Goal: Task Accomplishment & Management: Use online tool/utility

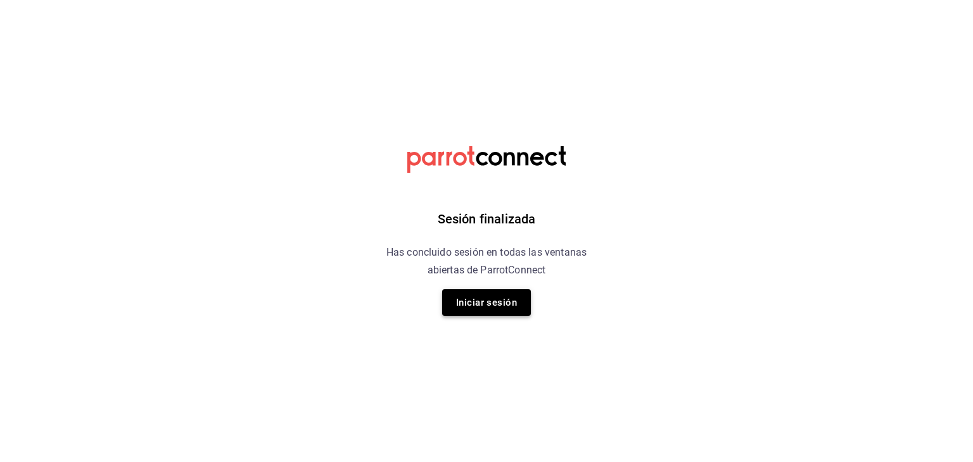
click at [477, 300] on button "Iniciar sesión" at bounding box center [486, 303] width 89 height 27
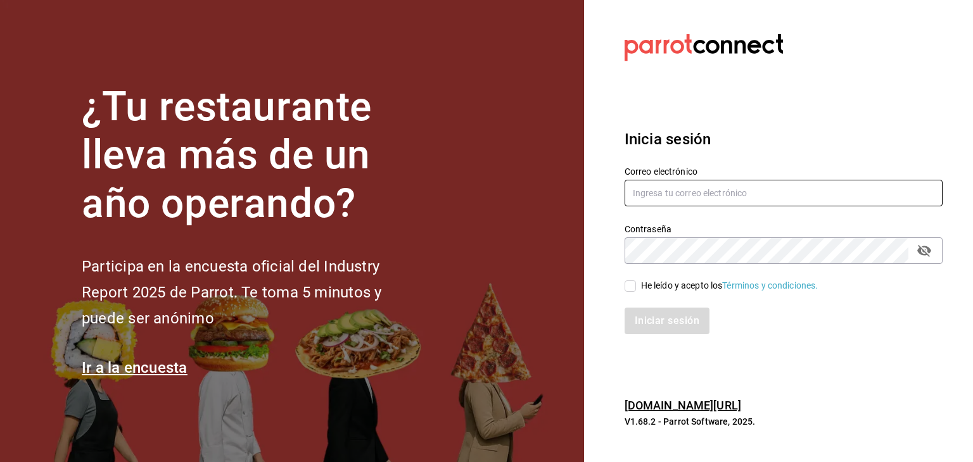
click at [664, 198] on input "text" at bounding box center [784, 193] width 318 height 27
type input "facdonpedro@gmail.com"
click at [631, 288] on input "He leído y acepto los Términos y condiciones." at bounding box center [630, 286] width 11 height 11
checkbox input "true"
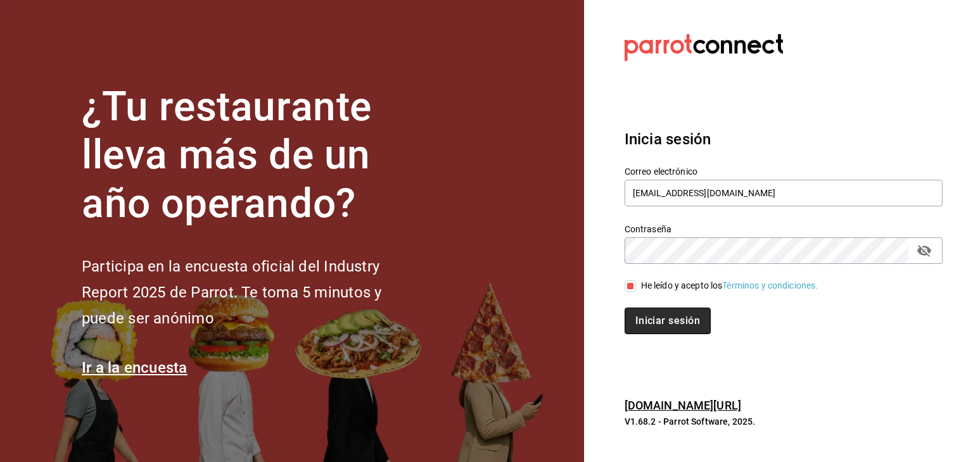
click at [640, 321] on button "Iniciar sesión" at bounding box center [668, 321] width 86 height 27
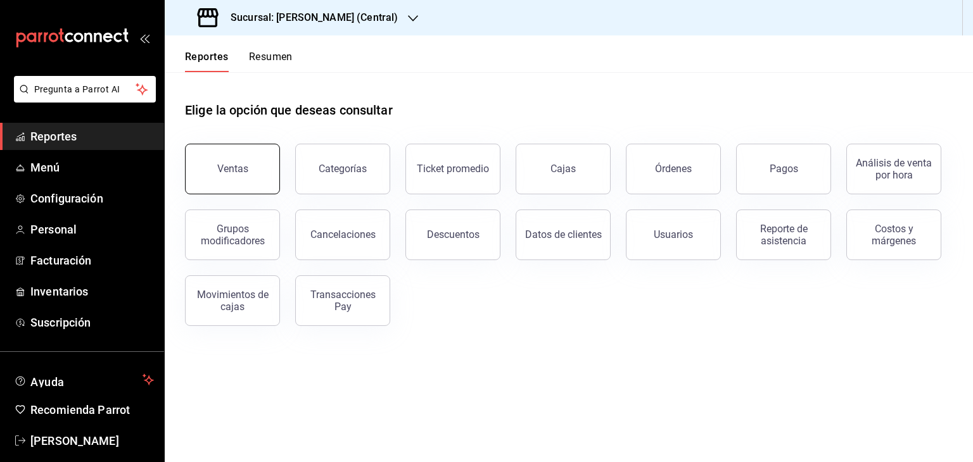
click at [248, 156] on button "Ventas" at bounding box center [232, 169] width 95 height 51
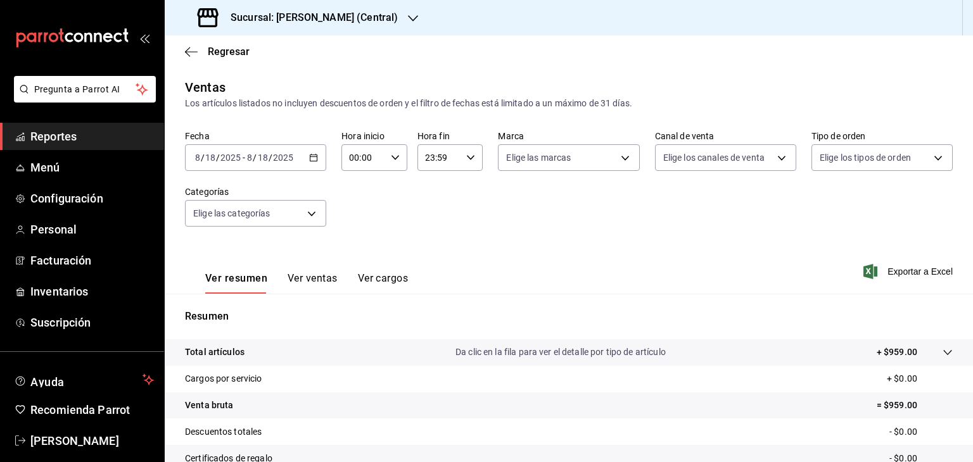
click at [314, 159] on icon "button" at bounding box center [313, 157] width 9 height 9
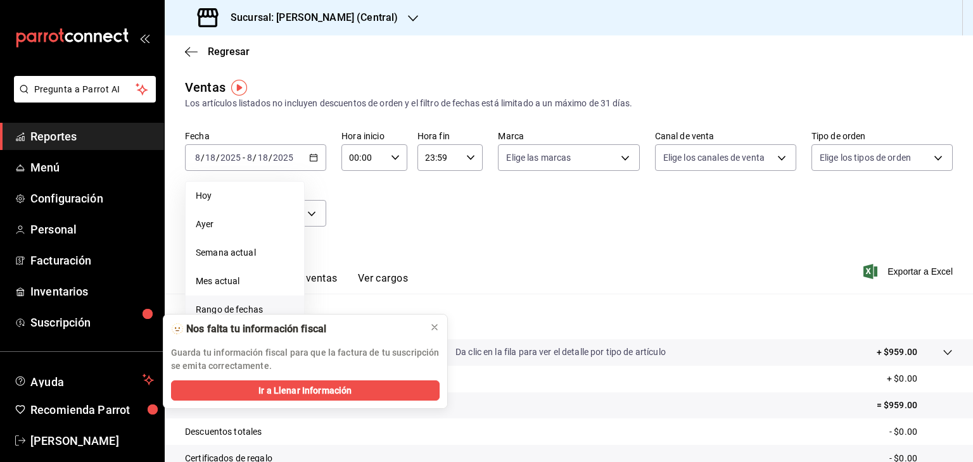
click at [239, 305] on span "Rango de fechas" at bounding box center [245, 309] width 98 height 13
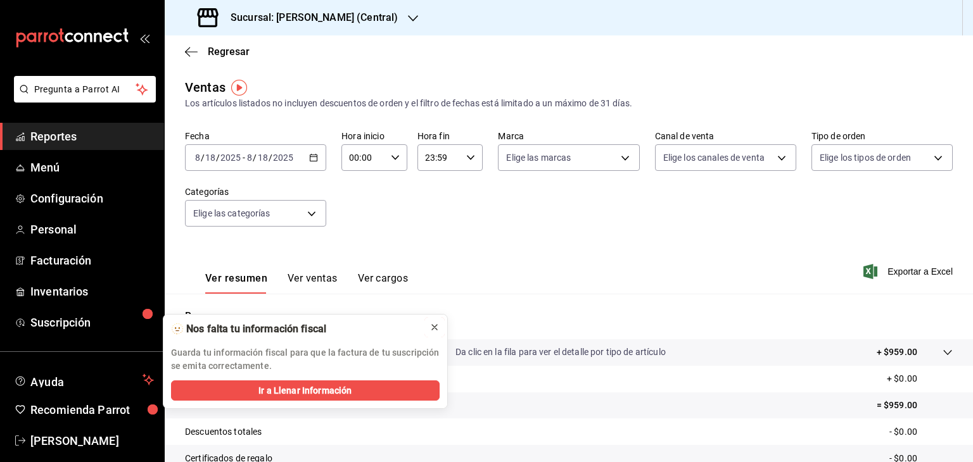
click at [435, 327] on icon at bounding box center [434, 327] width 5 height 5
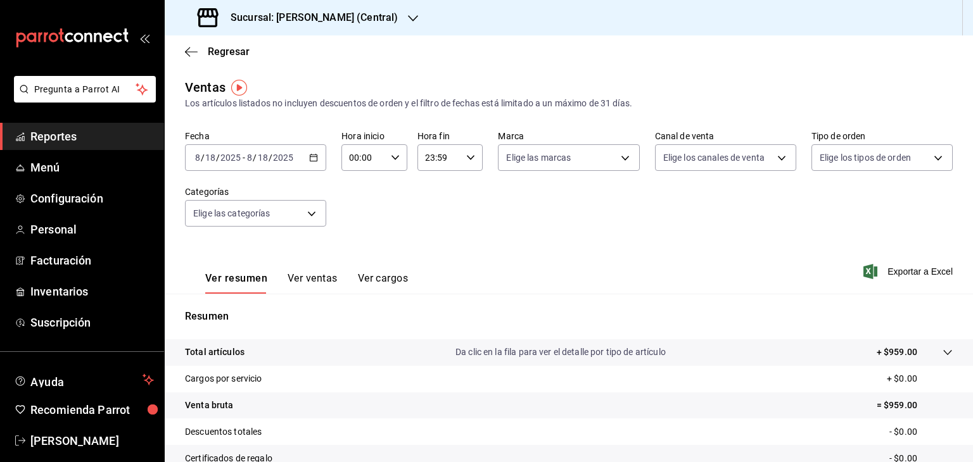
click at [312, 160] on icon "button" at bounding box center [313, 157] width 9 height 9
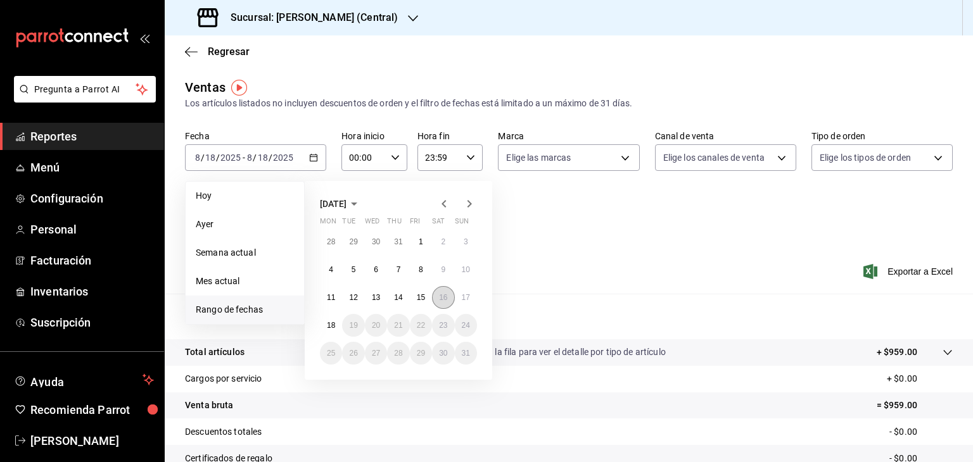
click at [445, 302] on button "16" at bounding box center [443, 297] width 22 height 23
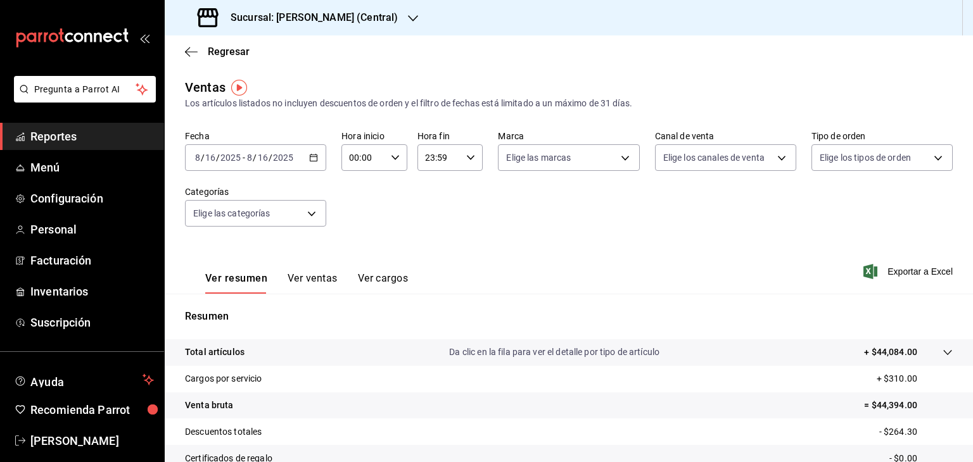
click at [514, 229] on div "Fecha 2025-08-16 8 / 16 / 2025 - 2025-08-16 8 / 16 / 2025 Hora inicio 00:00 Hor…" at bounding box center [569, 187] width 768 height 112
click at [409, 18] on icon "button" at bounding box center [413, 18] width 10 height 10
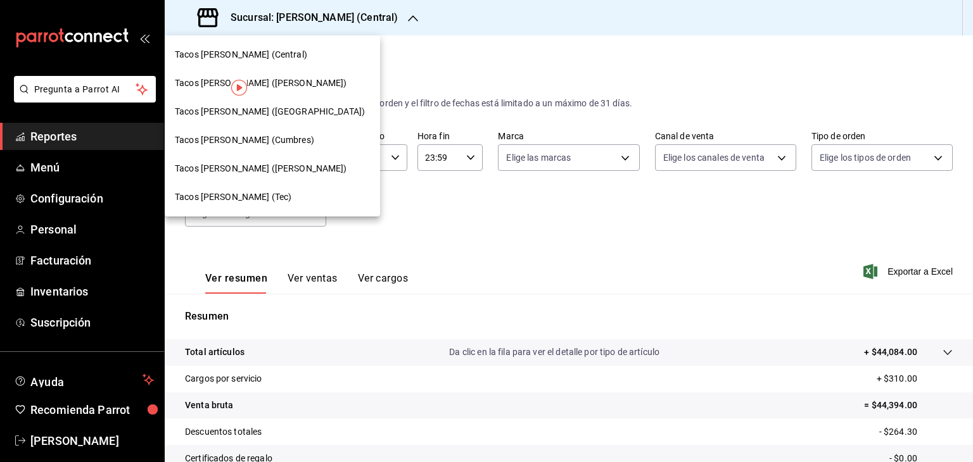
click at [291, 86] on div "Tacos [PERSON_NAME] ([PERSON_NAME])" at bounding box center [272, 83] width 195 height 13
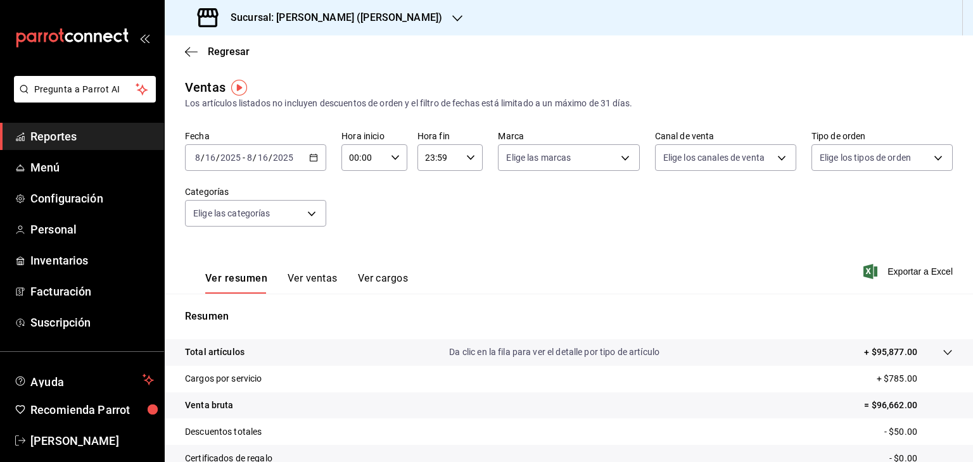
click at [305, 284] on button "Ver ventas" at bounding box center [313, 283] width 50 height 22
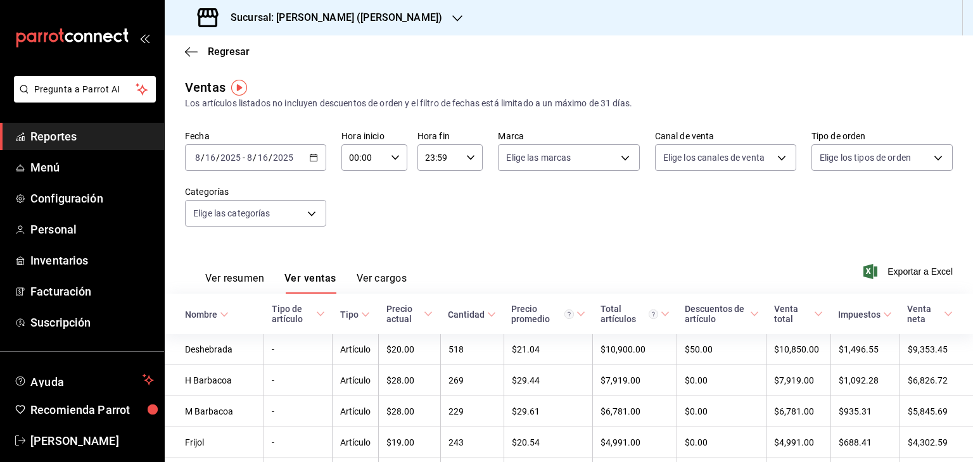
click at [902, 272] on span "Exportar a Excel" at bounding box center [909, 271] width 87 height 15
click at [49, 143] on span "Reportes" at bounding box center [92, 136] width 124 height 17
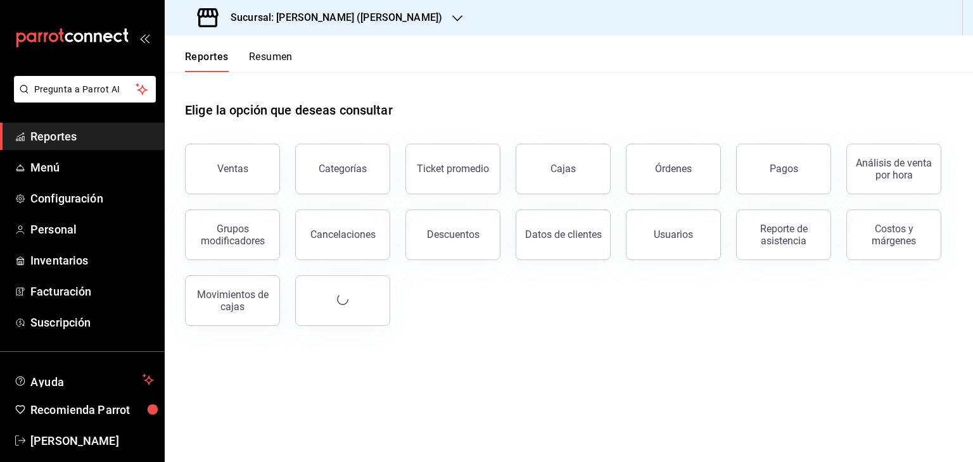
click at [281, 58] on button "Resumen" at bounding box center [271, 62] width 44 height 22
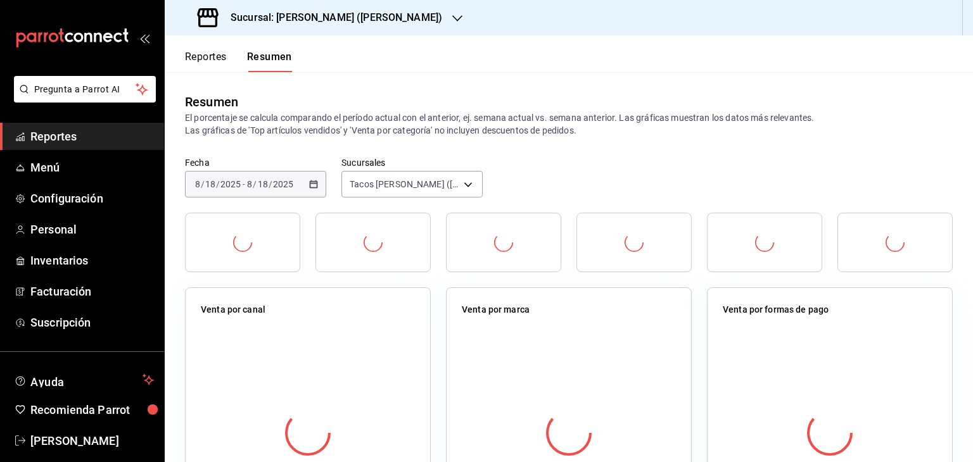
click at [452, 18] on icon "button" at bounding box center [457, 18] width 10 height 10
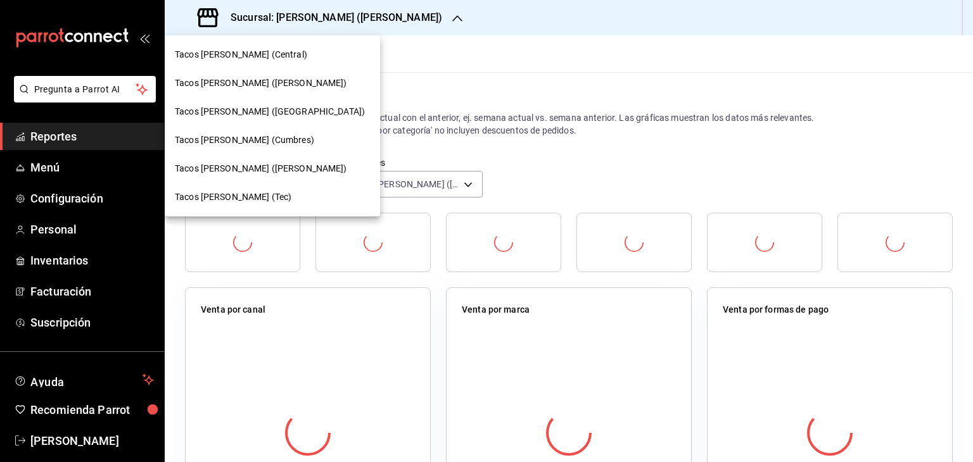
click at [274, 54] on span "Tacos [PERSON_NAME] (Central)" at bounding box center [241, 54] width 132 height 13
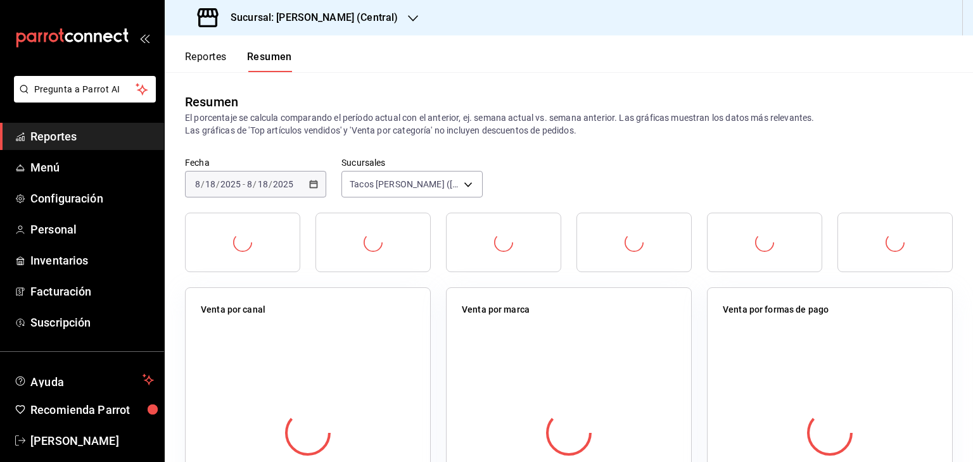
click at [311, 191] on div "[DATE] [DATE] - [DATE] [DATE]" at bounding box center [255, 184] width 141 height 27
click at [410, 130] on p "El porcentaje se calcula comparando el período actual con el anterior, ej. sema…" at bounding box center [569, 124] width 768 height 25
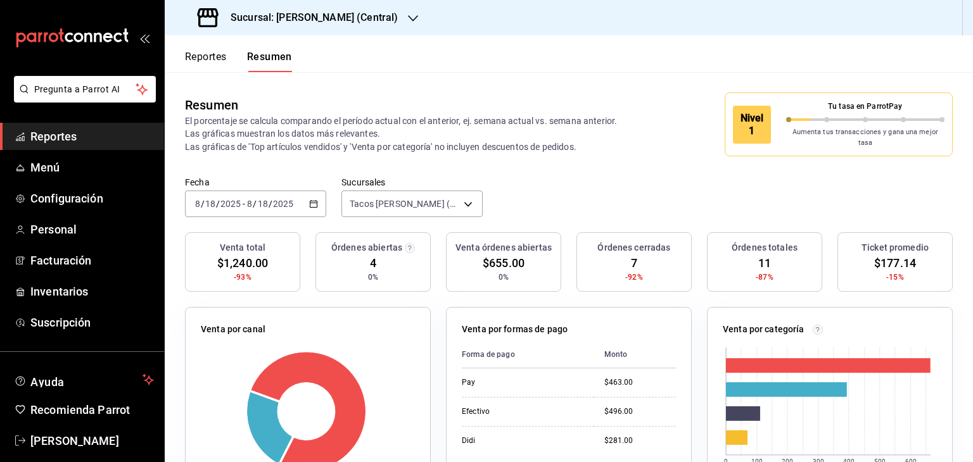
click at [309, 200] on icon "button" at bounding box center [313, 204] width 9 height 9
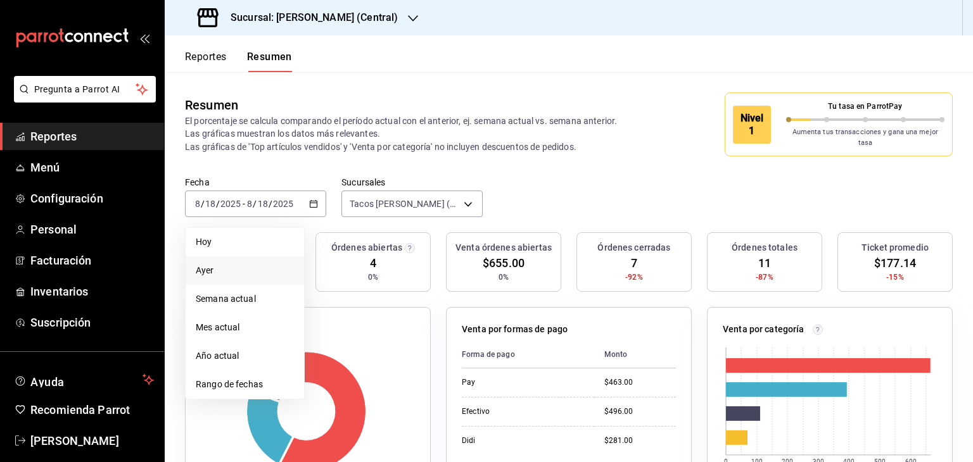
click at [214, 264] on span "Ayer" at bounding box center [245, 270] width 98 height 13
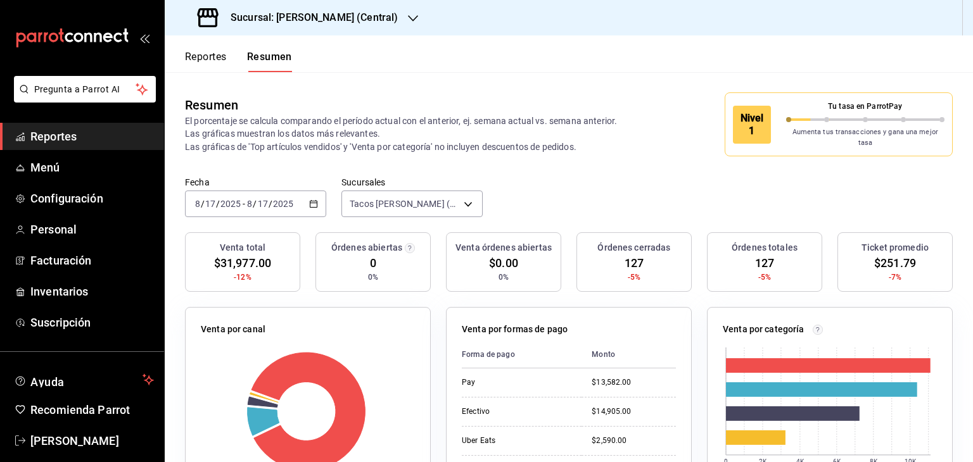
click at [525, 155] on div "Resumen El porcentaje se calcula comparando el período actual con el anterior, …" at bounding box center [569, 124] width 808 height 105
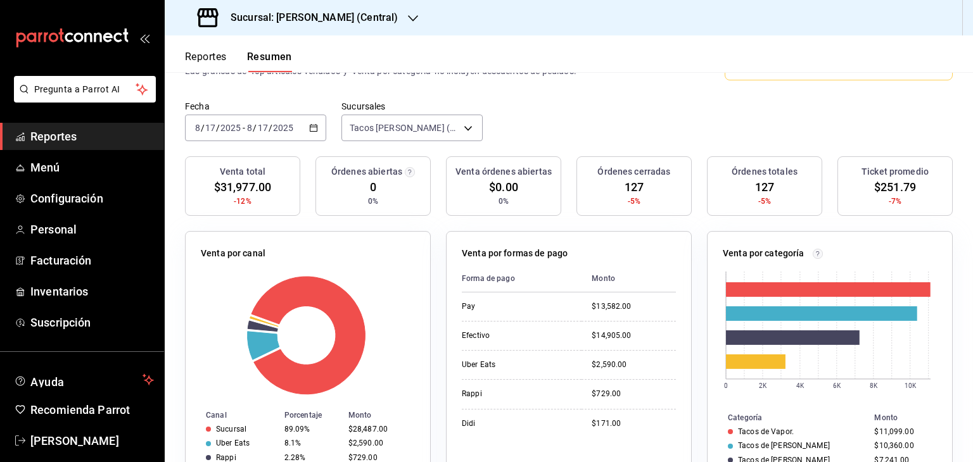
scroll to position [101, 0]
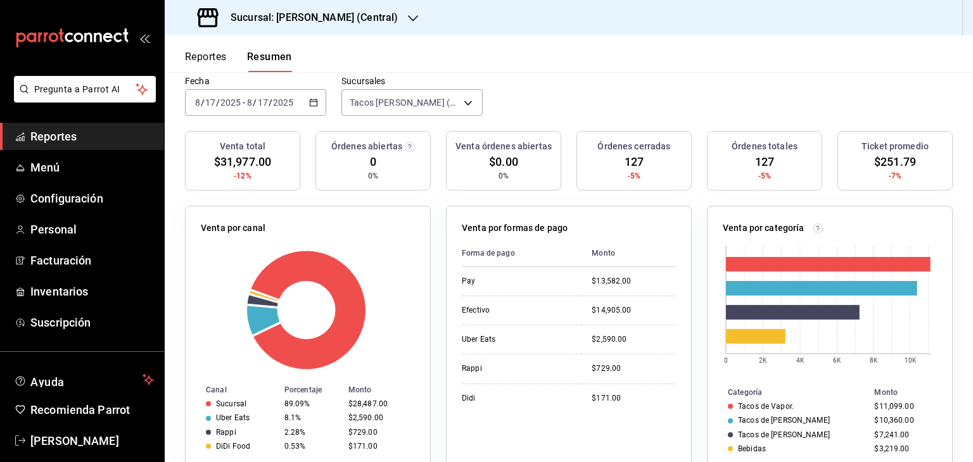
click at [53, 136] on span "Reportes" at bounding box center [92, 136] width 124 height 17
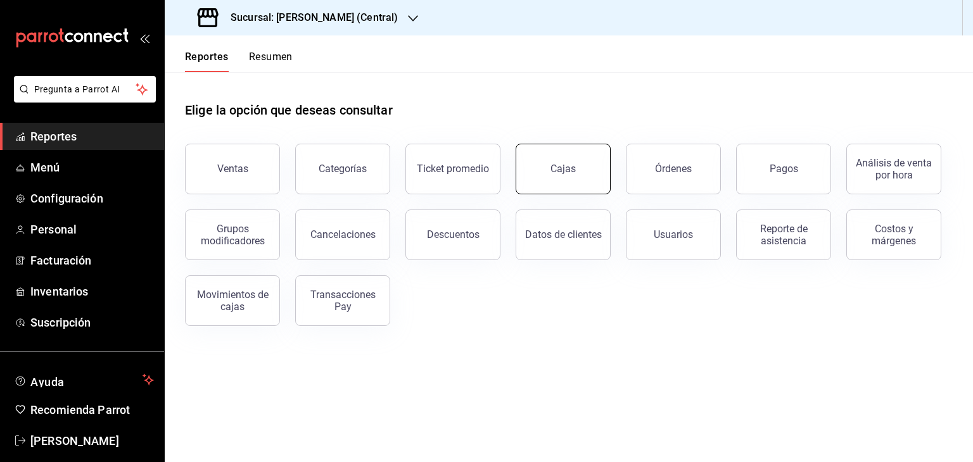
click at [590, 179] on button "Cajas" at bounding box center [563, 169] width 95 height 51
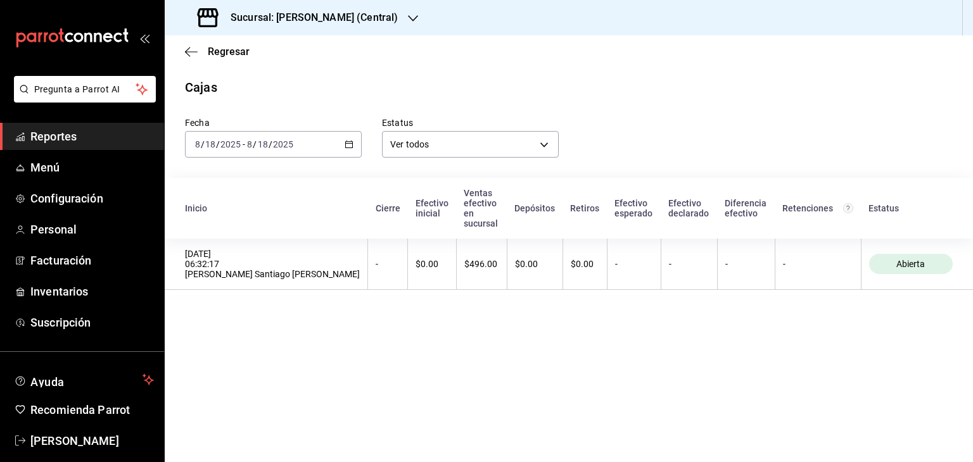
click at [350, 145] on icon "button" at bounding box center [349, 144] width 9 height 9
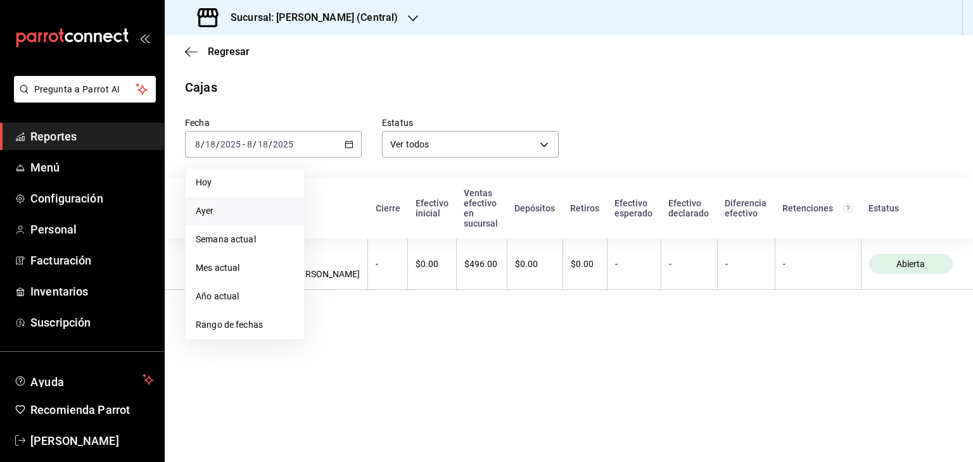
click at [236, 213] on span "Ayer" at bounding box center [245, 211] width 98 height 13
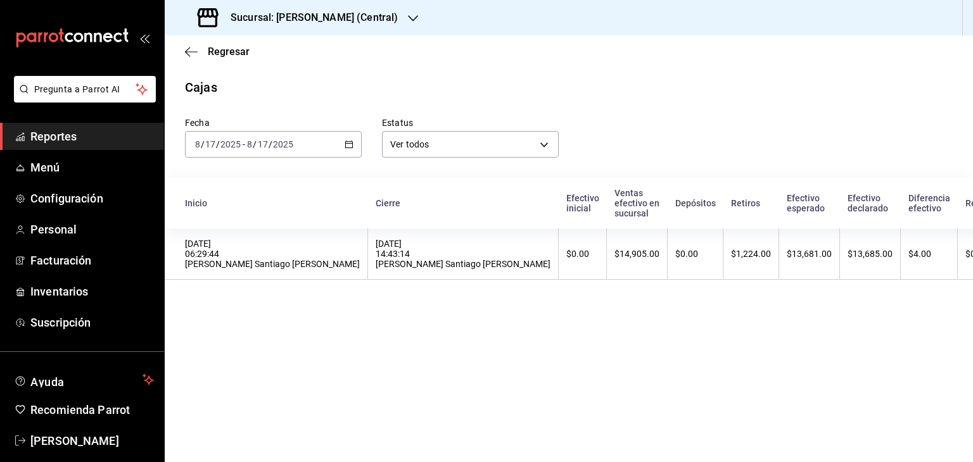
click at [607, 265] on th "$14,905.00" at bounding box center [637, 254] width 61 height 51
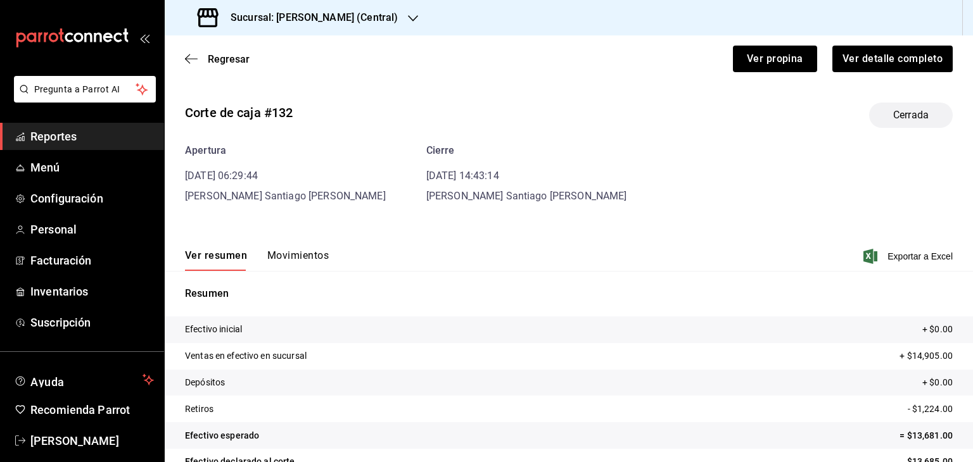
click at [302, 207] on div "Corte de caja #132 Cerrada Apertura [DATE] 06:29:44 [PERSON_NAME] Santiago [PER…" at bounding box center [569, 304] width 808 height 424
click at [308, 257] on button "Movimientos" at bounding box center [297, 261] width 61 height 22
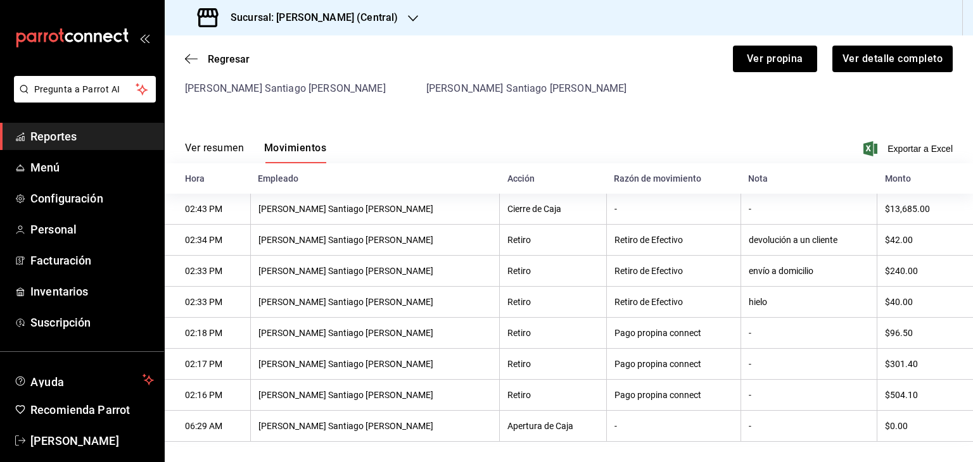
scroll to position [122, 0]
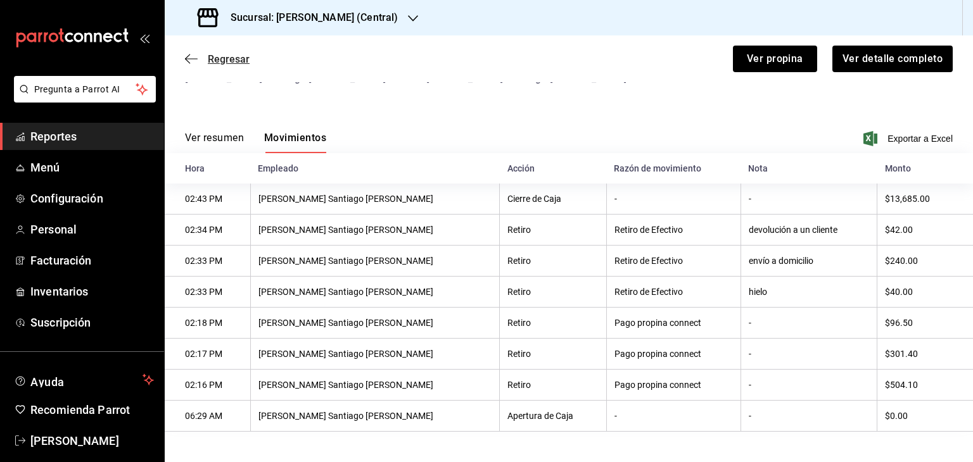
click at [190, 61] on icon "button" at bounding box center [191, 58] width 13 height 11
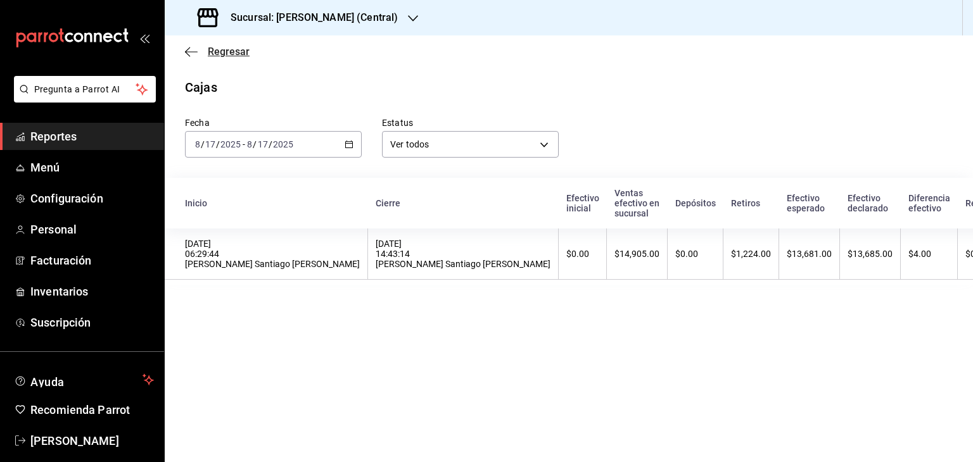
click at [196, 51] on icon "button" at bounding box center [191, 51] width 13 height 1
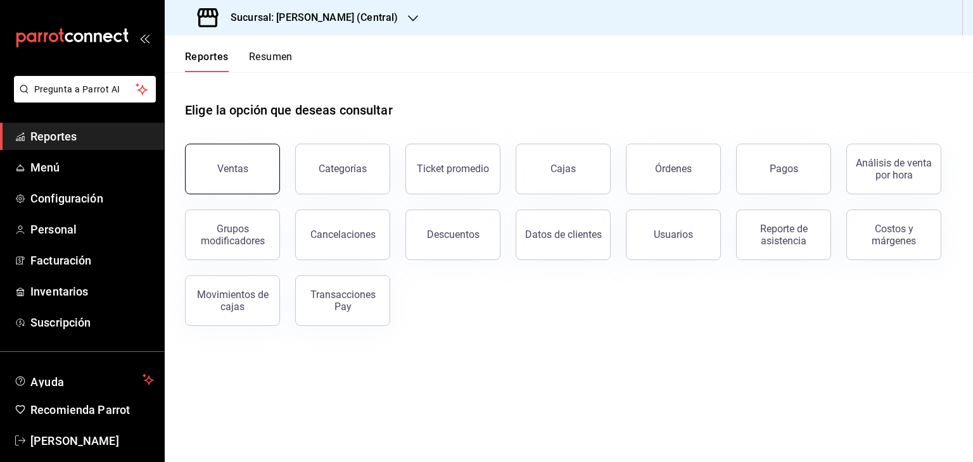
click at [249, 161] on button "Ventas" at bounding box center [232, 169] width 95 height 51
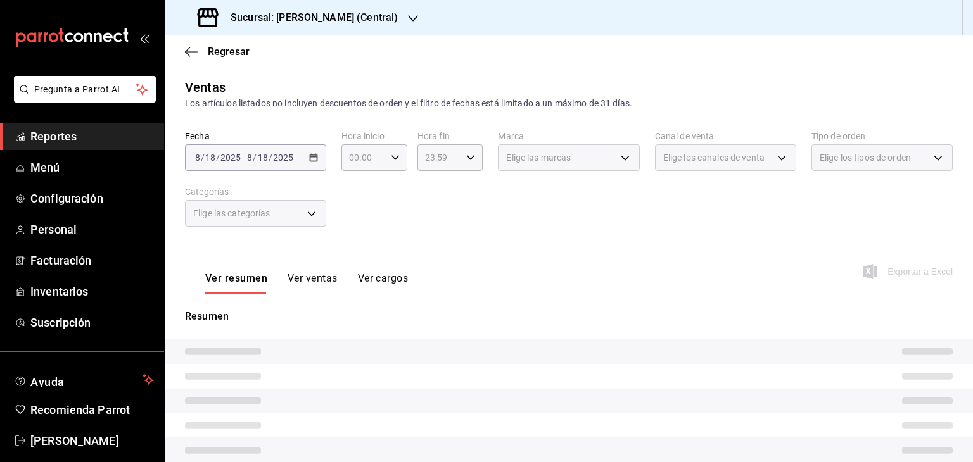
click at [60, 135] on span "Reportes" at bounding box center [92, 136] width 124 height 17
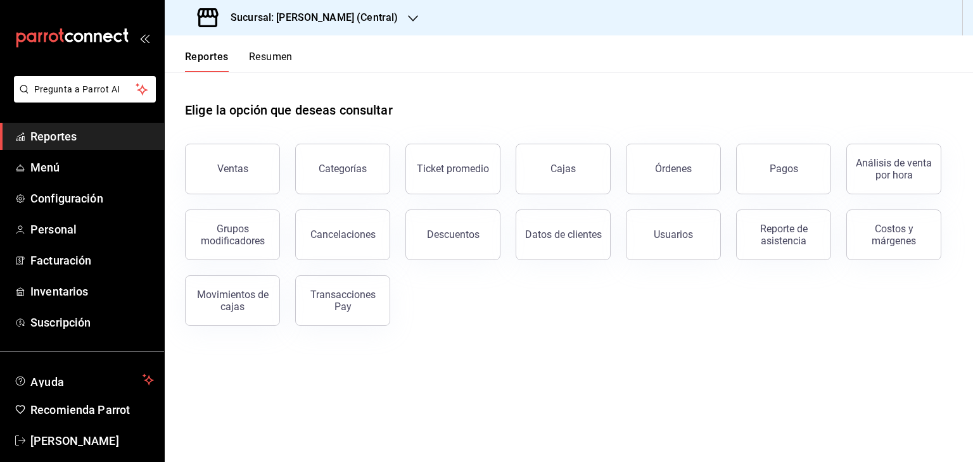
click at [419, 17] on div "Sucursal: [PERSON_NAME] (Central)" at bounding box center [299, 17] width 248 height 35
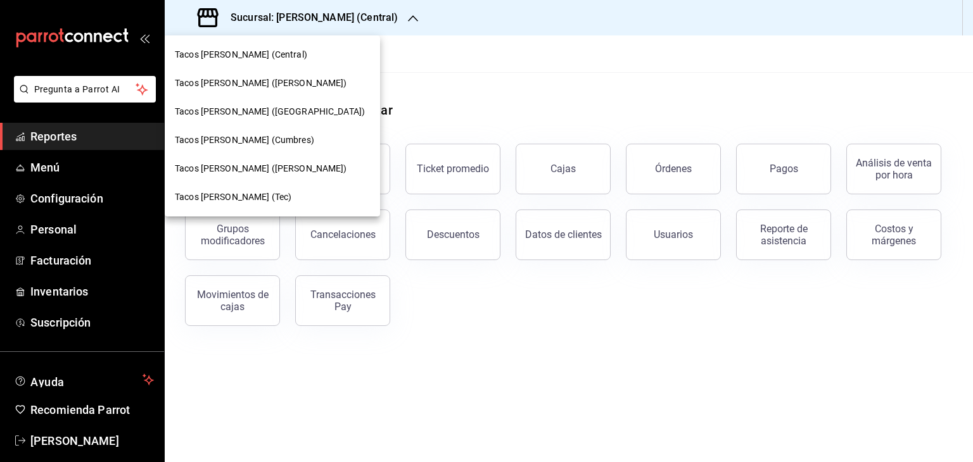
click at [266, 113] on span "Tacos [PERSON_NAME] ([GEOGRAPHIC_DATA])" at bounding box center [270, 111] width 190 height 13
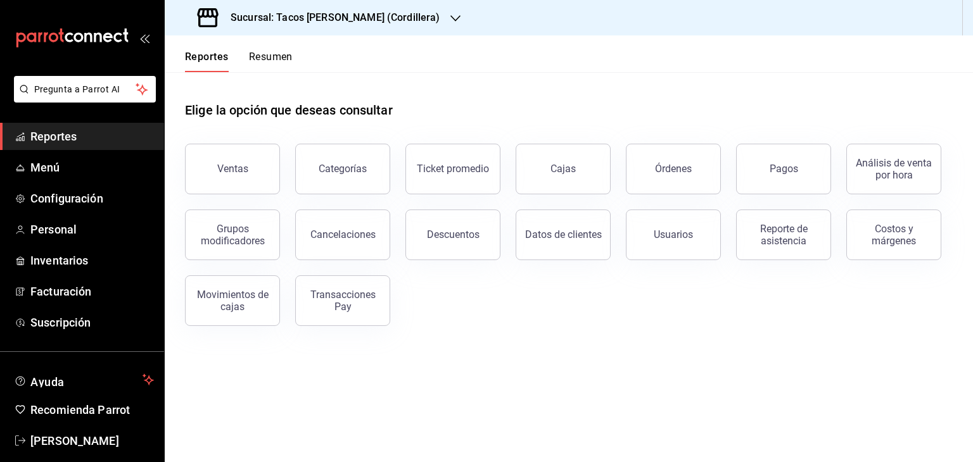
click at [269, 51] on button "Resumen" at bounding box center [271, 62] width 44 height 22
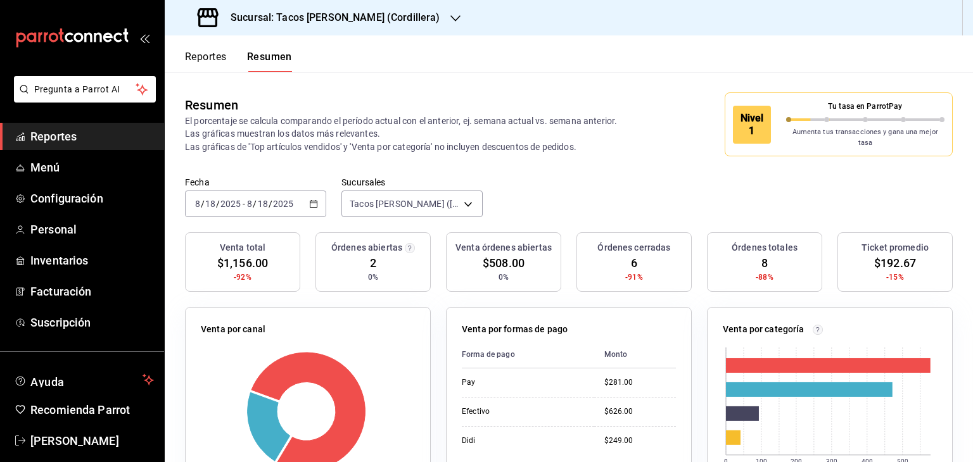
click at [314, 200] on icon "button" at bounding box center [313, 204] width 9 height 9
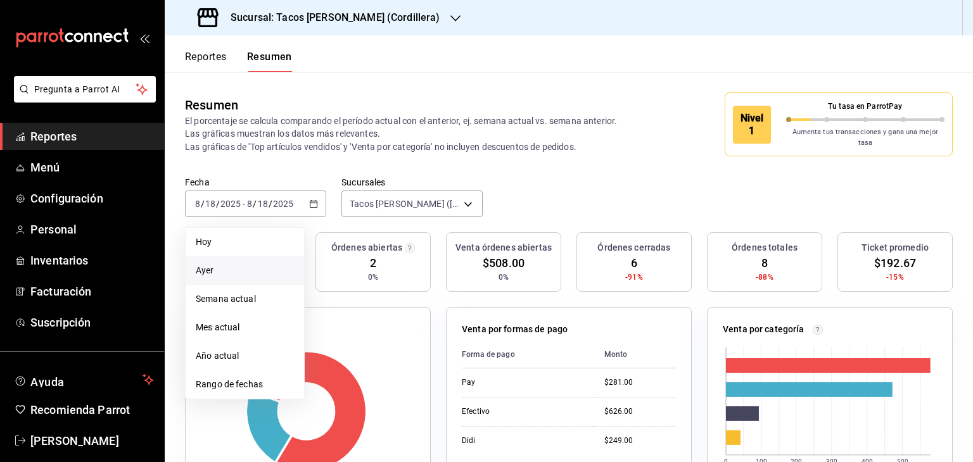
click at [241, 269] on span "Ayer" at bounding box center [245, 270] width 98 height 13
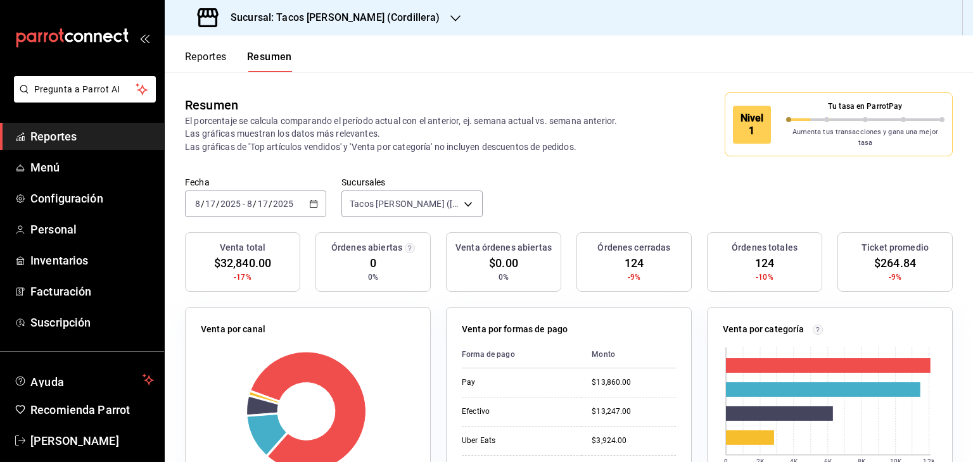
click at [537, 135] on p "El porcentaje se calcula comparando el período actual con el anterior, ej. sema…" at bounding box center [409, 134] width 448 height 38
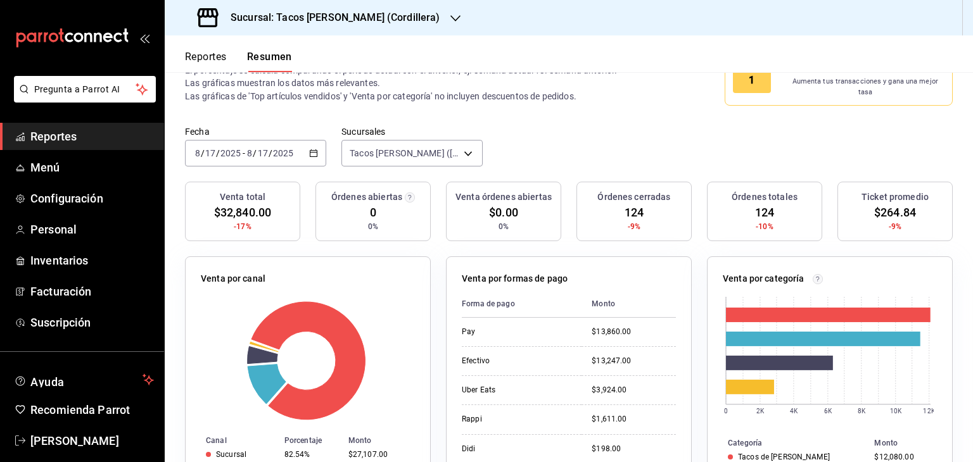
scroll to position [25, 0]
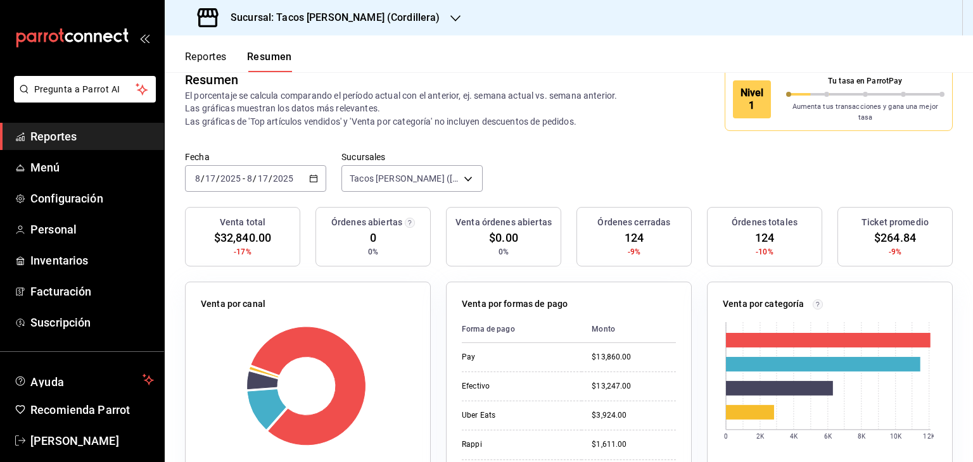
click at [66, 140] on span "Reportes" at bounding box center [92, 136] width 124 height 17
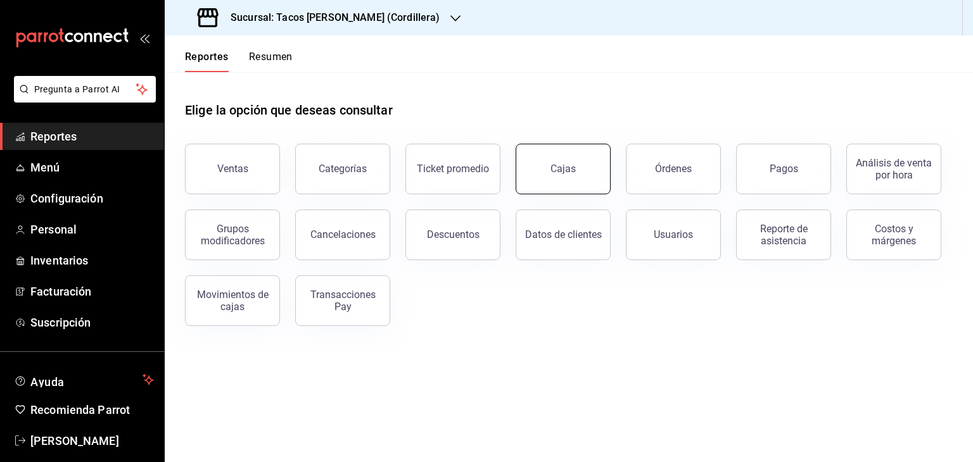
click at [547, 167] on button "Cajas" at bounding box center [563, 169] width 95 height 51
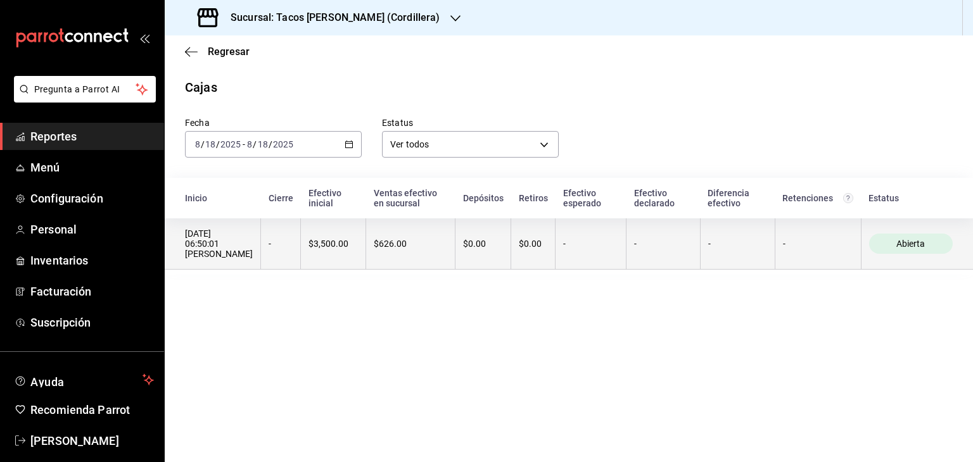
click at [495, 252] on th "$0.00" at bounding box center [484, 244] width 56 height 51
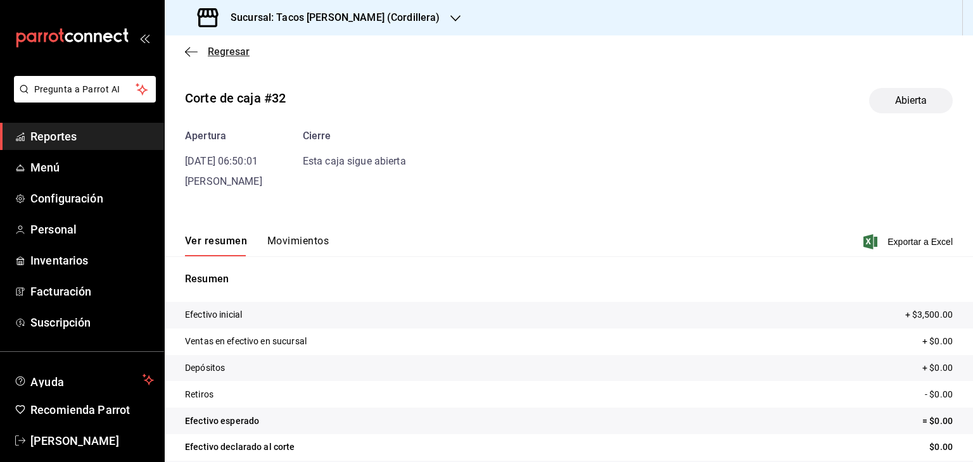
click at [188, 56] on icon "button" at bounding box center [191, 51] width 13 height 11
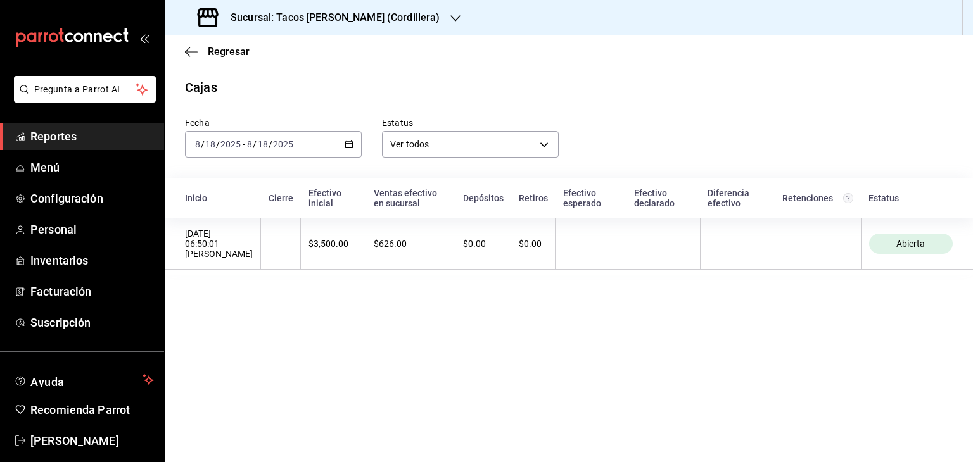
click at [350, 148] on \(Stroke\) "button" at bounding box center [349, 144] width 8 height 7
click at [226, 216] on span "Ayer" at bounding box center [245, 211] width 98 height 13
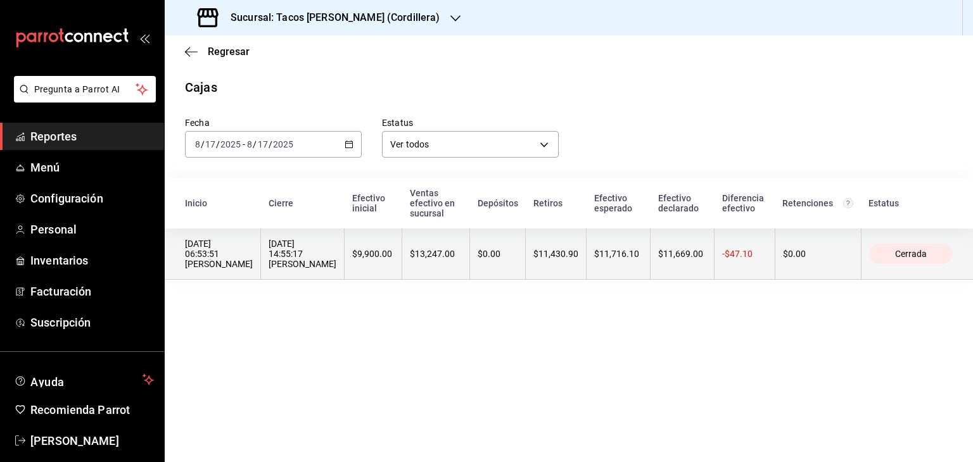
click at [594, 250] on div "$11,716.10" at bounding box center [618, 254] width 48 height 10
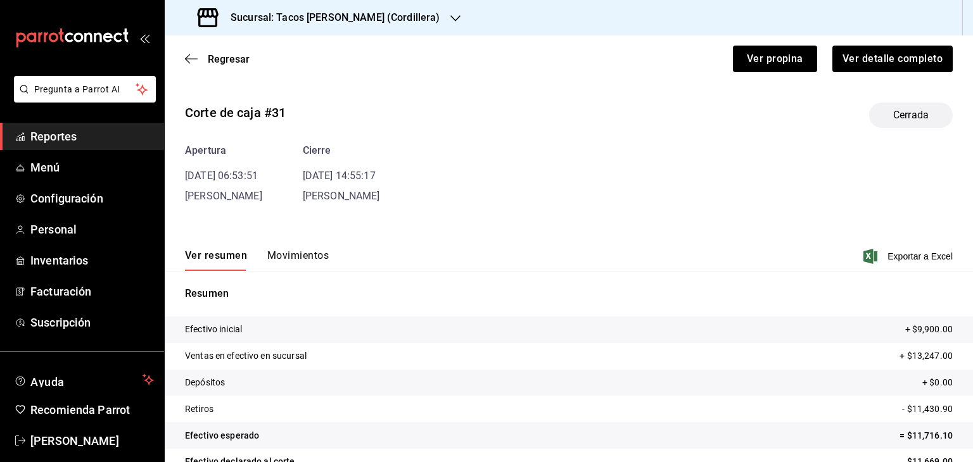
click at [302, 262] on button "Movimientos" at bounding box center [297, 261] width 61 height 22
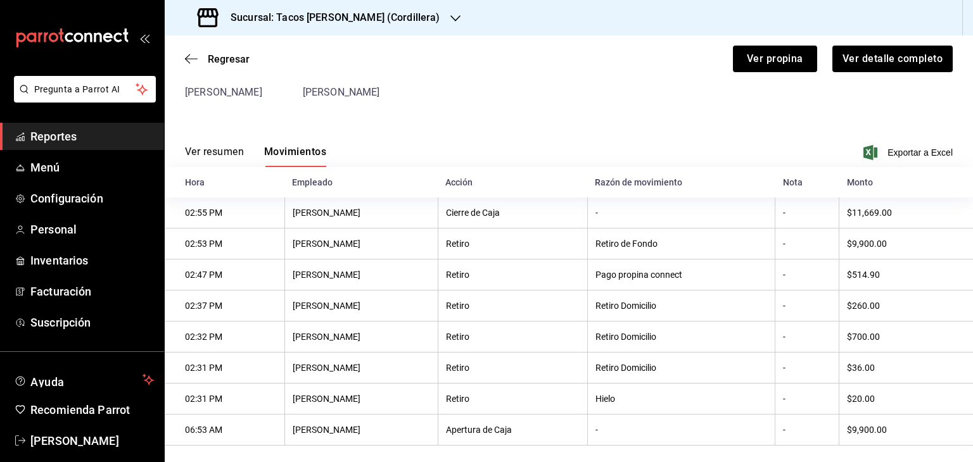
scroll to position [122, 0]
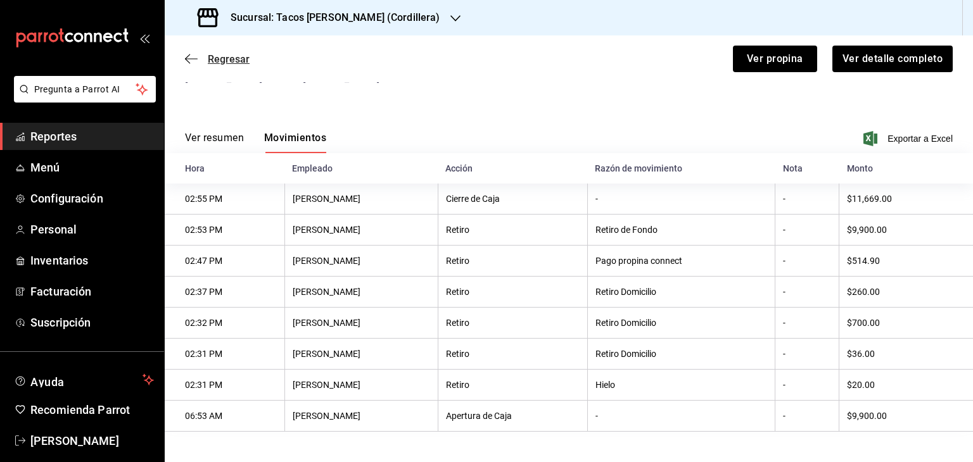
click at [188, 57] on icon "button" at bounding box center [191, 58] width 13 height 11
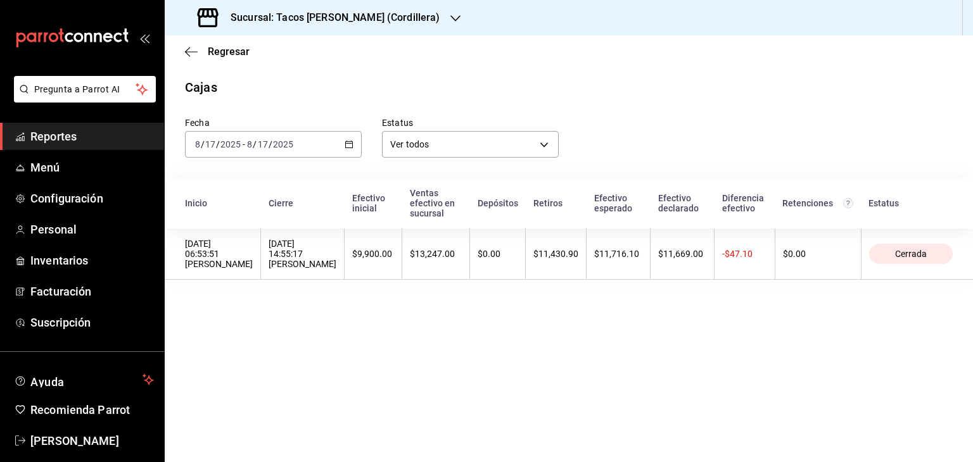
click at [65, 137] on span "Reportes" at bounding box center [92, 136] width 124 height 17
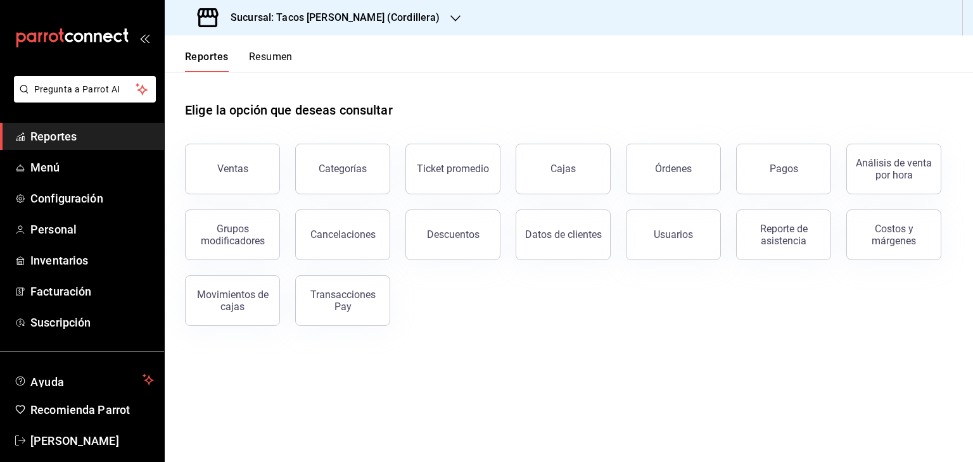
click at [450, 17] on icon "button" at bounding box center [455, 18] width 10 height 10
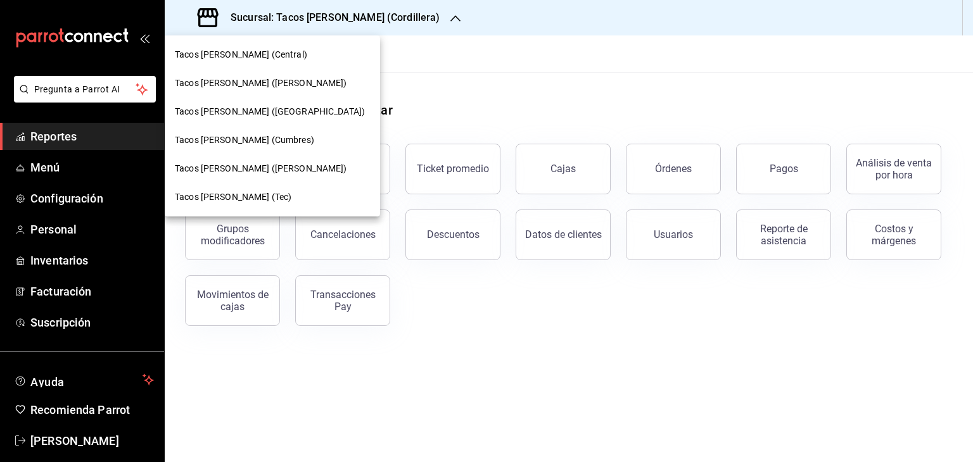
click at [249, 197] on span "Tacos [PERSON_NAME] (Tec)" at bounding box center [233, 197] width 117 height 13
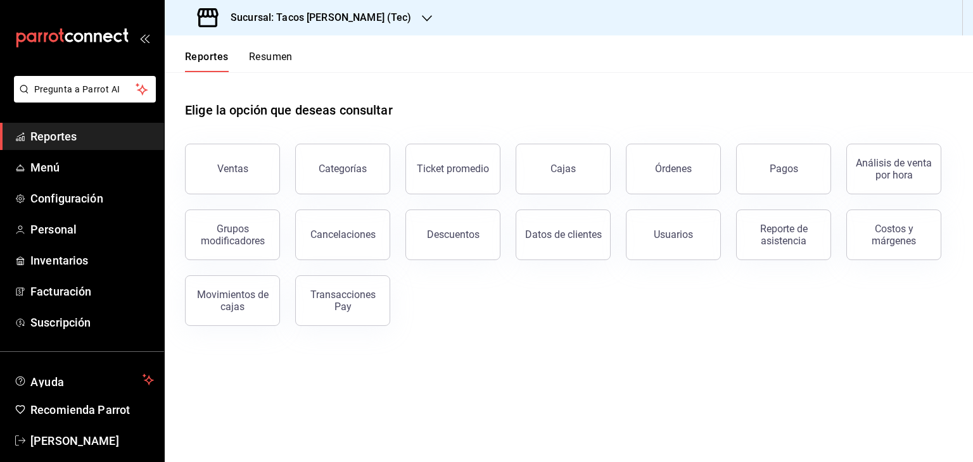
click at [277, 46] on div "Reportes Resumen" at bounding box center [229, 53] width 128 height 37
click at [281, 58] on button "Resumen" at bounding box center [271, 62] width 44 height 22
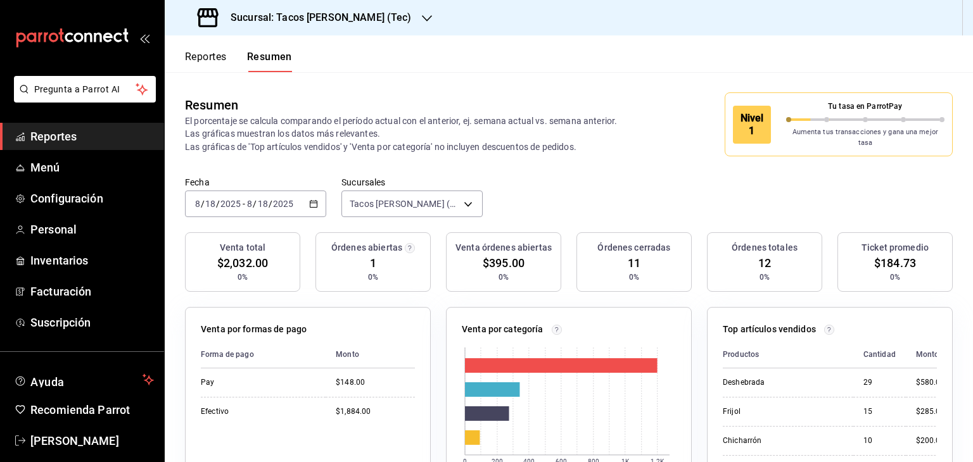
click at [312, 200] on icon "button" at bounding box center [313, 204] width 9 height 9
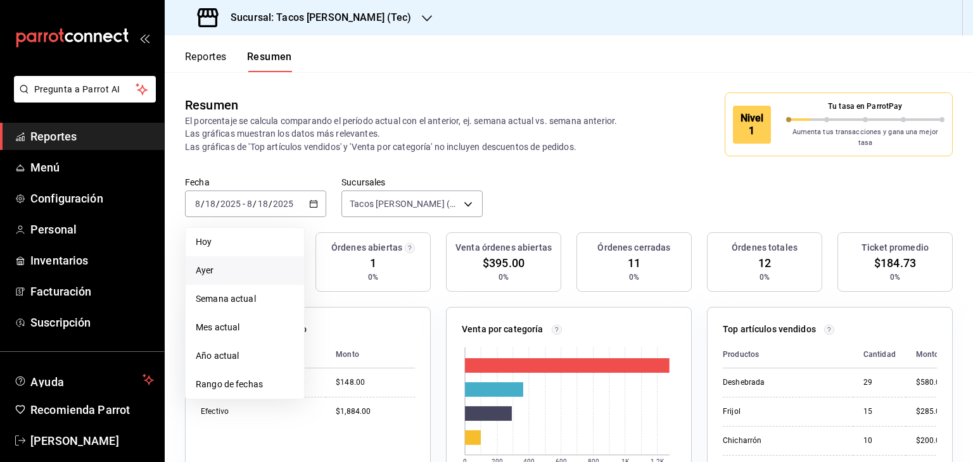
click at [223, 270] on span "Ayer" at bounding box center [245, 270] width 98 height 13
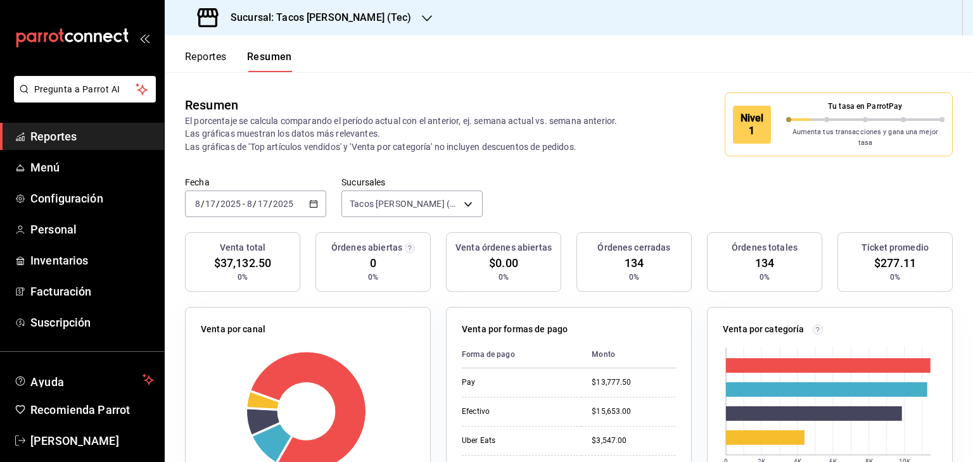
click at [606, 163] on div "Resumen El porcentaje se calcula comparando el período actual con el anterior, …" at bounding box center [569, 124] width 808 height 105
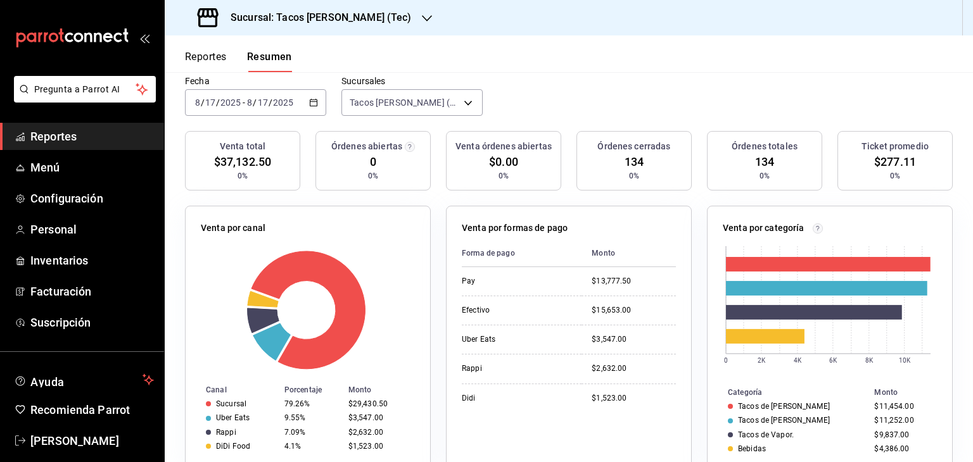
scroll to position [127, 0]
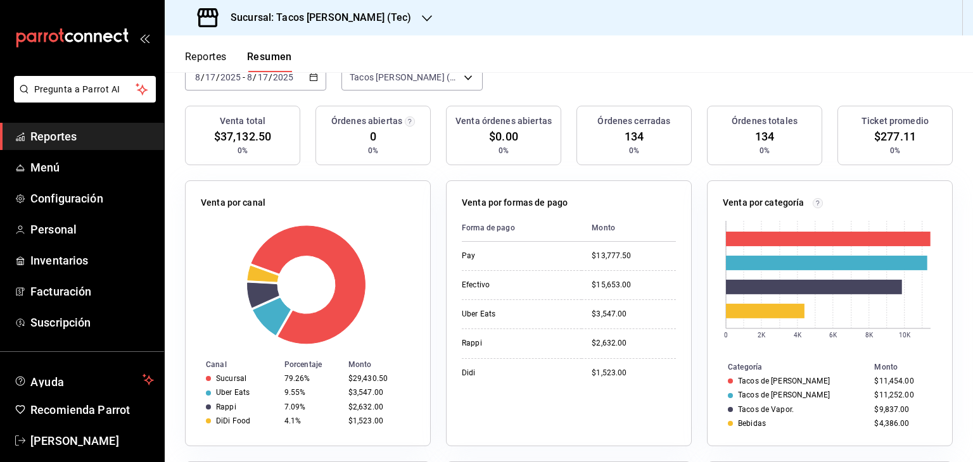
click at [58, 143] on span "Reportes" at bounding box center [92, 136] width 124 height 17
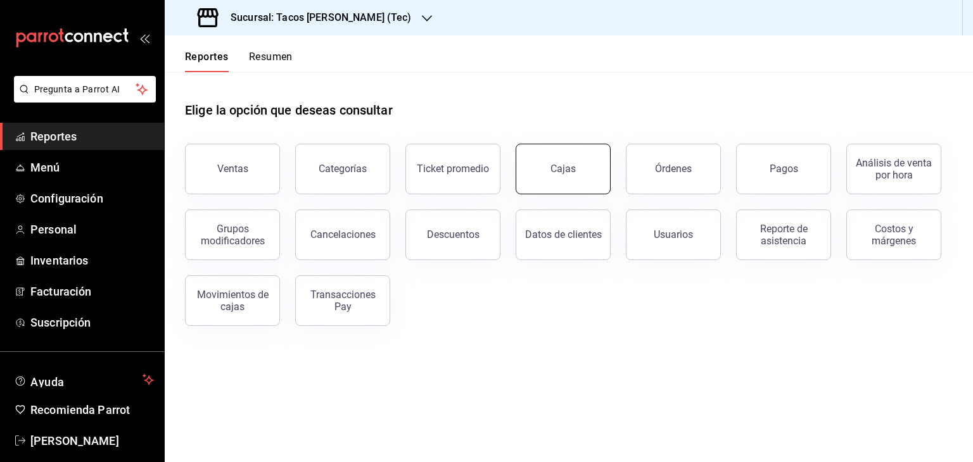
click at [553, 175] on button "Cajas" at bounding box center [563, 169] width 95 height 51
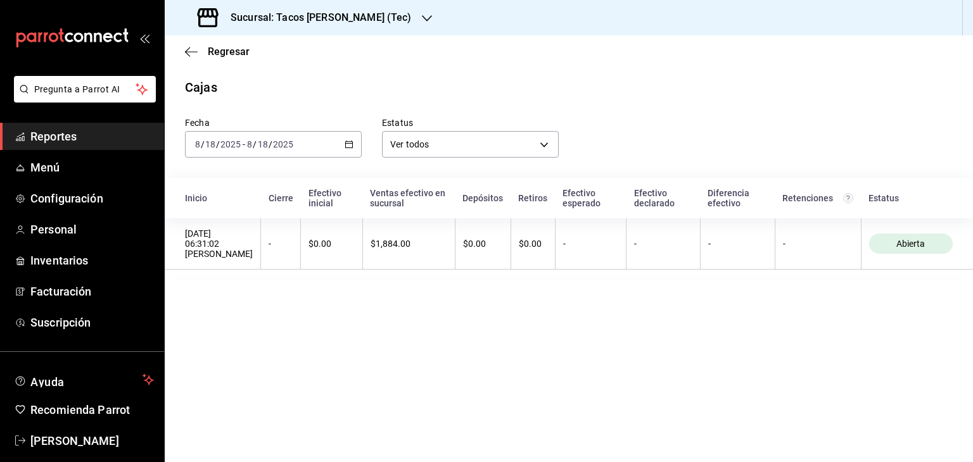
click at [350, 145] on icon "button" at bounding box center [349, 144] width 9 height 9
click at [199, 215] on span "Ayer" at bounding box center [245, 211] width 98 height 13
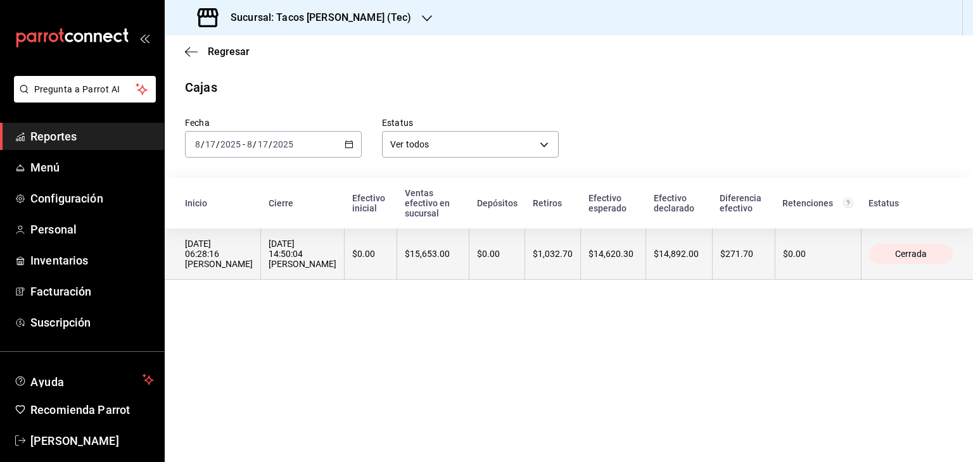
click at [563, 257] on div "$1,032.70" at bounding box center [553, 254] width 40 height 10
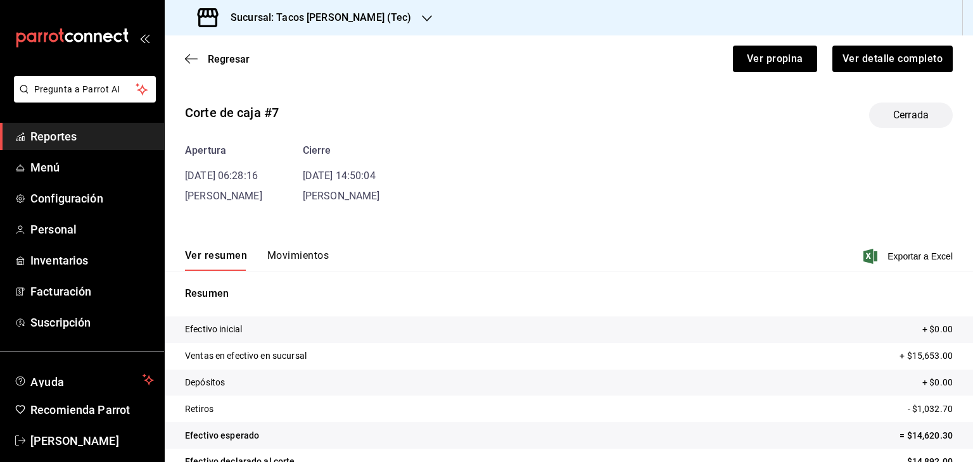
click at [283, 258] on button "Movimientos" at bounding box center [297, 261] width 61 height 22
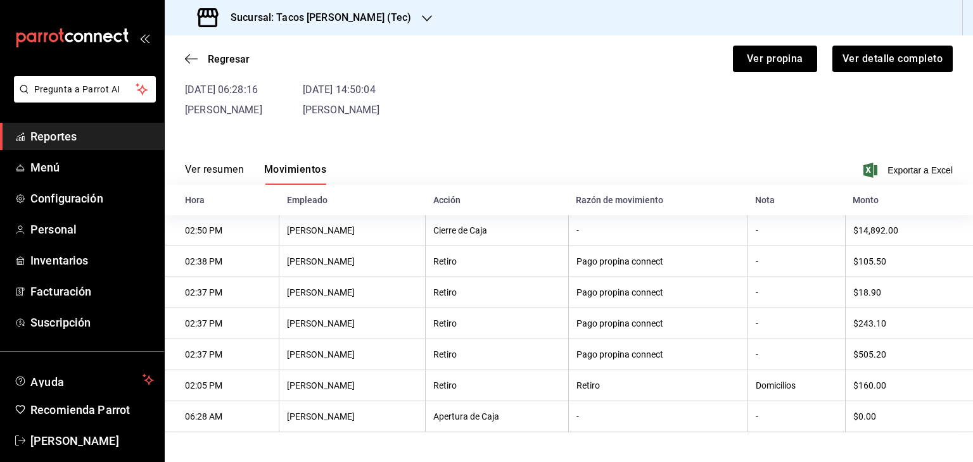
scroll to position [90, 0]
click at [186, 58] on icon "button" at bounding box center [191, 58] width 13 height 11
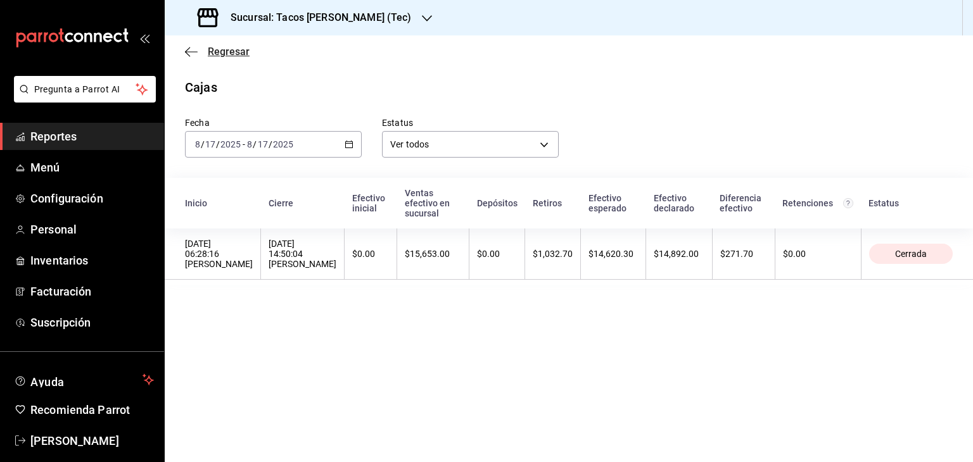
click at [188, 53] on icon "button" at bounding box center [191, 51] width 13 height 11
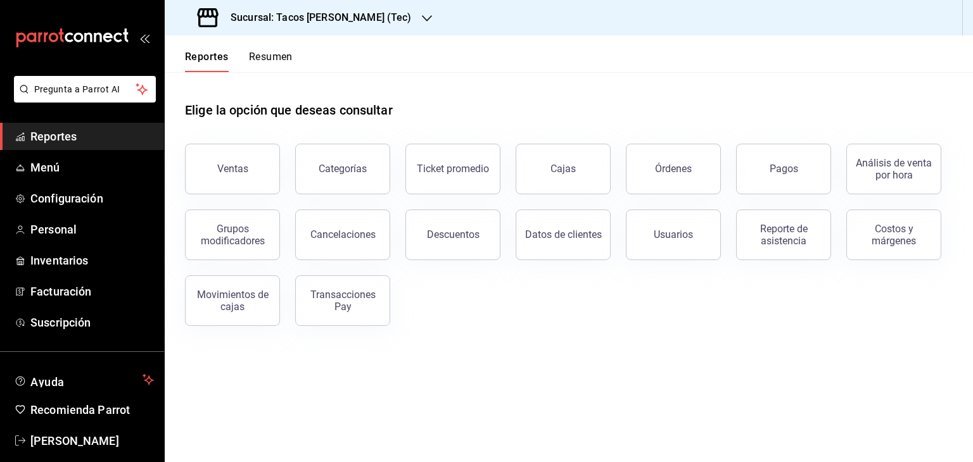
click at [76, 134] on span "Reportes" at bounding box center [92, 136] width 124 height 17
click at [422, 17] on icon "button" at bounding box center [427, 18] width 10 height 10
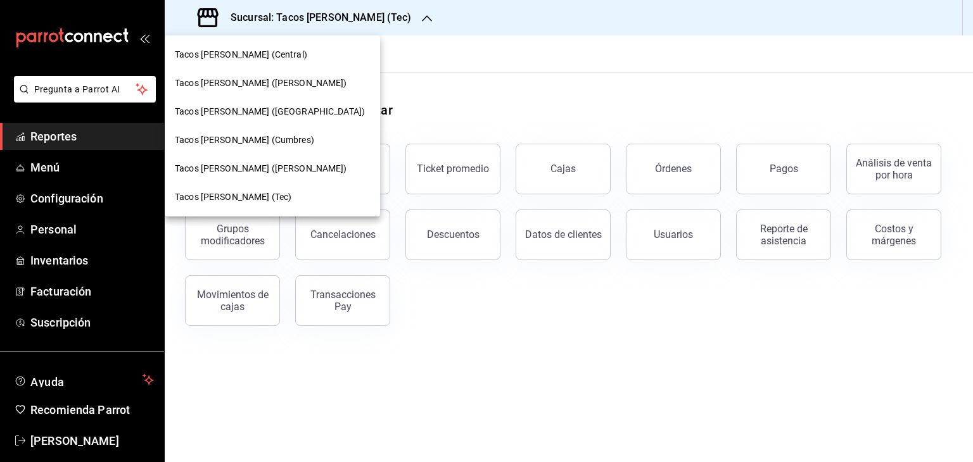
click at [278, 77] on span "Tacos [PERSON_NAME] ([PERSON_NAME])" at bounding box center [261, 83] width 172 height 13
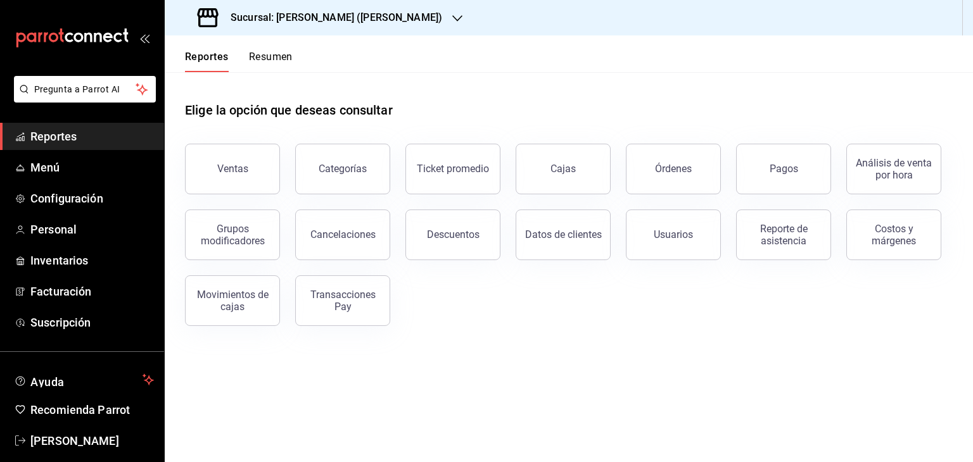
click at [289, 64] on button "Resumen" at bounding box center [271, 62] width 44 height 22
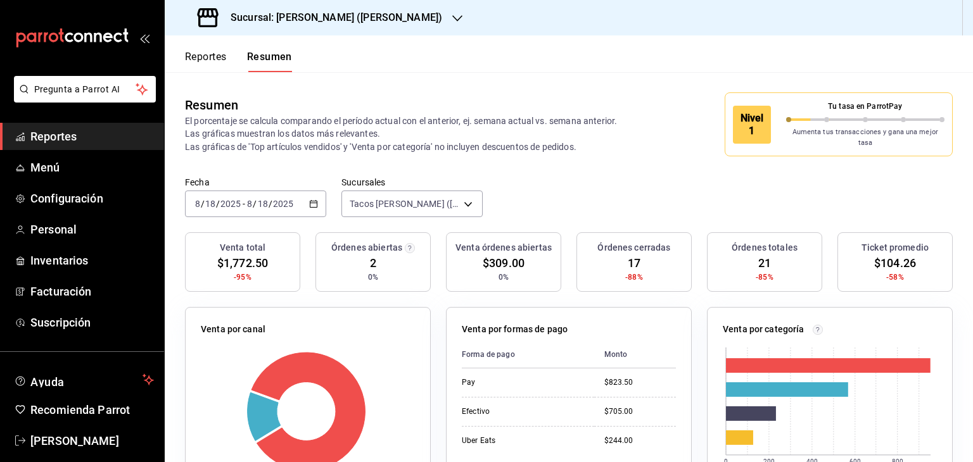
click at [587, 192] on div "Fecha [DATE] [DATE] - [DATE] [DATE] Sucursales Tacos [PERSON_NAME] ([PERSON_NAM…" at bounding box center [569, 205] width 808 height 56
click at [316, 200] on icon "button" at bounding box center [313, 204] width 9 height 9
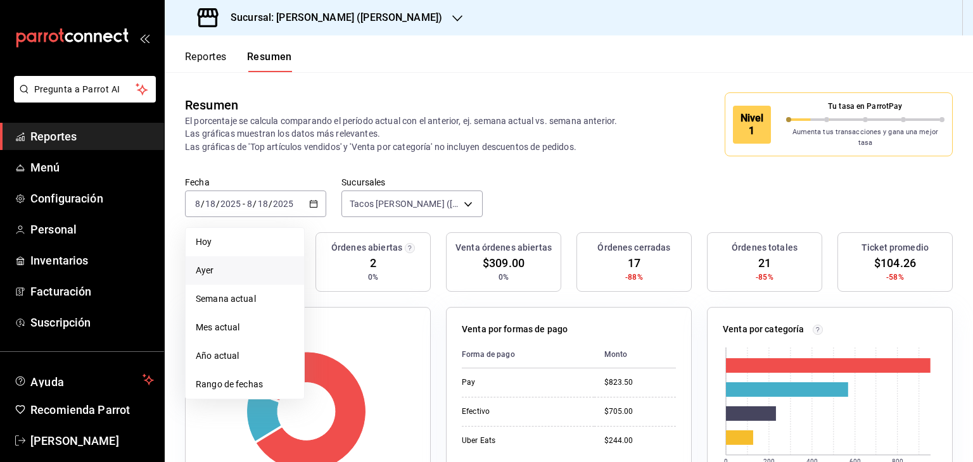
click at [226, 264] on span "Ayer" at bounding box center [245, 270] width 98 height 13
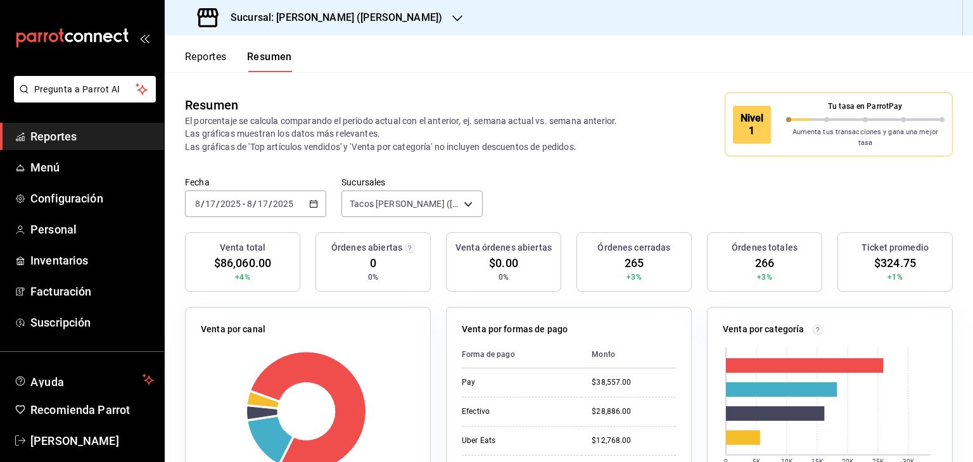
click at [563, 186] on div "Fecha [DATE] [DATE] - [DATE] [DATE] Sucursales Tacos [PERSON_NAME] ([PERSON_NAM…" at bounding box center [569, 205] width 808 height 56
click at [66, 135] on span "Reportes" at bounding box center [92, 136] width 124 height 17
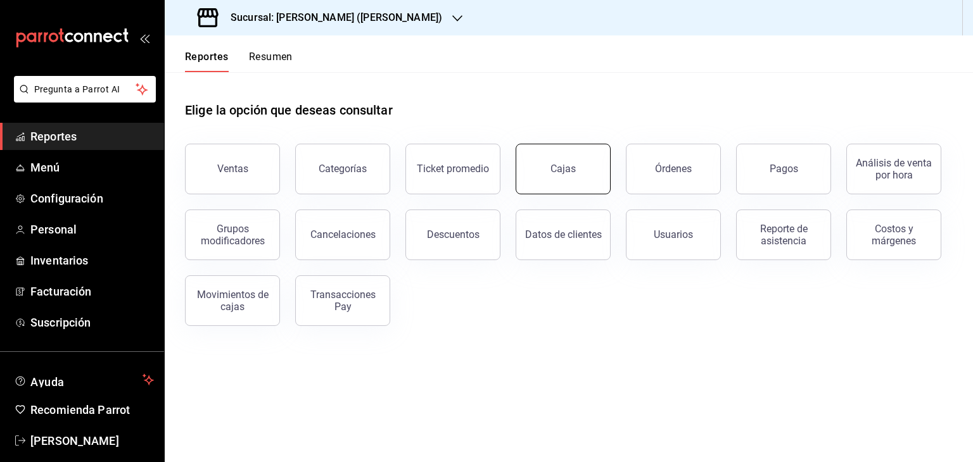
click at [550, 184] on button "Cajas" at bounding box center [563, 169] width 95 height 51
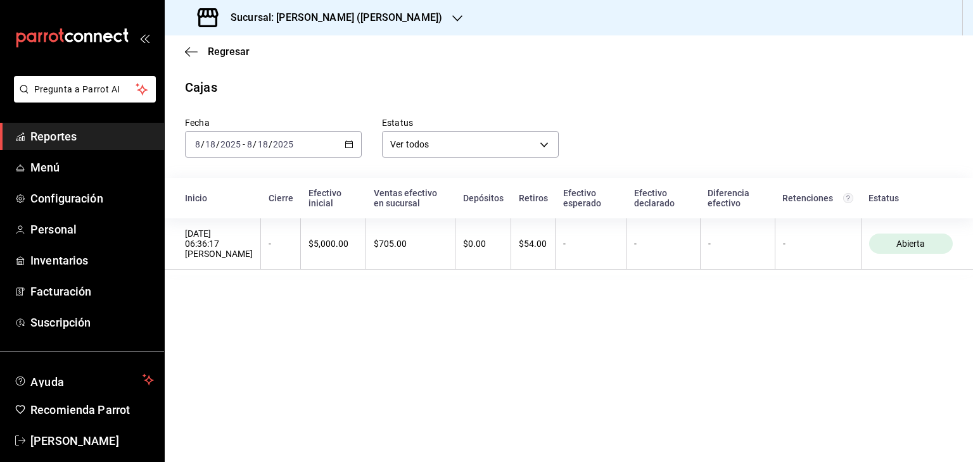
click at [344, 151] on div "[DATE] [DATE] - [DATE] [DATE]" at bounding box center [273, 144] width 177 height 27
click at [231, 209] on span "Ayer" at bounding box center [245, 211] width 98 height 13
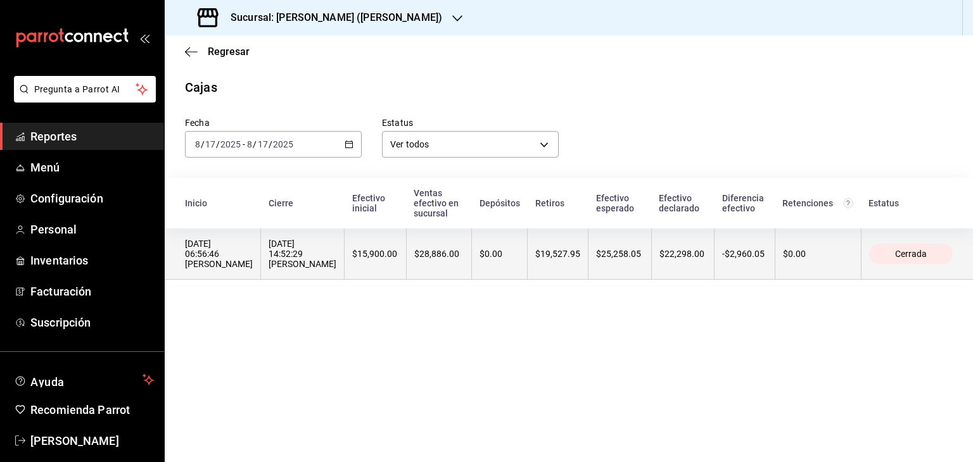
click at [481, 264] on th "$0.00" at bounding box center [500, 254] width 56 height 51
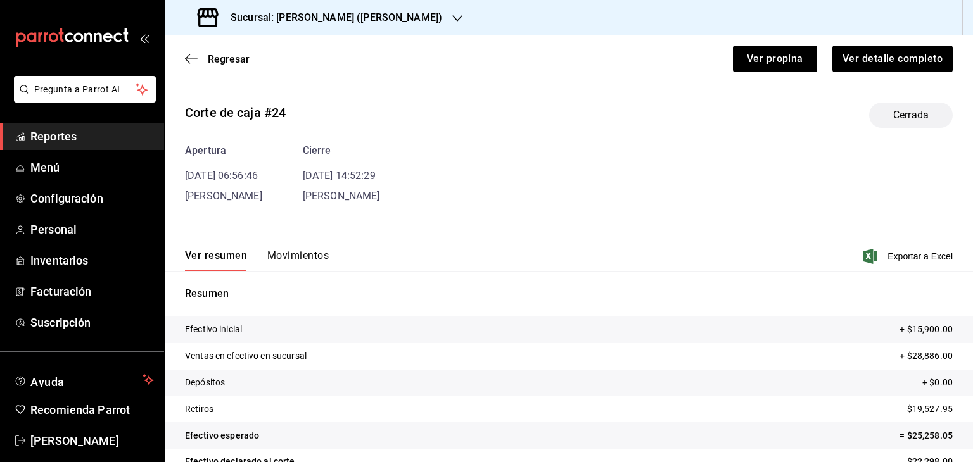
click at [298, 257] on button "Movimientos" at bounding box center [297, 261] width 61 height 22
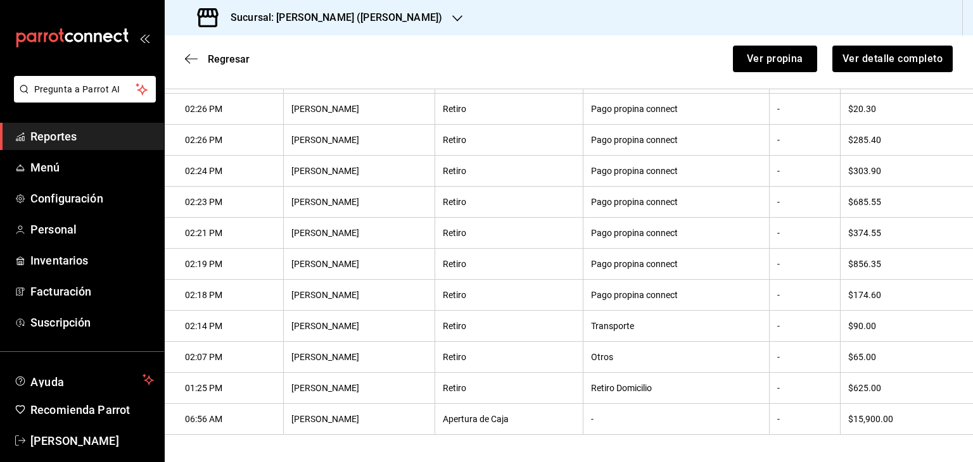
scroll to position [333, 0]
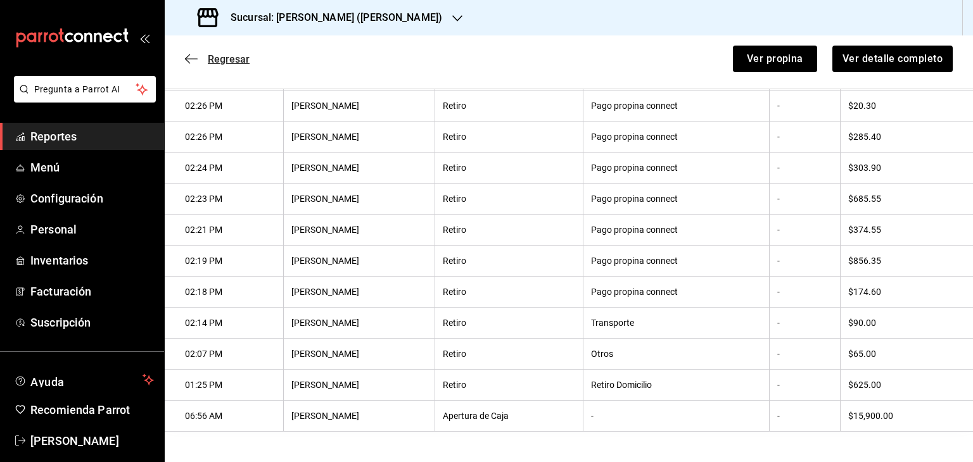
click at [191, 56] on icon "button" at bounding box center [191, 58] width 13 height 11
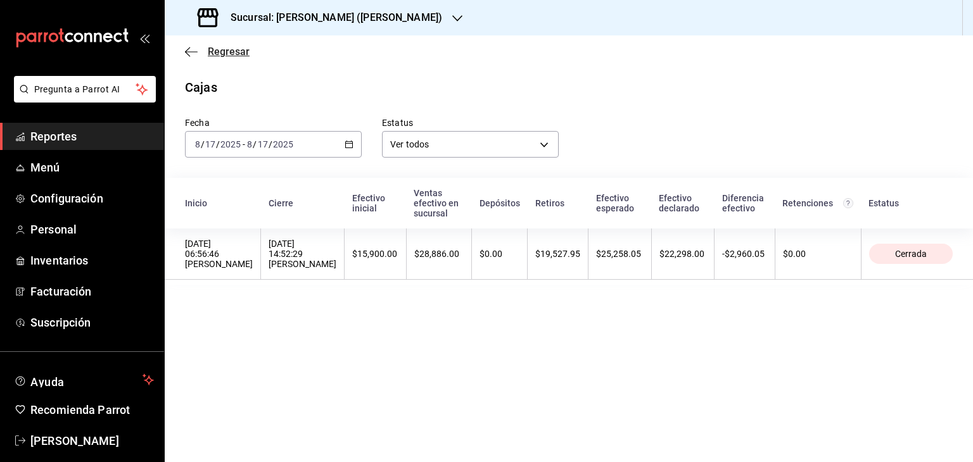
click at [190, 48] on icon "button" at bounding box center [191, 51] width 13 height 11
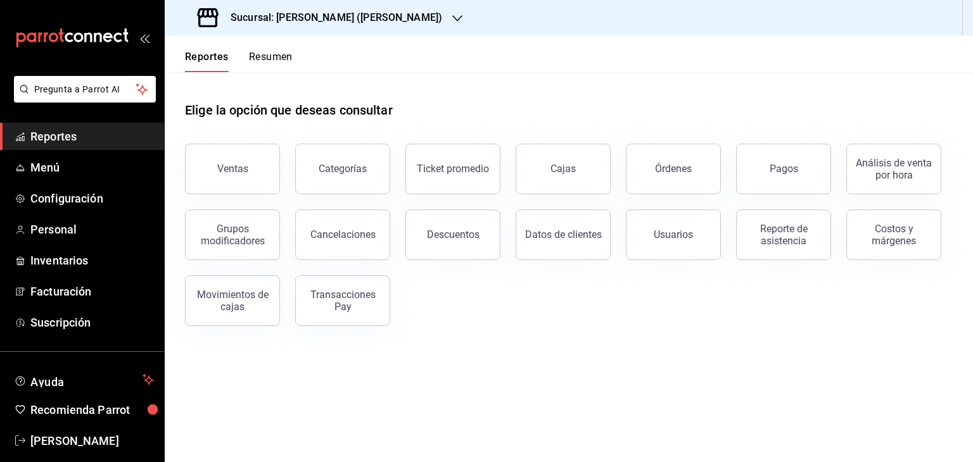
click at [452, 18] on icon "button" at bounding box center [457, 18] width 10 height 10
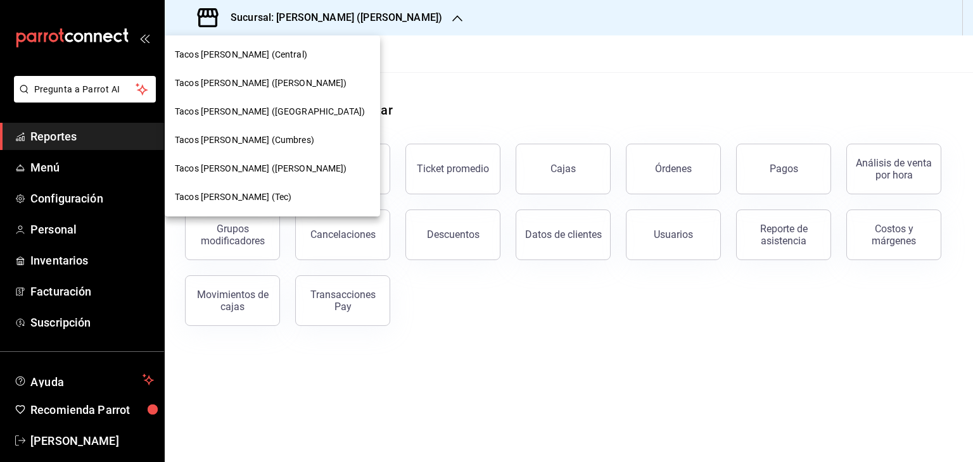
click at [242, 142] on span "Tacos [PERSON_NAME] (Cumbres)" at bounding box center [244, 140] width 139 height 13
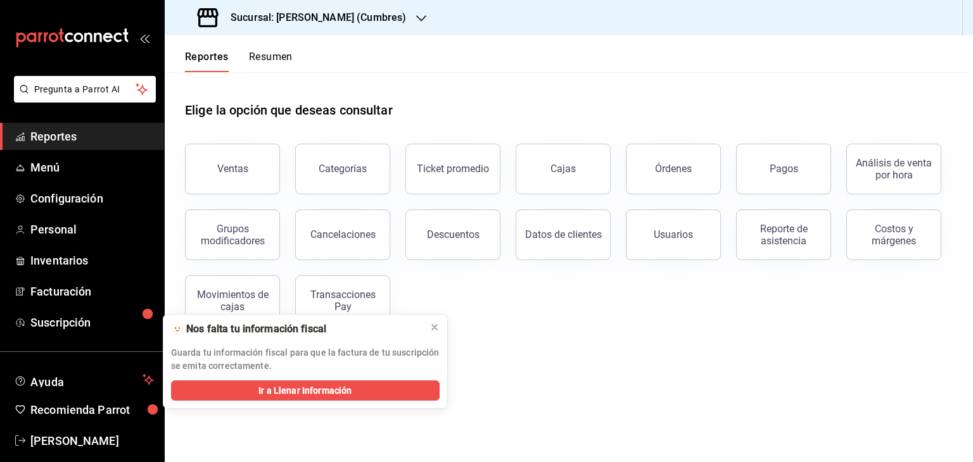
click at [57, 143] on span "Reportes" at bounding box center [92, 136] width 124 height 17
click at [272, 61] on button "Resumen" at bounding box center [271, 62] width 44 height 22
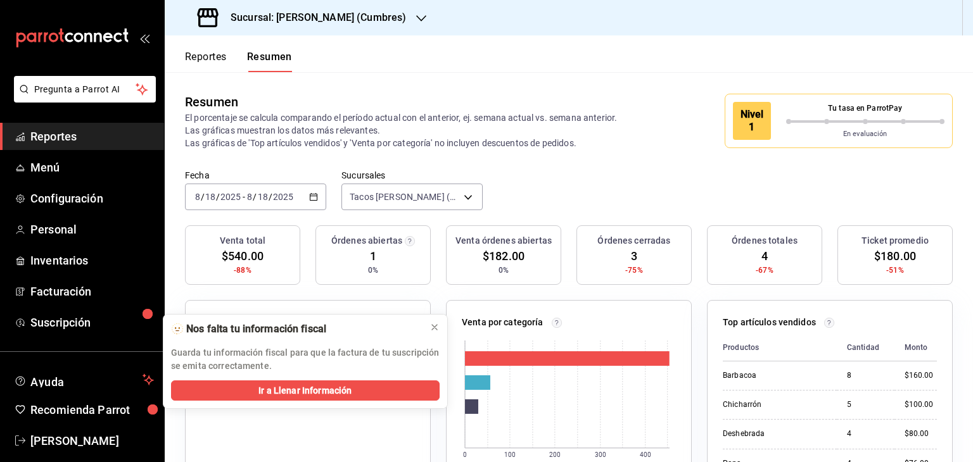
click at [310, 196] on \(Stroke\) "button" at bounding box center [313, 196] width 7 height 1
click at [217, 262] on span "Ayer" at bounding box center [245, 263] width 98 height 13
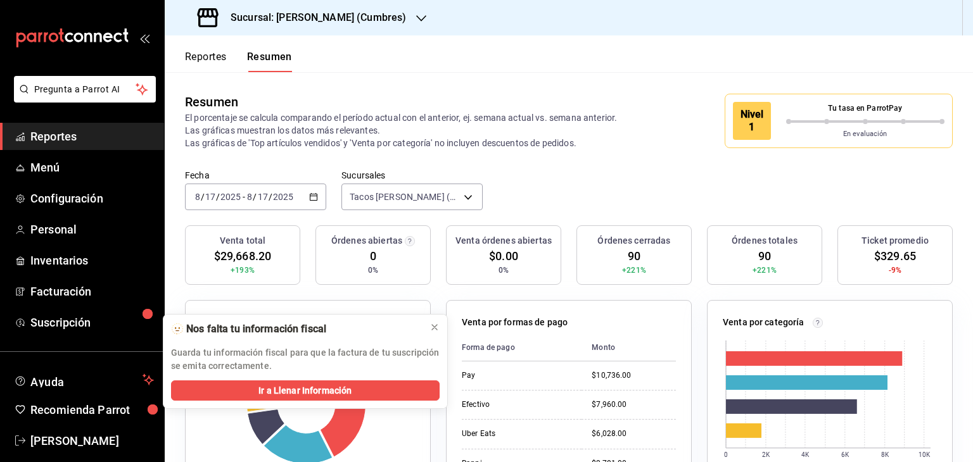
click at [580, 174] on div "Fecha [DATE] [DATE] - [DATE] [DATE] Sucursales Tacos [PERSON_NAME] (Cumbres) [o…" at bounding box center [569, 198] width 808 height 56
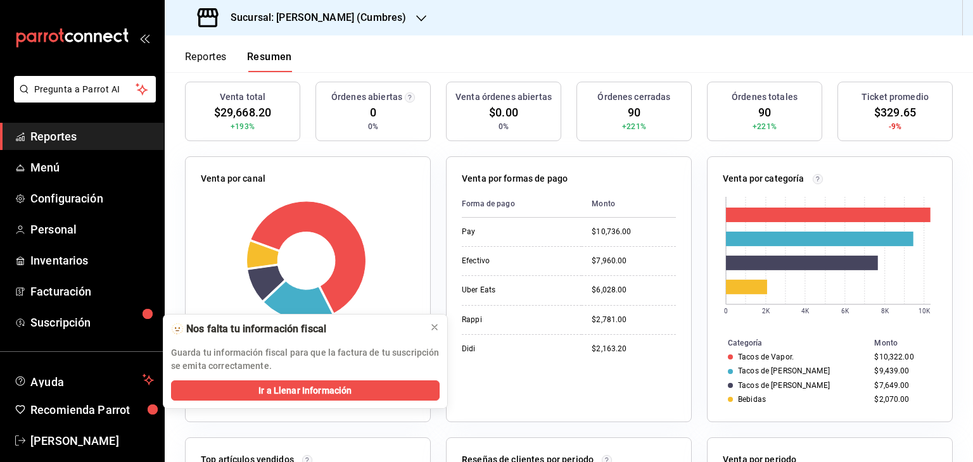
scroll to position [152, 0]
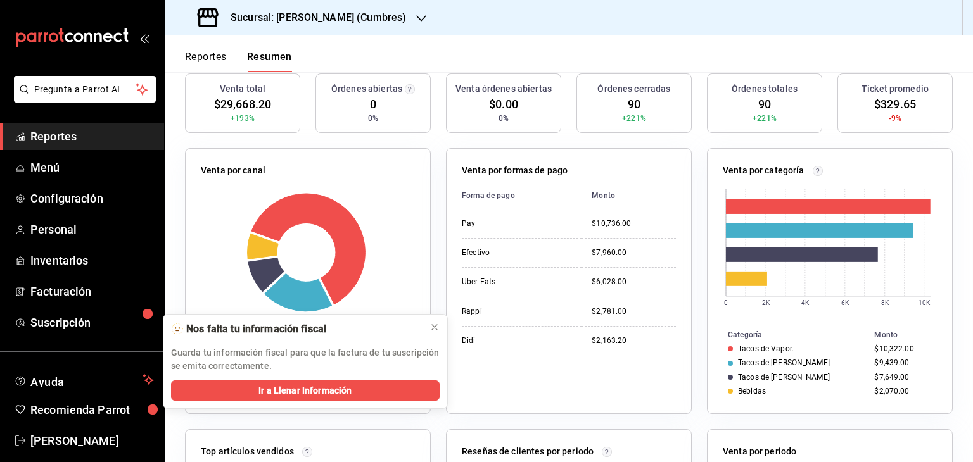
click at [44, 145] on link "Reportes" at bounding box center [82, 136] width 164 height 27
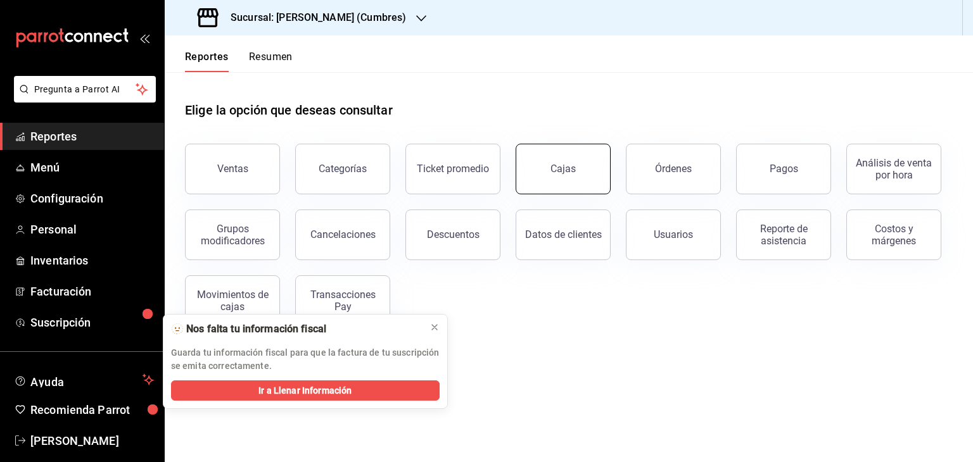
click at [556, 168] on div "Cajas" at bounding box center [563, 169] width 25 height 12
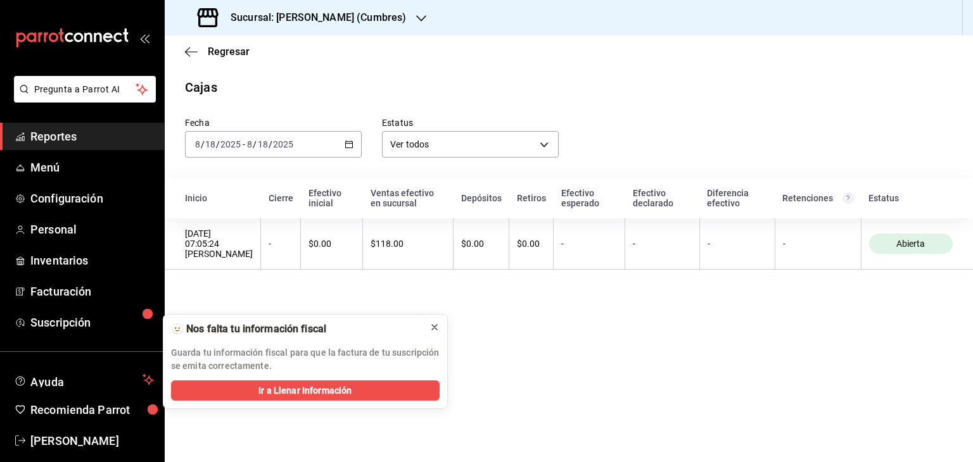
click at [435, 325] on icon at bounding box center [435, 327] width 10 height 10
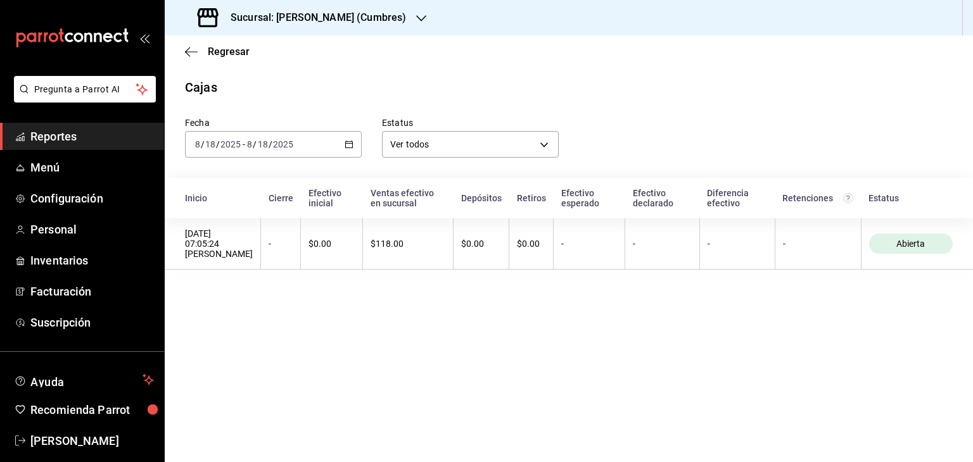
click at [347, 143] on icon "button" at bounding box center [349, 144] width 9 height 9
click at [236, 210] on span "Ayer" at bounding box center [245, 211] width 98 height 13
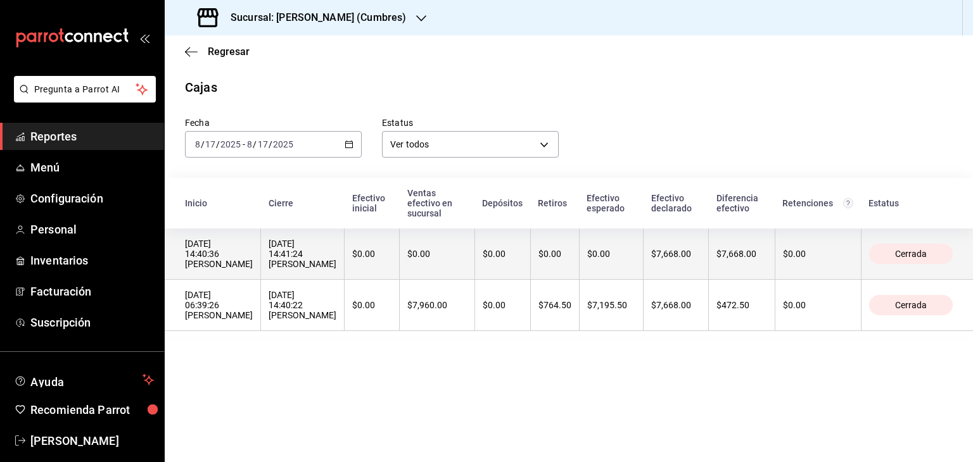
click at [539, 250] on div "$0.00" at bounding box center [555, 254] width 33 height 10
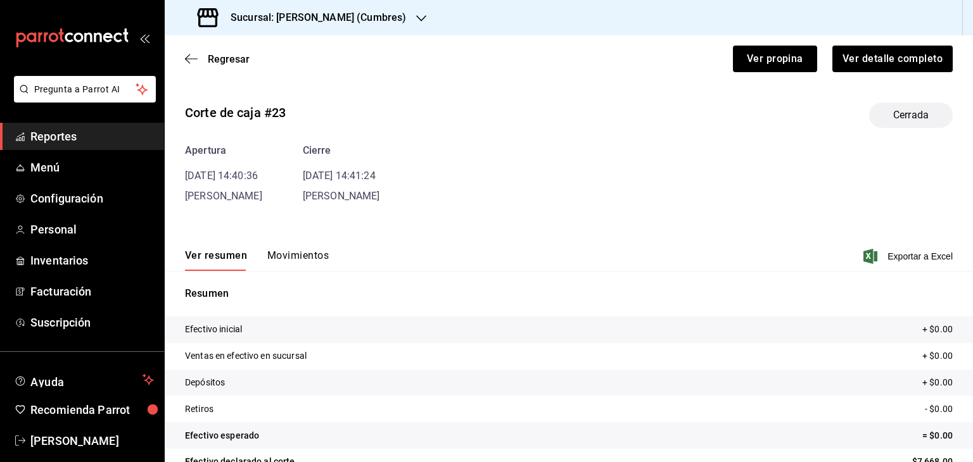
click at [302, 257] on button "Movimientos" at bounding box center [297, 261] width 61 height 22
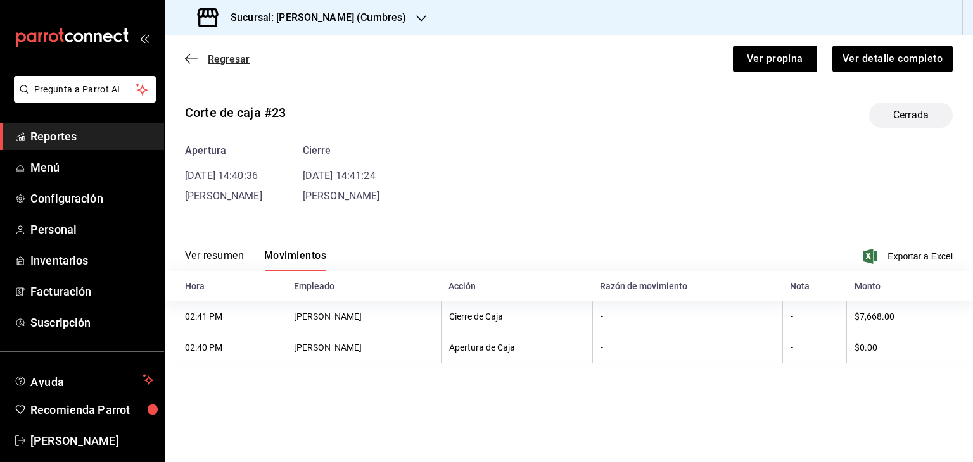
click at [190, 56] on icon "button" at bounding box center [191, 58] width 13 height 11
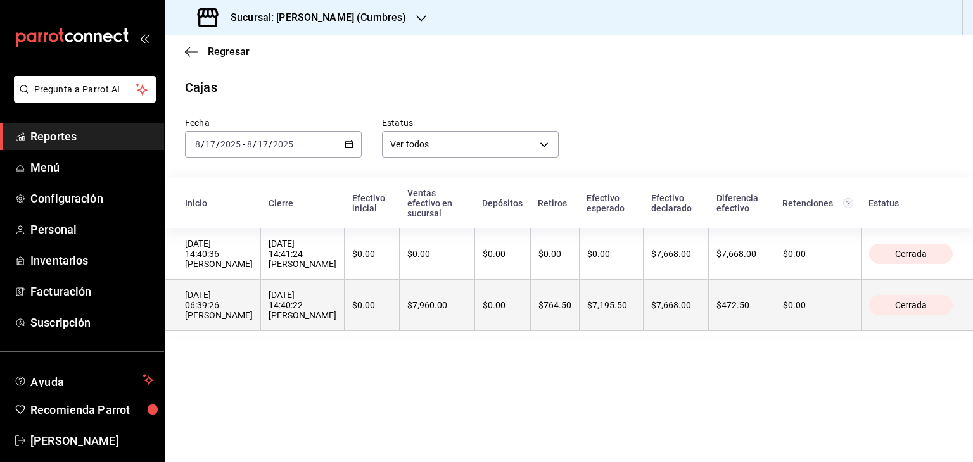
click at [554, 292] on th "$764.50" at bounding box center [554, 305] width 49 height 51
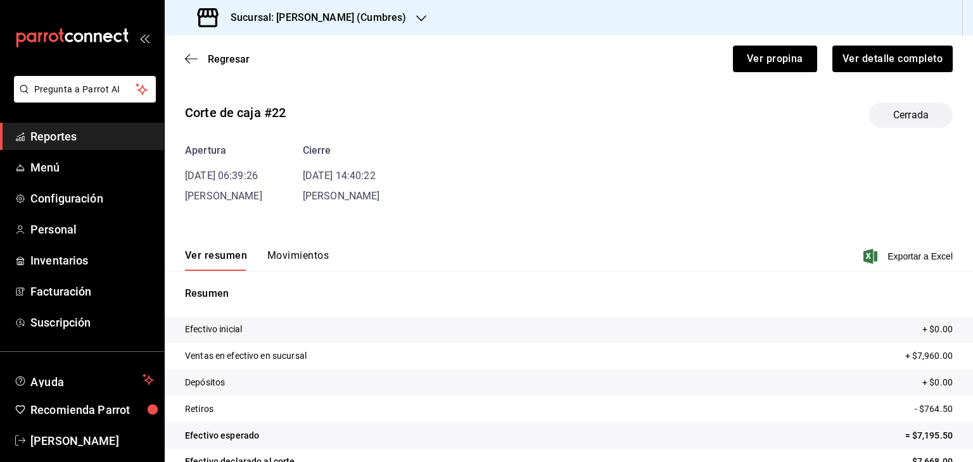
click at [309, 252] on button "Movimientos" at bounding box center [297, 261] width 61 height 22
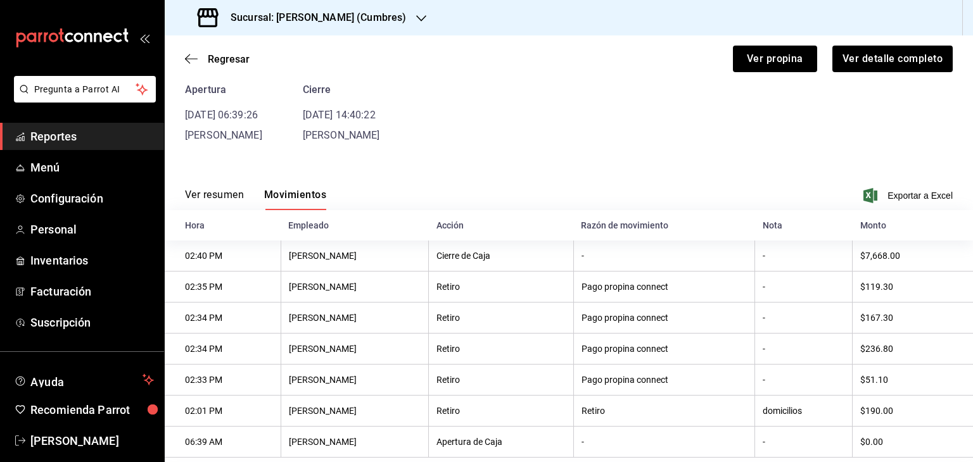
scroll to position [90, 0]
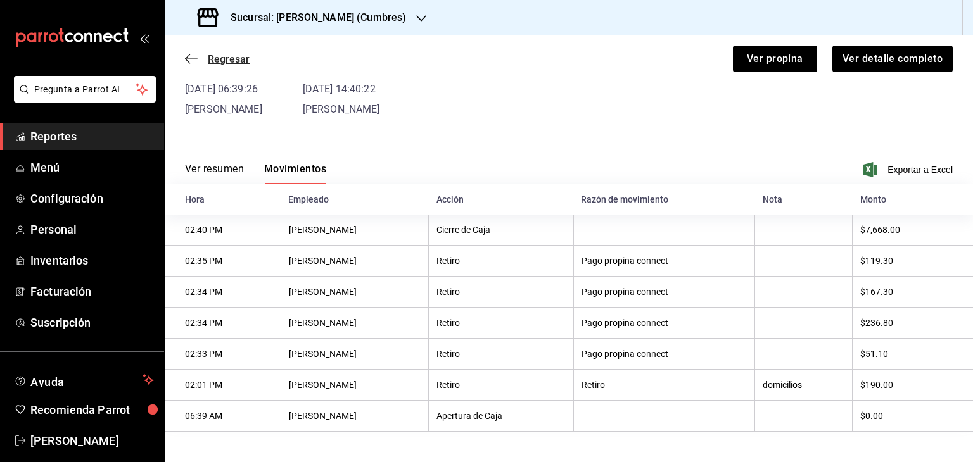
click at [191, 56] on icon "button" at bounding box center [191, 58] width 13 height 11
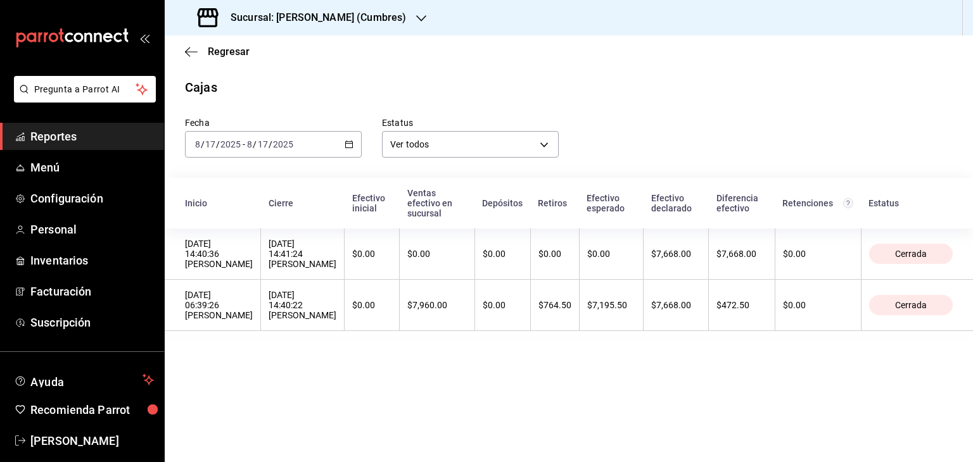
click at [61, 145] on link "Reportes" at bounding box center [82, 136] width 164 height 27
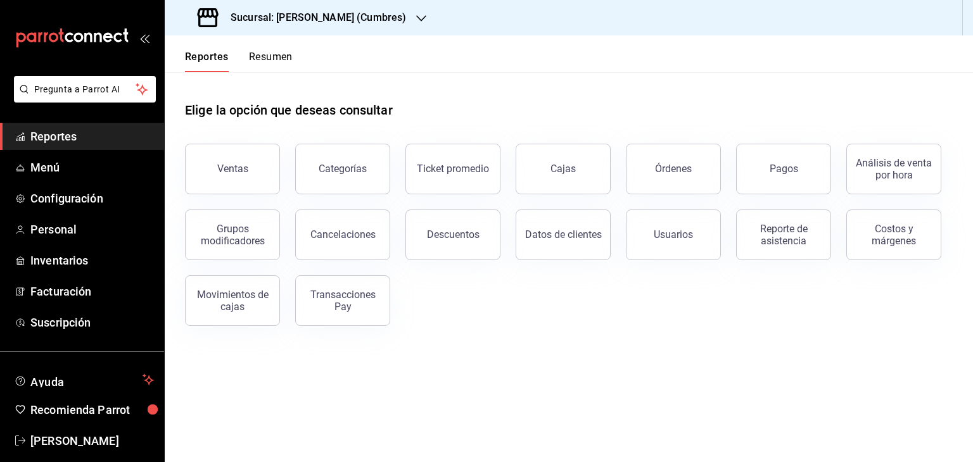
click at [684, 353] on main "Elige la opción que deseas consultar Ventas Categorías Ticket promedio Cajas Ór…" at bounding box center [569, 267] width 808 height 390
click at [62, 144] on span "Reportes" at bounding box center [92, 136] width 124 height 17
click at [416, 15] on icon "button" at bounding box center [421, 18] width 10 height 10
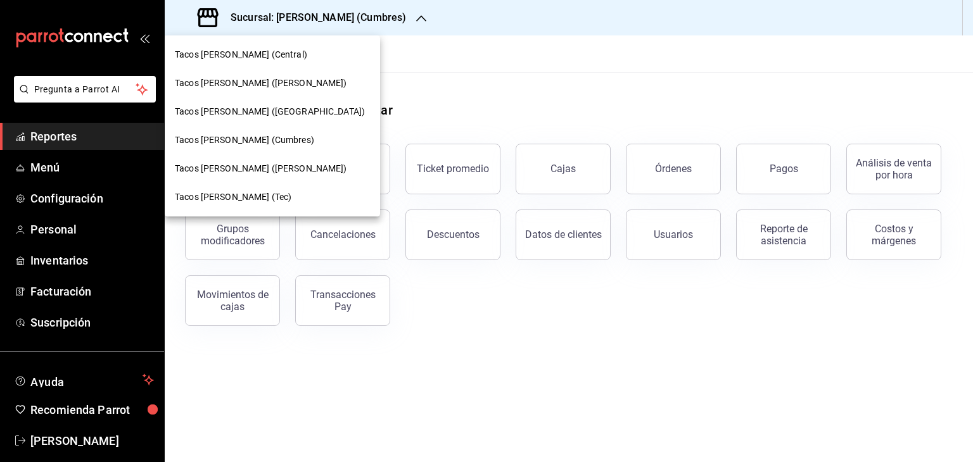
click at [271, 84] on span "Tacos [PERSON_NAME] ([PERSON_NAME])" at bounding box center [261, 83] width 172 height 13
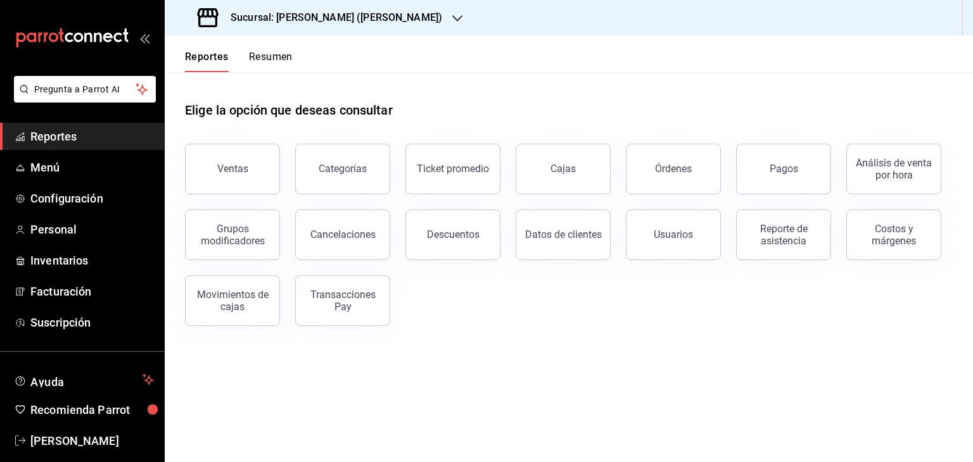
click at [276, 56] on button "Resumen" at bounding box center [271, 62] width 44 height 22
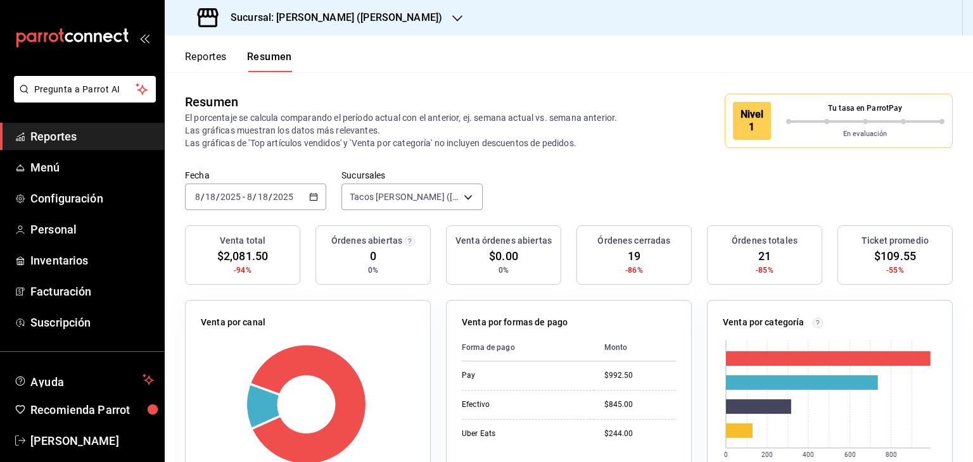
click at [58, 137] on span "Reportes" at bounding box center [92, 136] width 124 height 17
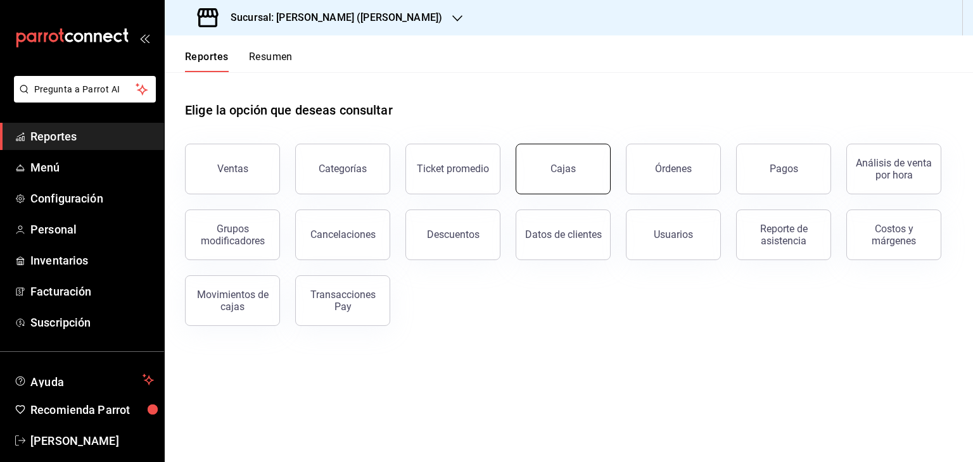
click at [545, 163] on button "Cajas" at bounding box center [563, 169] width 95 height 51
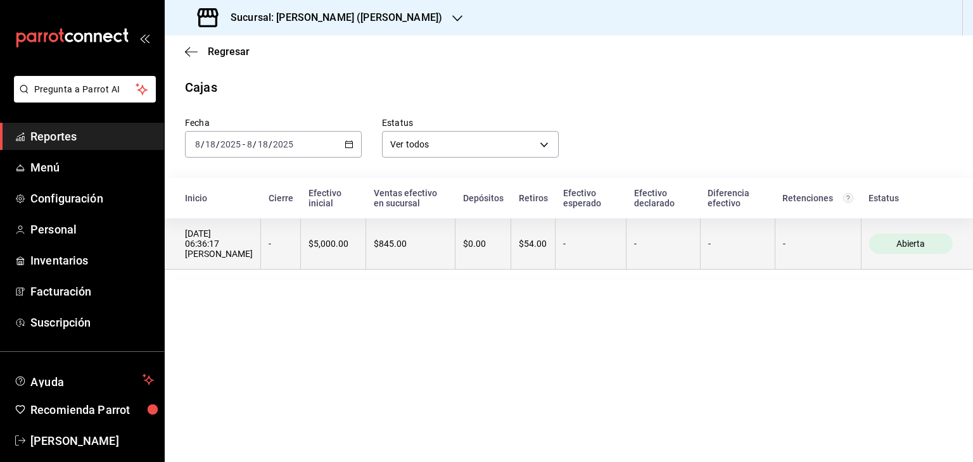
click at [538, 248] on div "$54.00" at bounding box center [533, 244] width 29 height 10
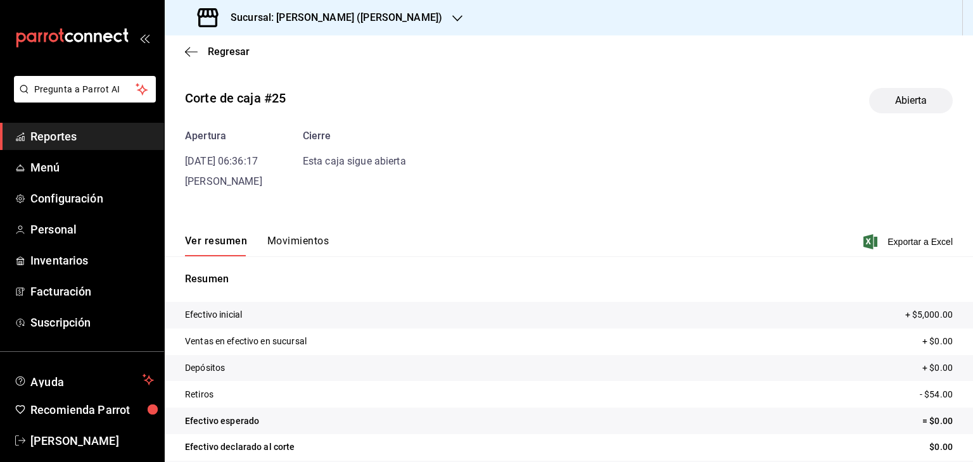
click at [319, 245] on button "Movimientos" at bounding box center [297, 246] width 61 height 22
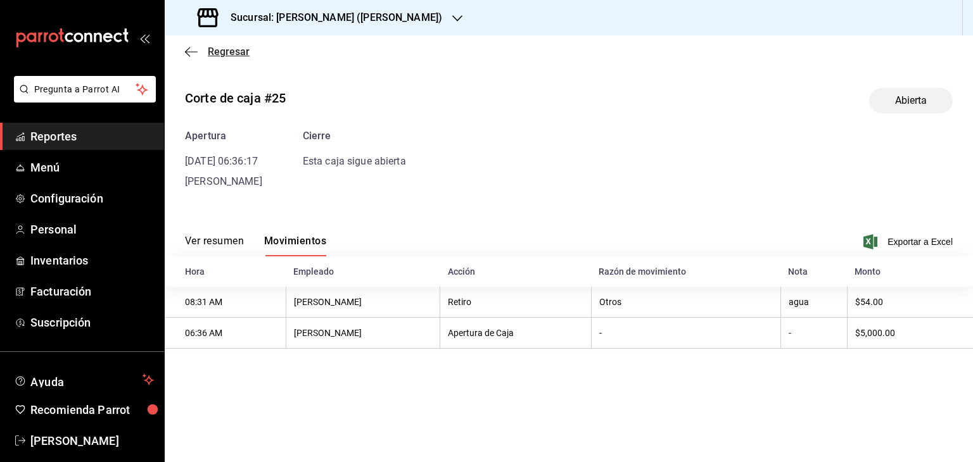
click at [187, 54] on icon "button" at bounding box center [191, 51] width 13 height 11
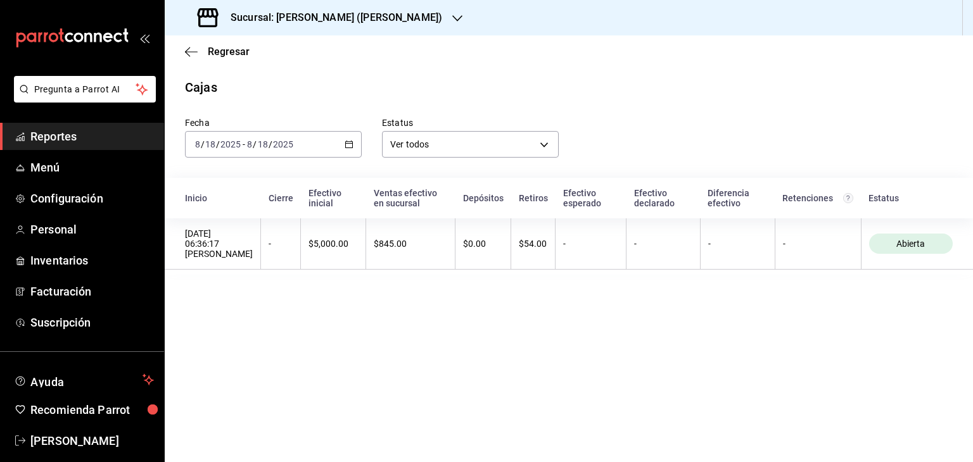
click at [349, 145] on icon "button" at bounding box center [349, 144] width 9 height 9
click at [233, 217] on span "Ayer" at bounding box center [245, 211] width 98 height 13
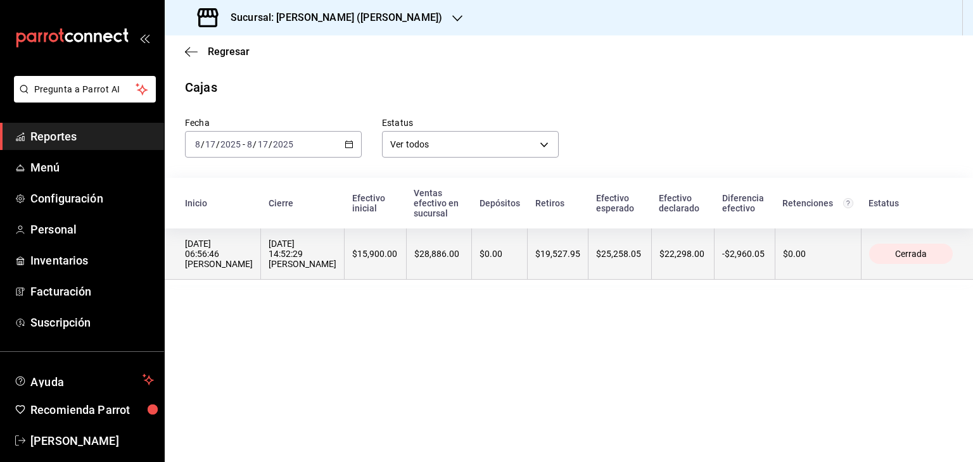
click at [589, 244] on th "$25,258.05" at bounding box center [620, 254] width 63 height 51
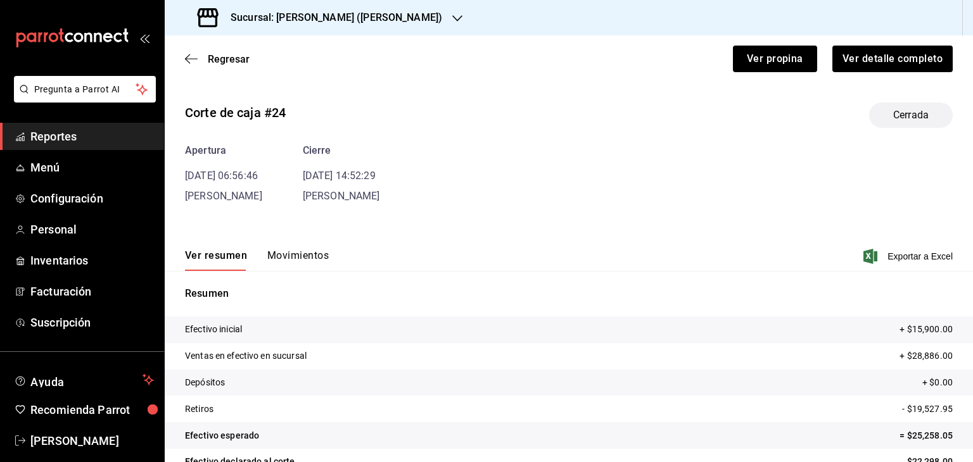
click at [319, 255] on button "Movimientos" at bounding box center [297, 261] width 61 height 22
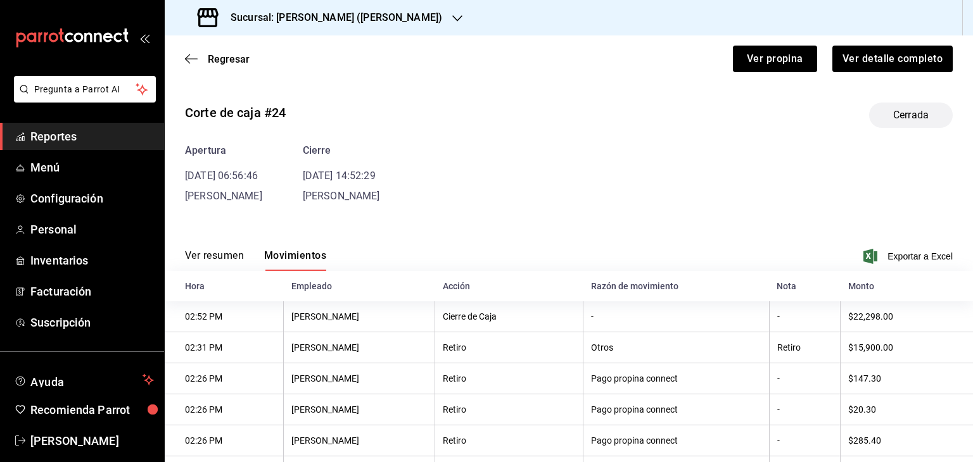
click at [540, 194] on div "Apertura [DATE] 06:56:46 [PERSON_NAME] [DATE] 14:52:29 [PERSON_NAME]" at bounding box center [569, 173] width 768 height 61
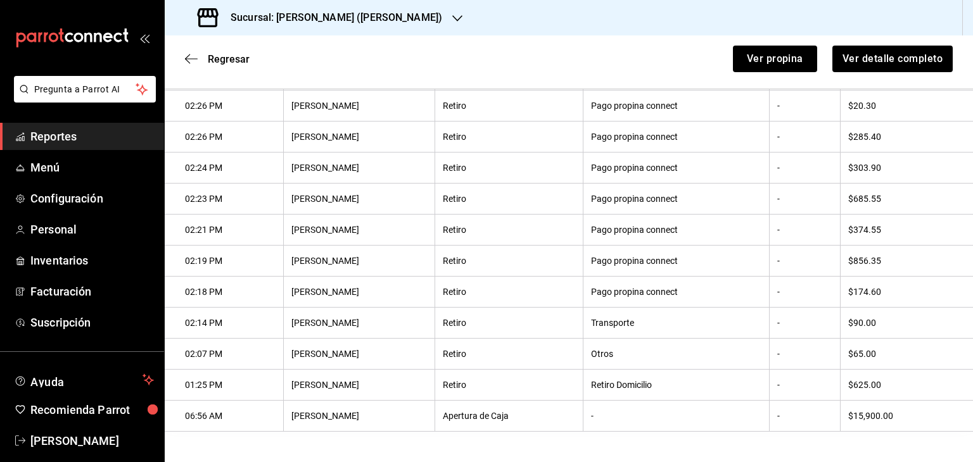
scroll to position [333, 0]
click at [184, 61] on div "Regresar Ver propina Ver detalle completo" at bounding box center [569, 58] width 808 height 47
click at [189, 58] on icon "button" at bounding box center [191, 58] width 13 height 11
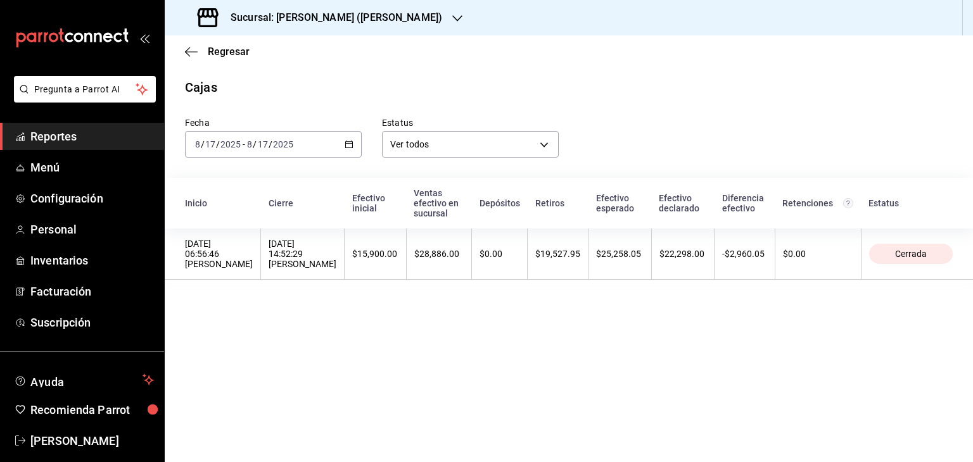
click at [189, 58] on div "Regresar" at bounding box center [569, 51] width 808 height 32
click at [189, 52] on icon "button" at bounding box center [191, 51] width 13 height 11
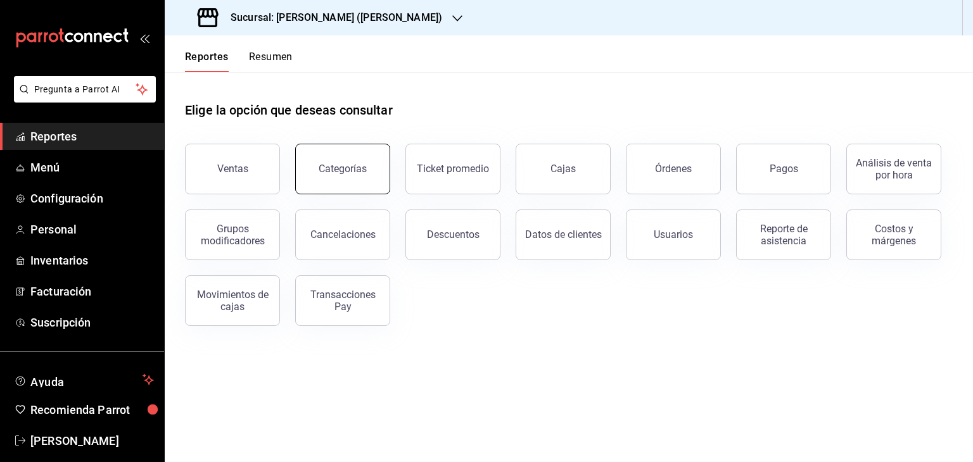
click at [355, 179] on button "Categorías" at bounding box center [342, 169] width 95 height 51
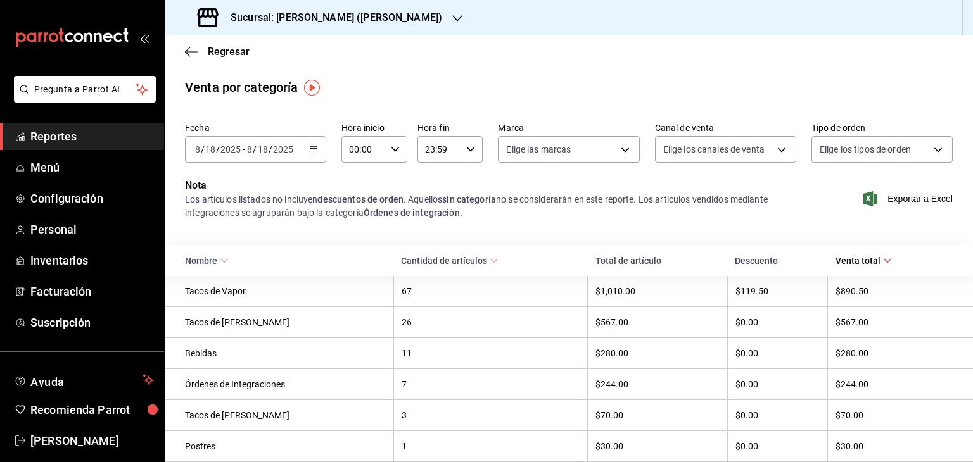
click at [312, 148] on icon "button" at bounding box center [313, 149] width 9 height 9
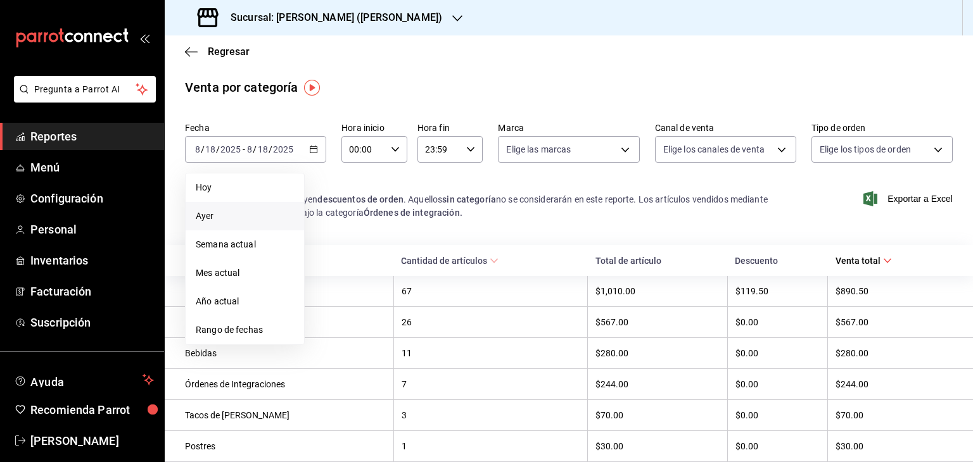
click at [232, 214] on span "Ayer" at bounding box center [245, 216] width 98 height 13
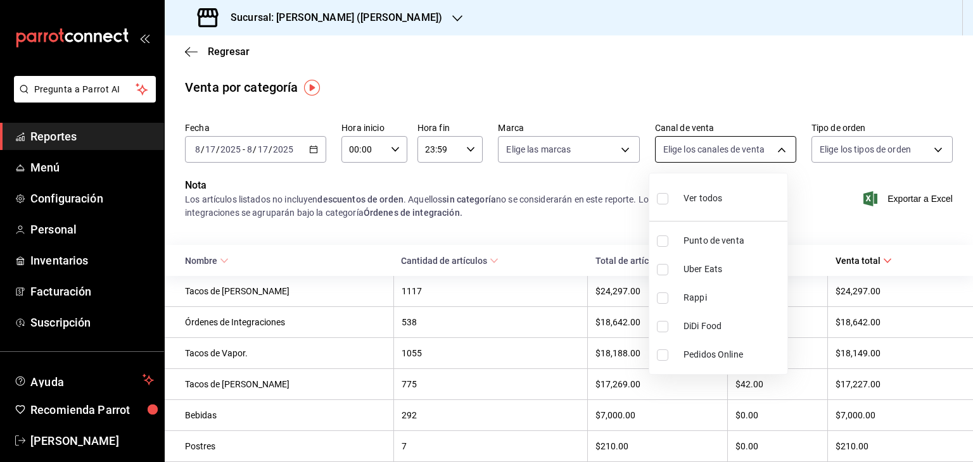
click at [765, 153] on body "Pregunta a Parrot AI Reportes Menú Configuración Personal Inventarios Facturaci…" at bounding box center [486, 231] width 973 height 462
click at [656, 268] on li "Uber Eats" at bounding box center [718, 269] width 138 height 29
type input "UBER_EATS"
checkbox input "true"
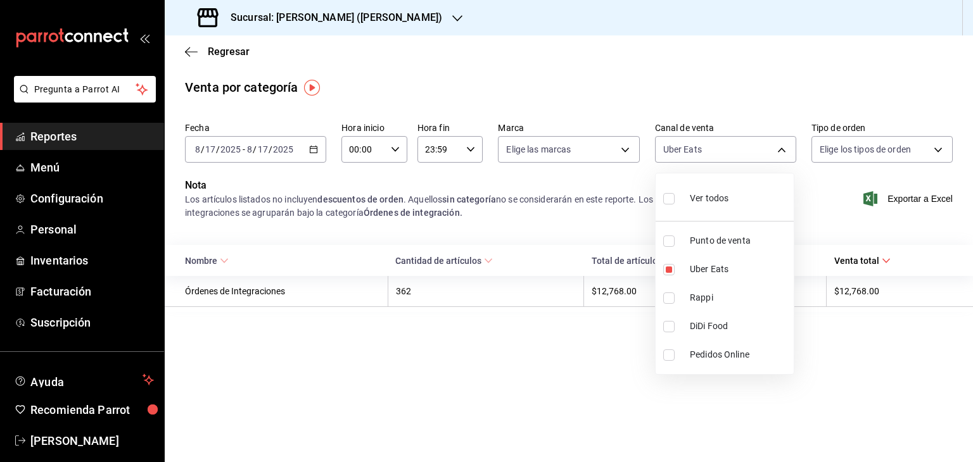
click at [664, 297] on input "checkbox" at bounding box center [668, 298] width 11 height 11
checkbox input "true"
type input "UBER_EATS,RAPPI"
click at [677, 325] on label at bounding box center [671, 326] width 16 height 11
click at [675, 325] on input "checkbox" at bounding box center [668, 326] width 11 height 11
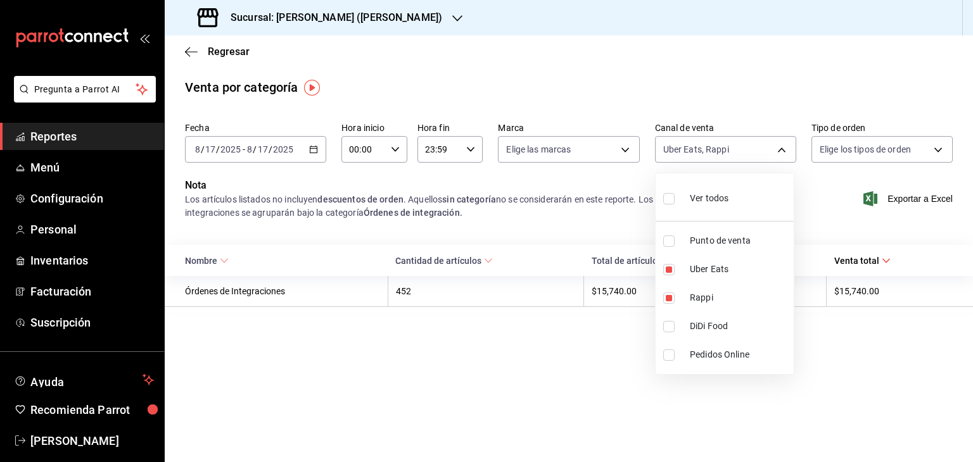
checkbox input "false"
type input "UBER_EATS,RAPPI"
click at [670, 239] on input "checkbox" at bounding box center [668, 241] width 11 height 11
checkbox input "true"
type input "UBER_EATS,RAPPI,PARROT"
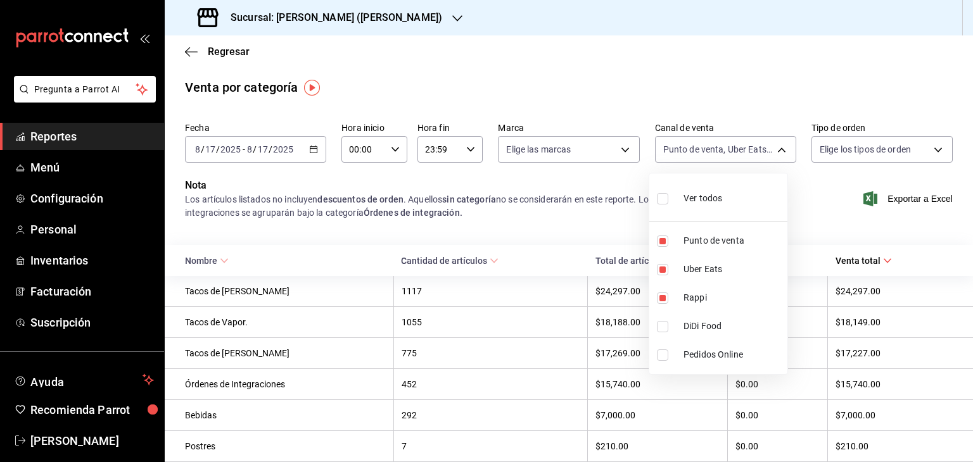
click at [666, 327] on input "checkbox" at bounding box center [662, 326] width 11 height 11
checkbox input "true"
type input "UBER_EATS,RAPPI,PARROT,DIDI_FOOD"
click at [853, 143] on div at bounding box center [486, 231] width 973 height 462
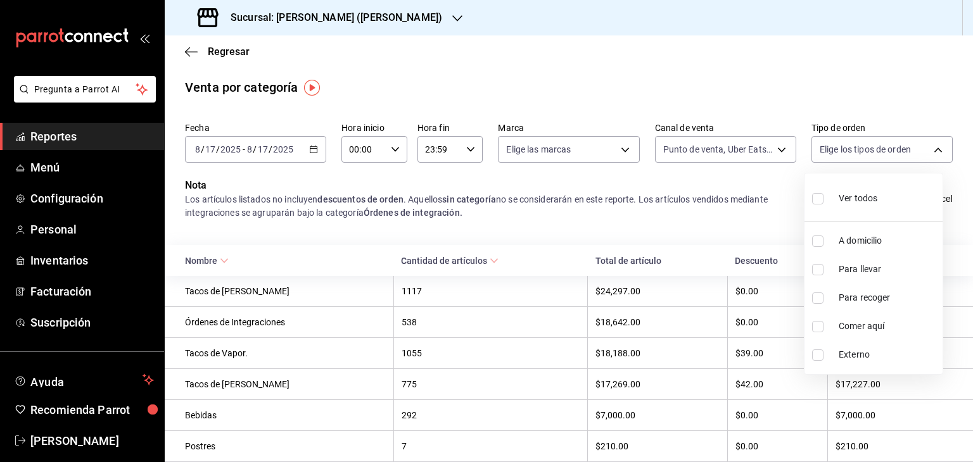
click at [853, 143] on body "Pregunta a Parrot AI Reportes Menú Configuración Personal Inventarios Facturaci…" at bounding box center [486, 231] width 973 height 462
click at [813, 242] on input "checkbox" at bounding box center [817, 241] width 11 height 11
checkbox input "true"
type input "9e2a251d-949c-44b6-8628-a82609f57612"
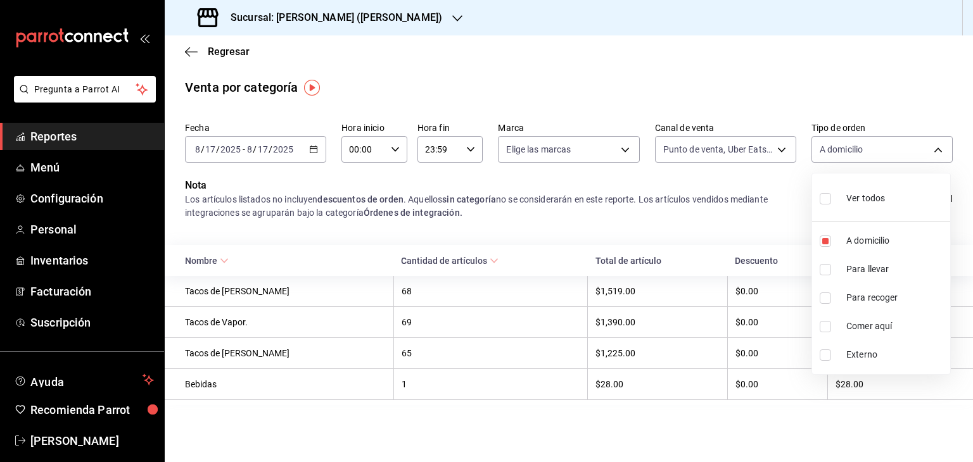
click at [827, 272] on input "checkbox" at bounding box center [825, 269] width 11 height 11
checkbox input "true"
type input "9e2a251d-949c-44b6-8628-a82609f57612,7d237542-db86-4024-87ff-e6ffa23009b2"
click at [822, 300] on input "checkbox" at bounding box center [817, 298] width 11 height 11
checkbox input "true"
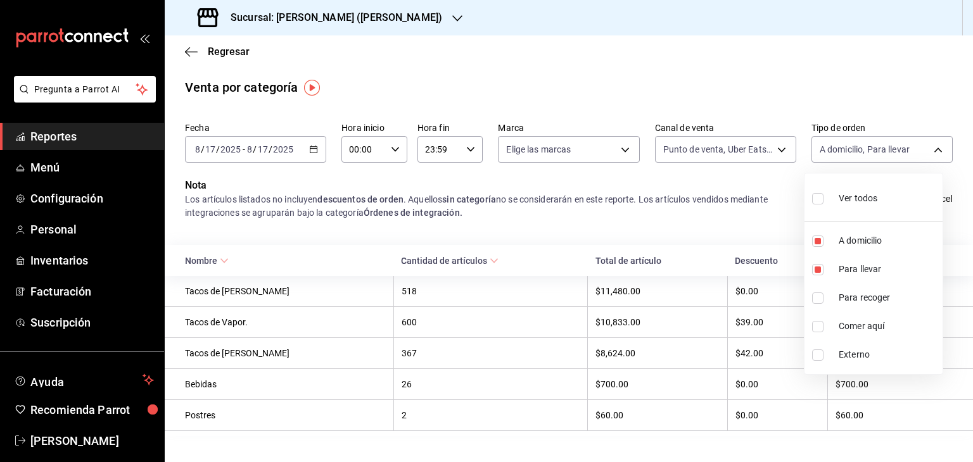
type input "9e2a251d-949c-44b6-8628-a82609f57612,7d237542-db86-4024-87ff-e6ffa23009b2,1e856…"
click at [821, 353] on input "checkbox" at bounding box center [817, 355] width 11 height 11
checkbox input "true"
type input "9e2a251d-949c-44b6-8628-a82609f57612,7d237542-db86-4024-87ff-e6ffa23009b2,1e856…"
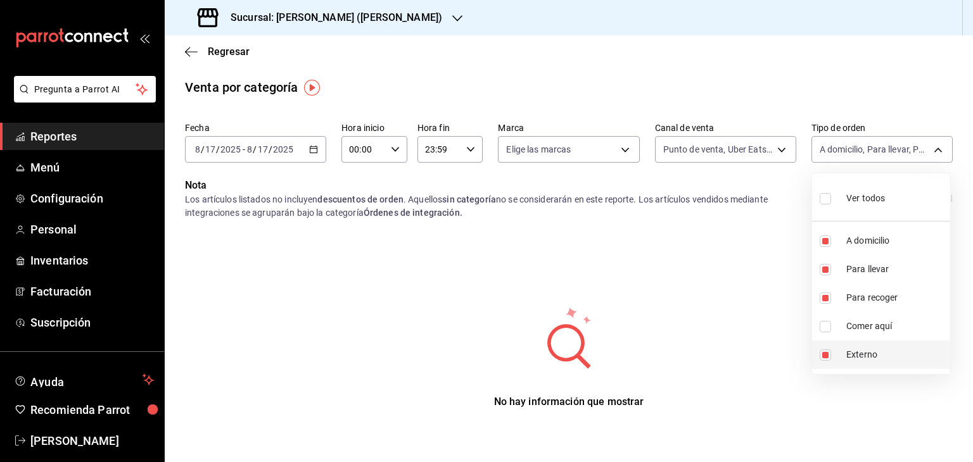
click at [827, 357] on input "checkbox" at bounding box center [825, 355] width 11 height 11
checkbox input "false"
type input "9e2a251d-949c-44b6-8628-a82609f57612,7d237542-db86-4024-87ff-e6ffa23009b2,1e856…"
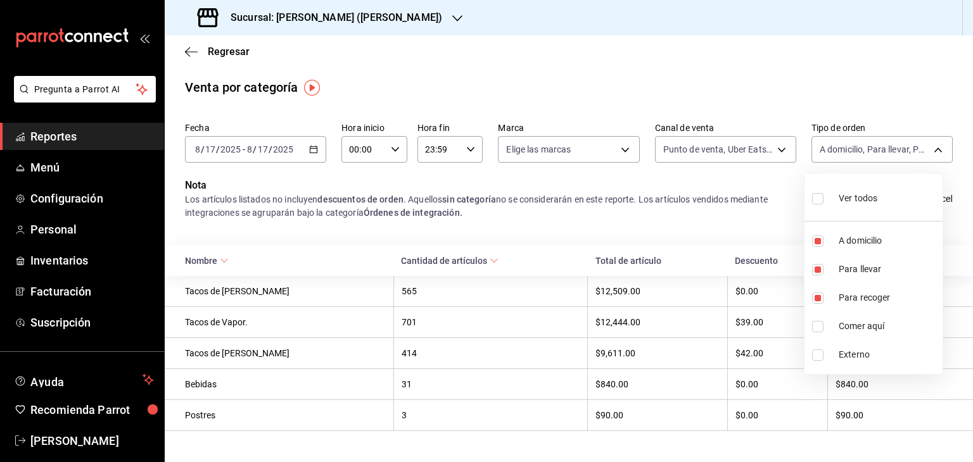
click at [552, 224] on div at bounding box center [486, 231] width 973 height 462
click at [500, 220] on div at bounding box center [486, 231] width 973 height 462
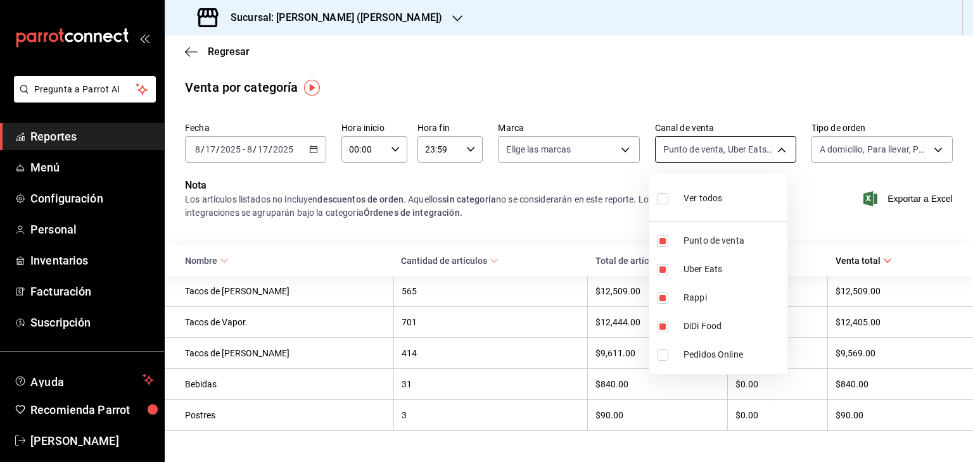
click at [767, 149] on body "Pregunta a Parrot AI Reportes Menú Configuración Personal Inventarios Facturaci…" at bounding box center [486, 231] width 973 height 462
click at [684, 198] on span "Ver todos" at bounding box center [703, 198] width 39 height 13
type input "PARROT,UBER_EATS,RAPPI,DIDI_FOOD,ONLINE"
checkbox input "true"
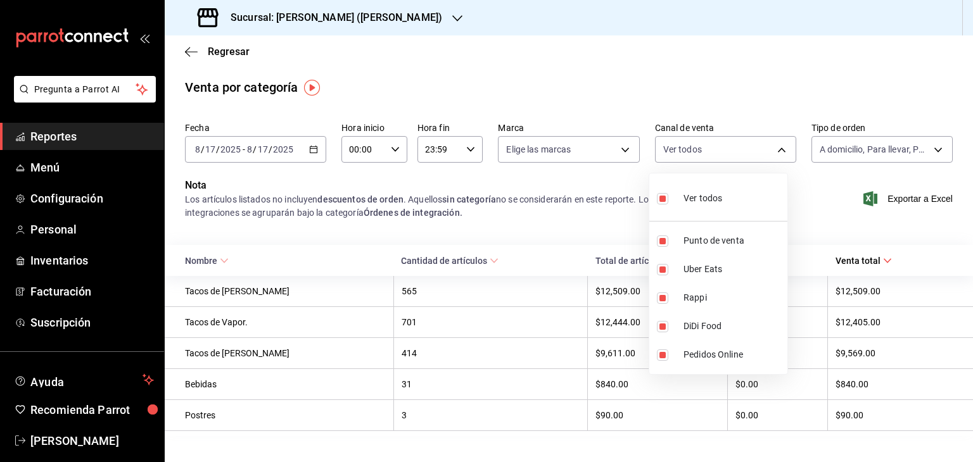
click at [524, 242] on div at bounding box center [486, 231] width 973 height 462
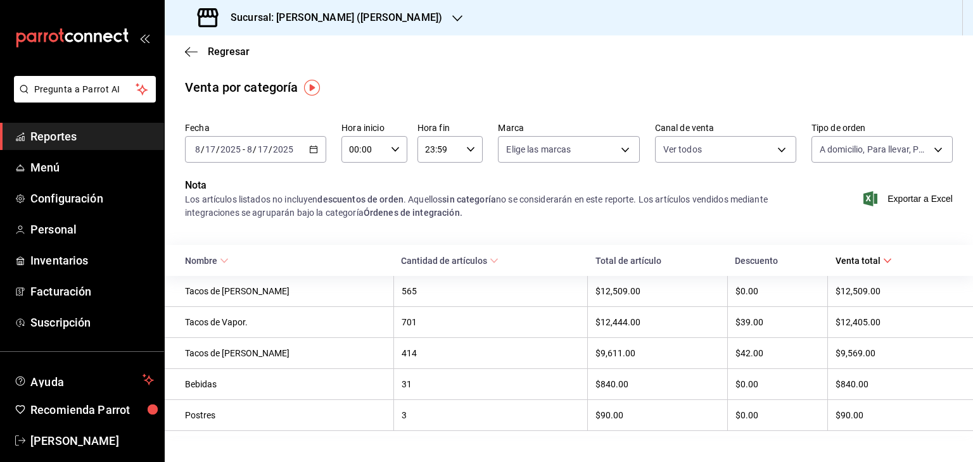
click at [233, 325] on div "Tacos de Vapor." at bounding box center [285, 322] width 201 height 10
click at [588, 330] on th "$12,444.00" at bounding box center [658, 322] width 140 height 31
click at [188, 43] on div "Regresar" at bounding box center [569, 51] width 808 height 32
click at [188, 56] on icon "button" at bounding box center [191, 51] width 13 height 11
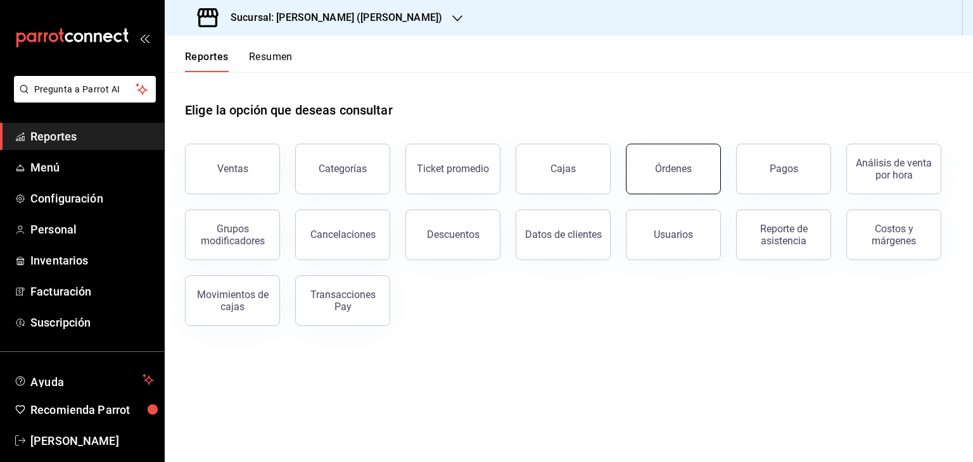
click at [661, 186] on button "Órdenes" at bounding box center [673, 169] width 95 height 51
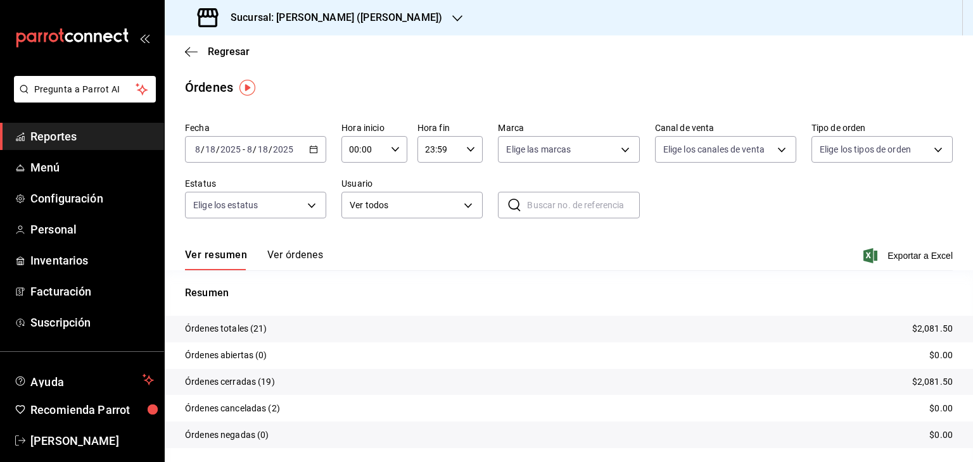
click at [310, 148] on \(Stroke\) "button" at bounding box center [313, 148] width 7 height 1
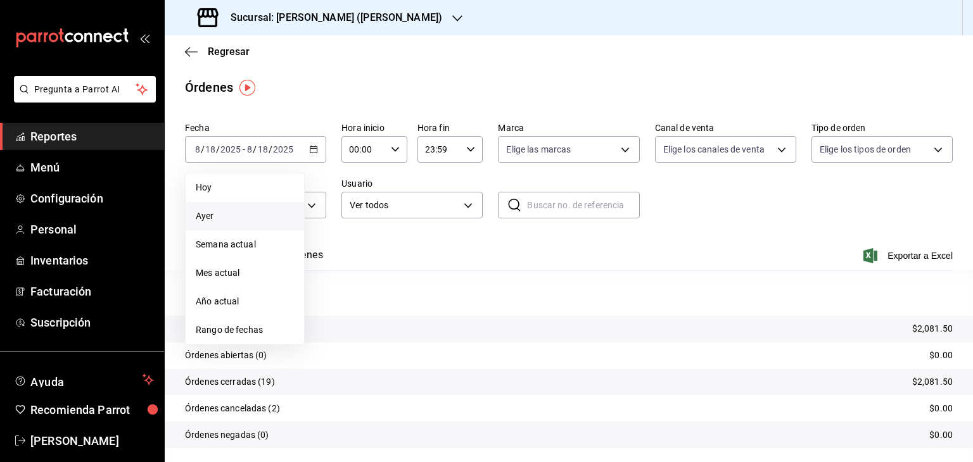
click at [222, 221] on span "Ayer" at bounding box center [245, 216] width 98 height 13
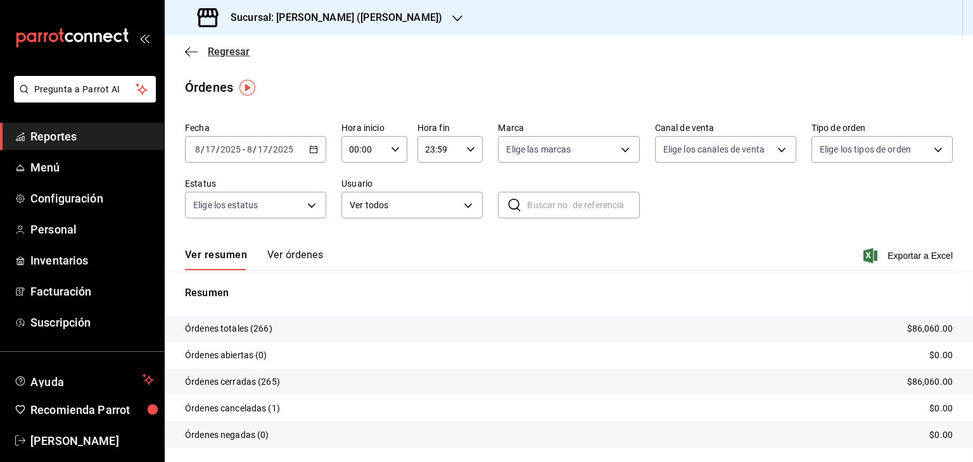
click at [192, 54] on icon "button" at bounding box center [191, 51] width 13 height 11
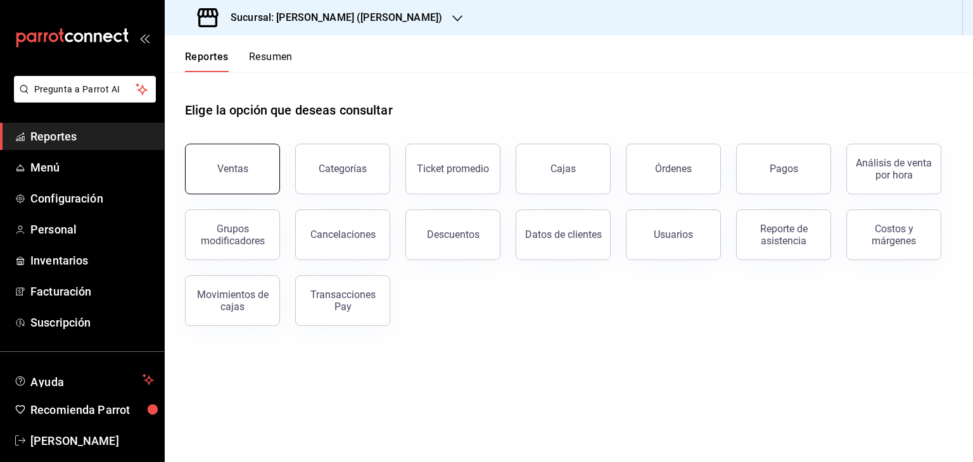
click at [251, 165] on button "Ventas" at bounding box center [232, 169] width 95 height 51
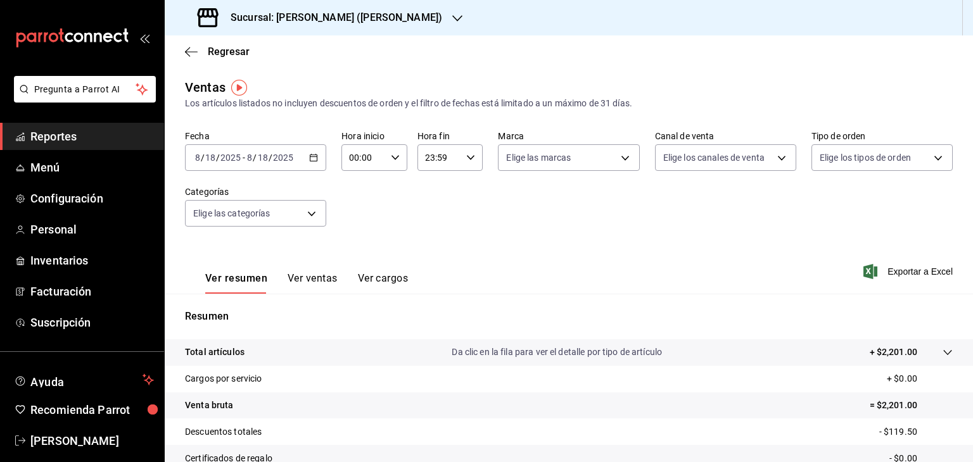
click at [320, 162] on div "[DATE] [DATE] - [DATE] [DATE]" at bounding box center [255, 157] width 141 height 27
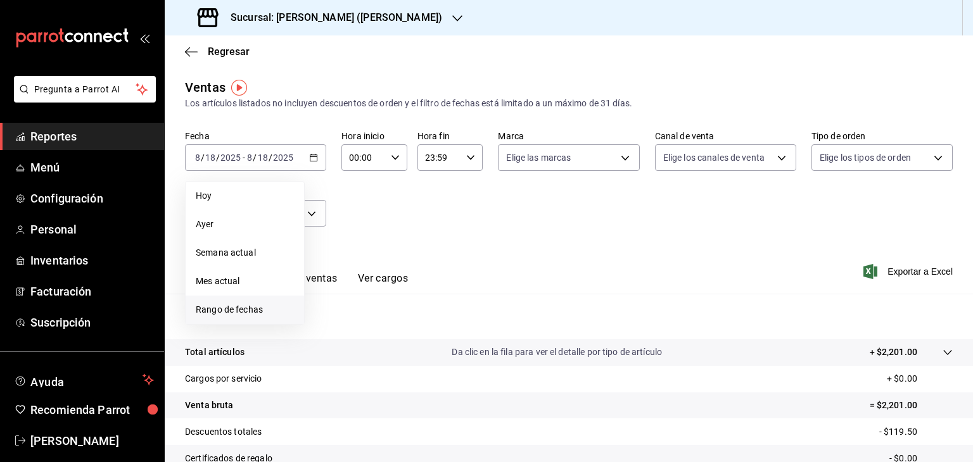
click at [238, 306] on span "Rango de fechas" at bounding box center [245, 309] width 98 height 13
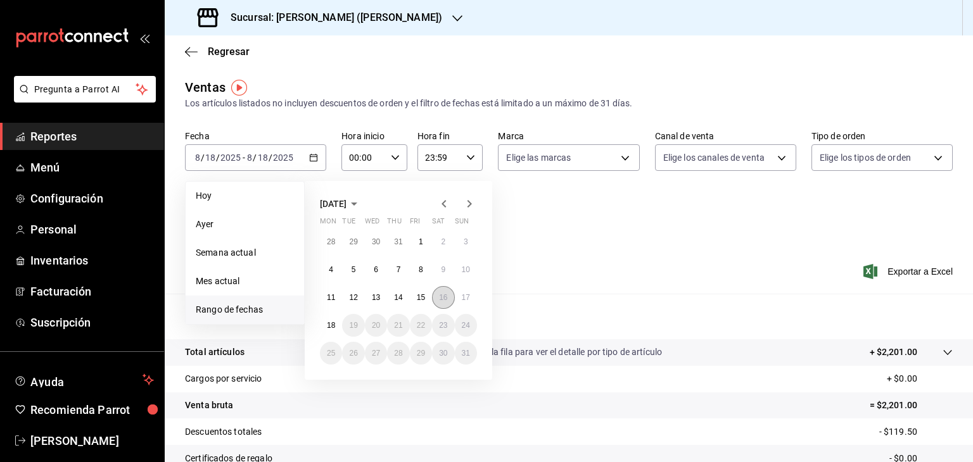
click at [445, 299] on abbr "16" at bounding box center [443, 297] width 8 height 9
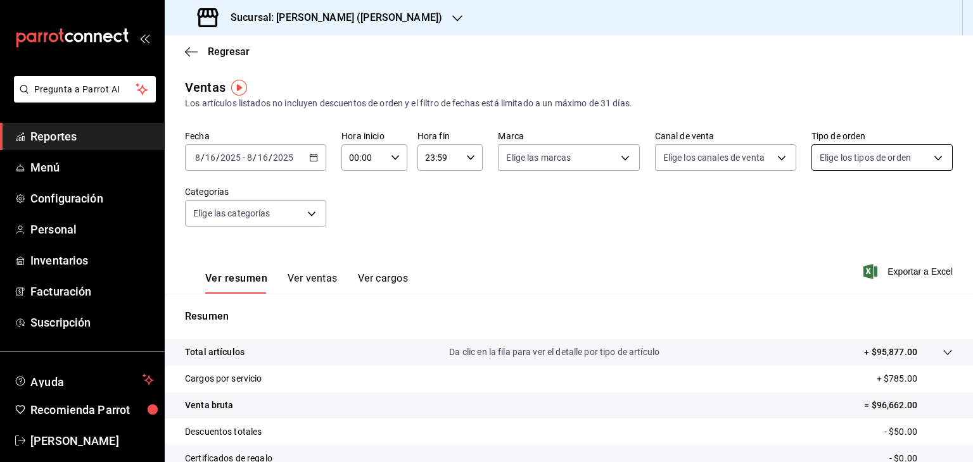
click at [855, 160] on body "Pregunta a Parrot AI Reportes Menú Configuración Personal Inventarios Facturaci…" at bounding box center [486, 231] width 973 height 462
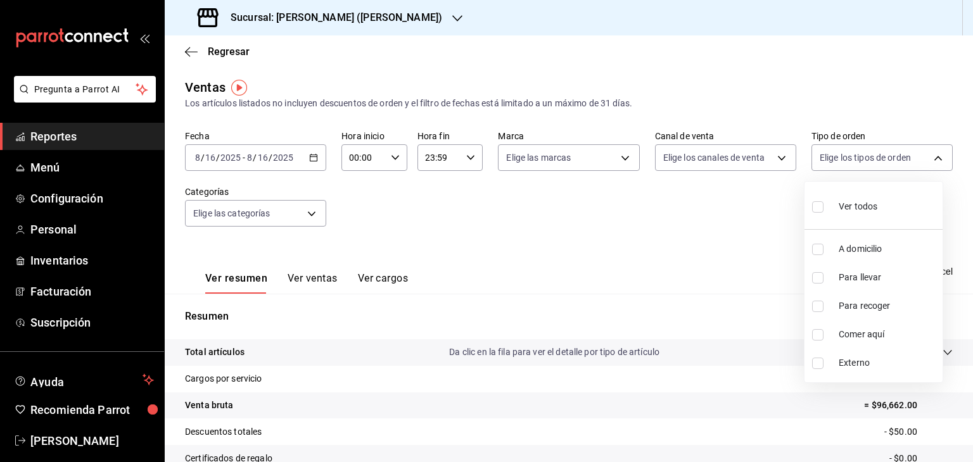
click at [815, 248] on input "checkbox" at bounding box center [817, 249] width 11 height 11
checkbox input "true"
type input "9e2a251d-949c-44b6-8628-a82609f57612"
click at [819, 279] on input "checkbox" at bounding box center [817, 277] width 11 height 11
checkbox input "true"
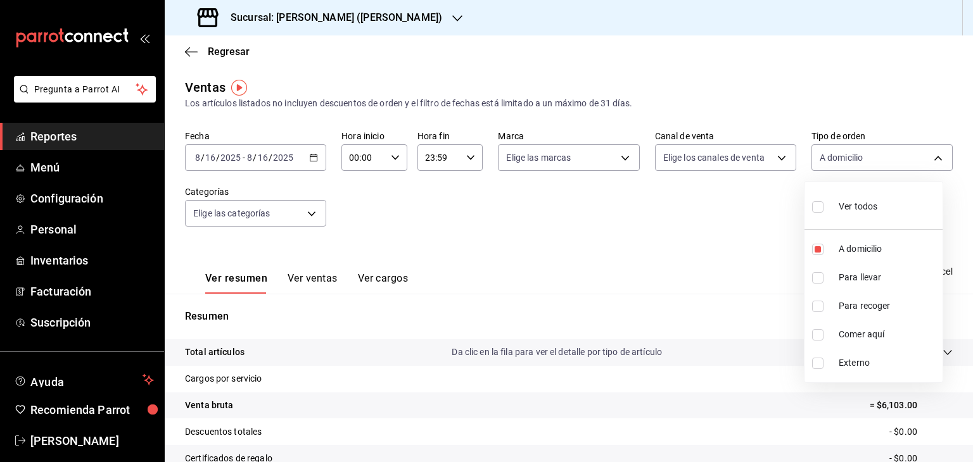
type input "9e2a251d-949c-44b6-8628-a82609f57612,7d237542-db86-4024-87ff-e6ffa23009b2"
click at [819, 309] on input "checkbox" at bounding box center [817, 306] width 11 height 11
checkbox input "true"
type input "9e2a251d-949c-44b6-8628-a82609f57612,7d237542-db86-4024-87ff-e6ffa23009b2,1e856…"
click at [644, 220] on div at bounding box center [486, 231] width 973 height 462
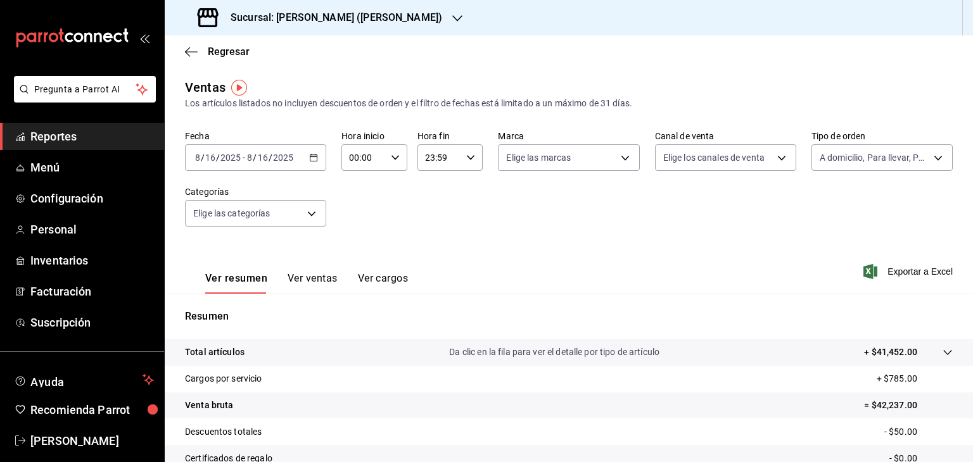
click at [313, 279] on button "Ver ventas" at bounding box center [313, 283] width 50 height 22
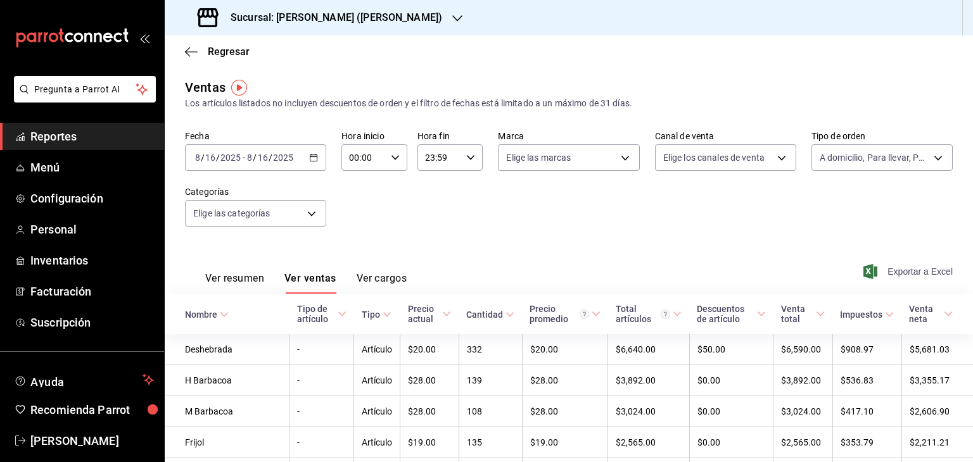
click at [895, 269] on span "Exportar a Excel" at bounding box center [909, 271] width 87 height 15
click at [69, 130] on span "Reportes" at bounding box center [92, 136] width 124 height 17
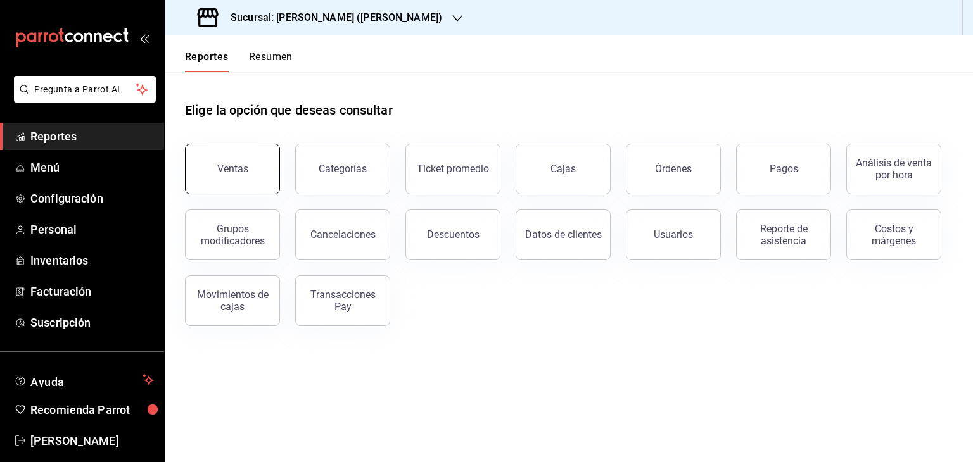
click at [248, 174] on button "Ventas" at bounding box center [232, 169] width 95 height 51
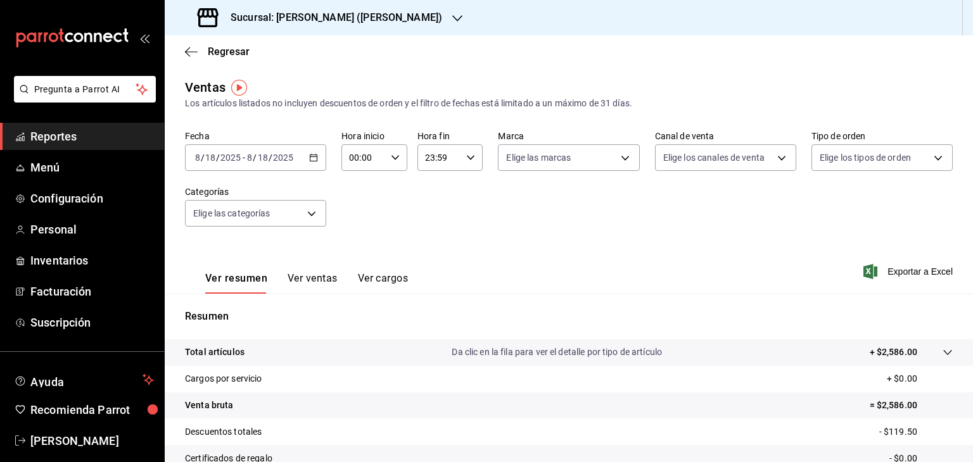
click at [312, 158] on icon "button" at bounding box center [313, 157] width 9 height 9
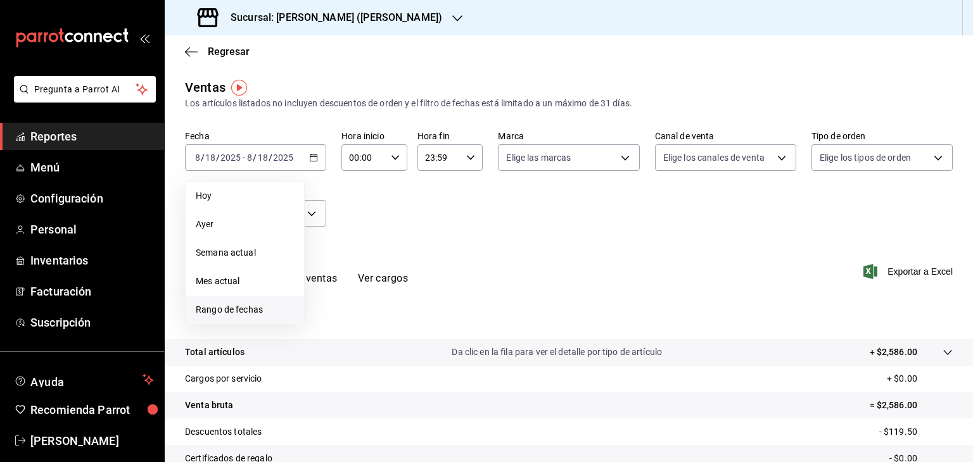
click at [260, 311] on span "Rango de fechas" at bounding box center [245, 309] width 98 height 13
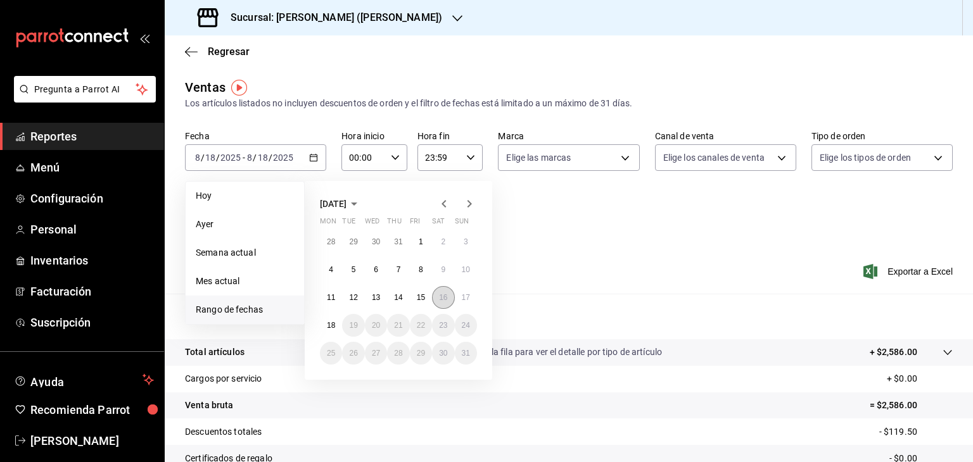
click at [443, 300] on abbr "16" at bounding box center [443, 297] width 8 height 9
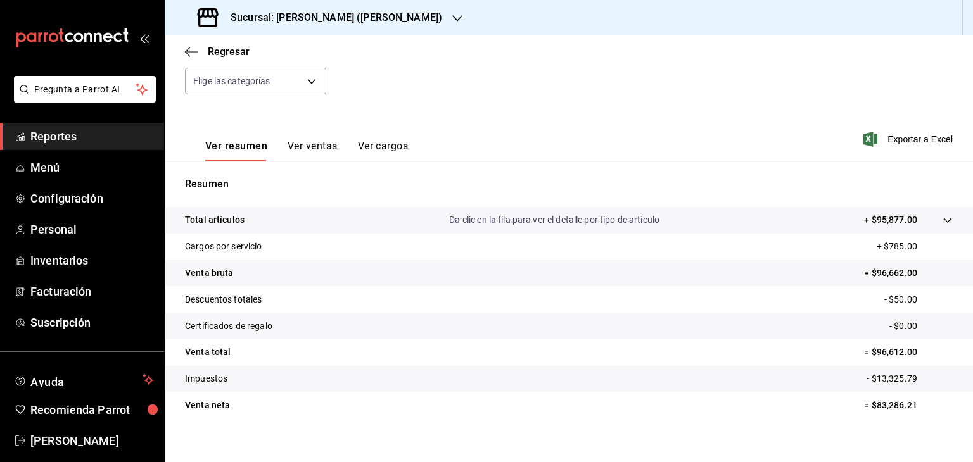
scroll to position [144, 0]
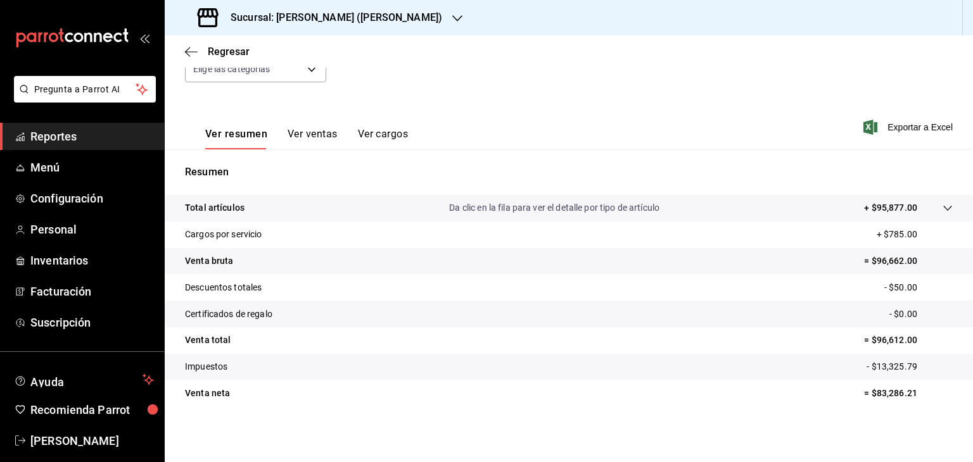
click at [314, 133] on button "Ver ventas" at bounding box center [313, 139] width 50 height 22
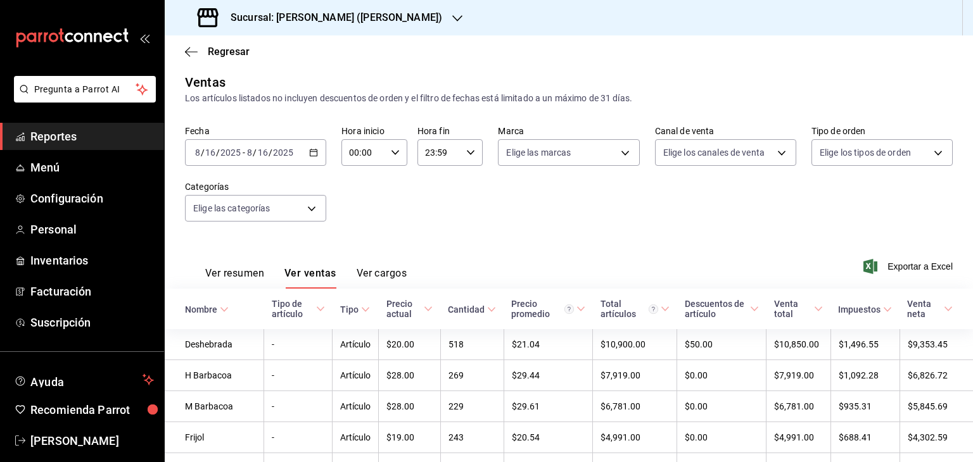
scroll to position [144, 0]
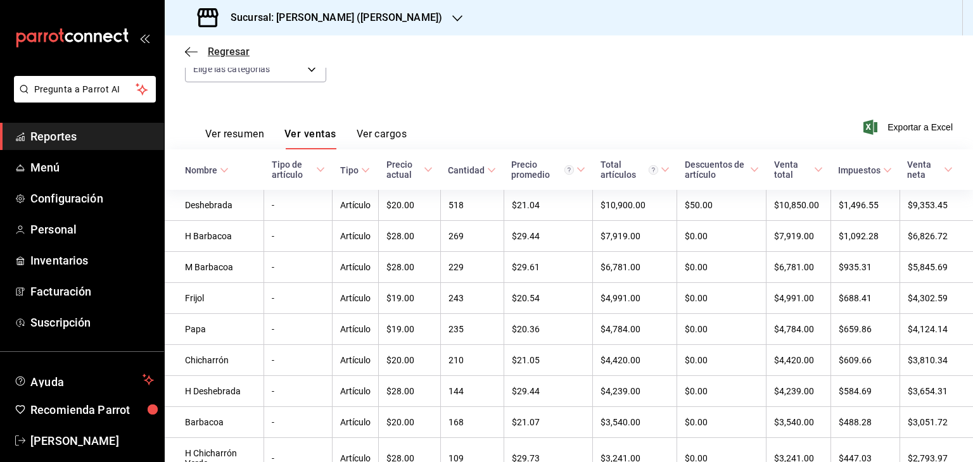
click at [185, 56] on icon "button" at bounding box center [191, 51] width 13 height 11
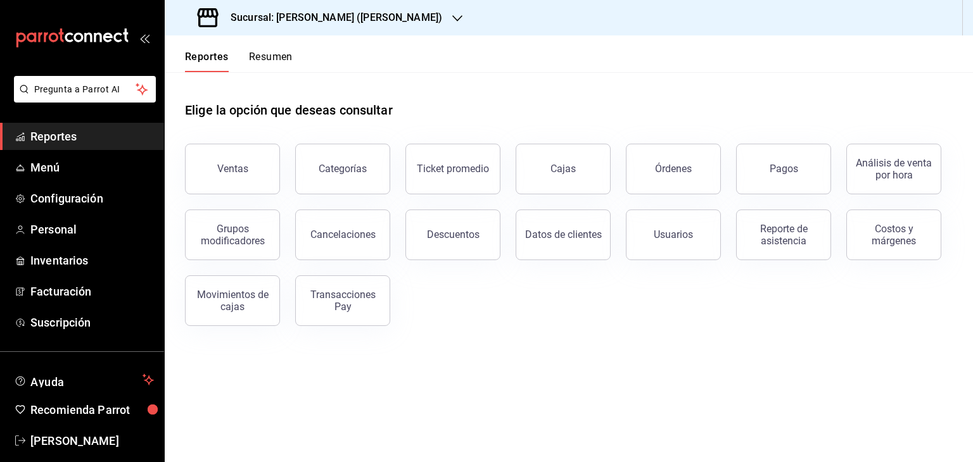
click at [185, 56] on button "Reportes" at bounding box center [207, 62] width 44 height 22
click at [279, 53] on button "Resumen" at bounding box center [271, 62] width 44 height 22
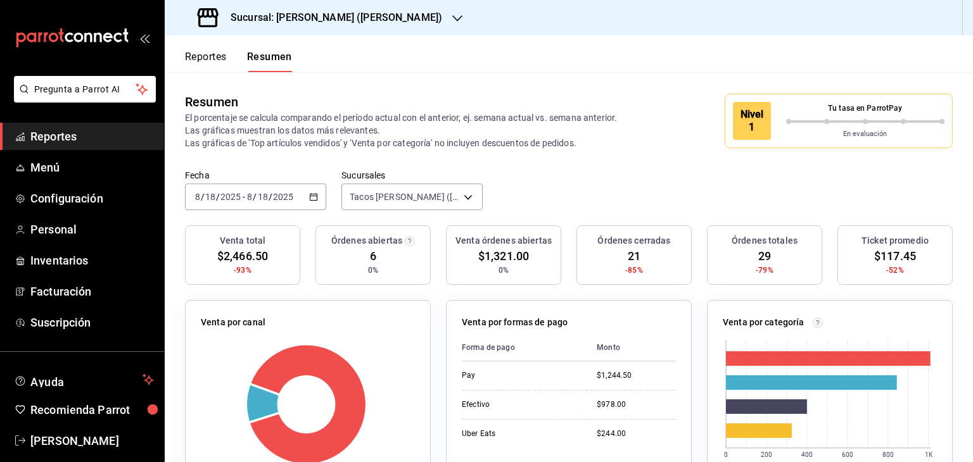
click at [316, 198] on icon "button" at bounding box center [313, 197] width 9 height 9
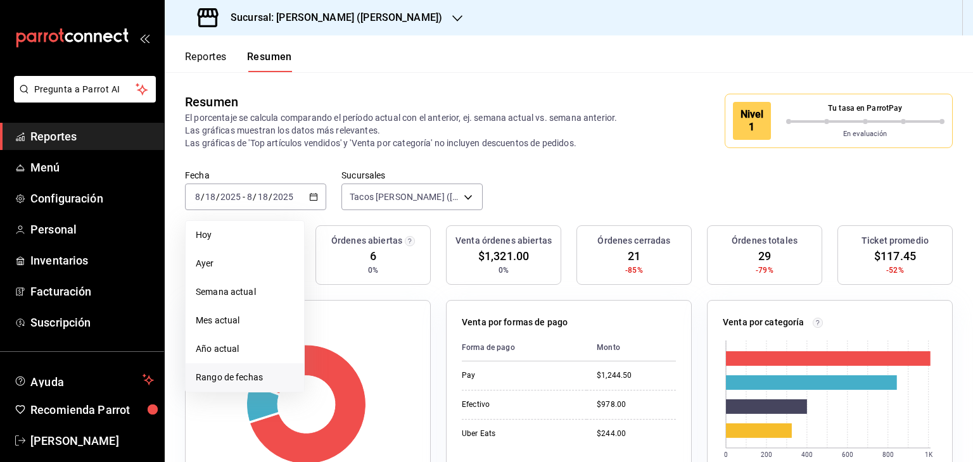
click at [253, 375] on span "Rango de fechas" at bounding box center [245, 377] width 98 height 13
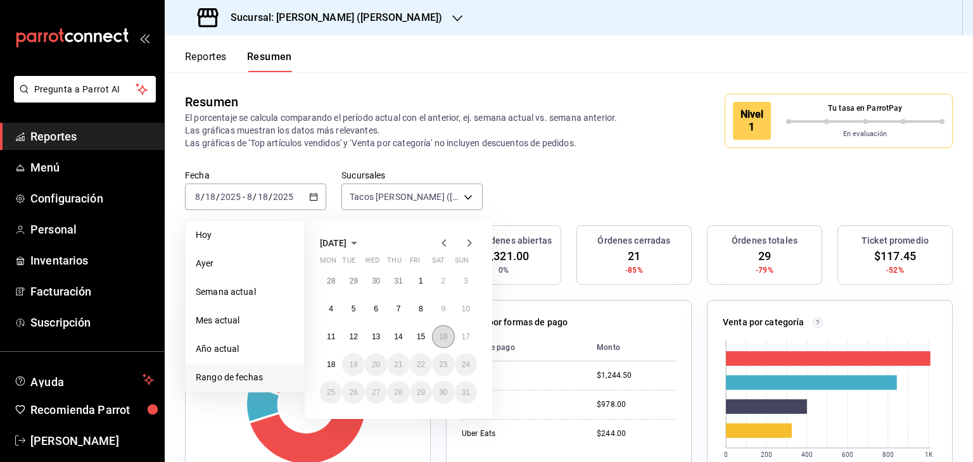
click at [445, 337] on abbr "16" at bounding box center [443, 337] width 8 height 9
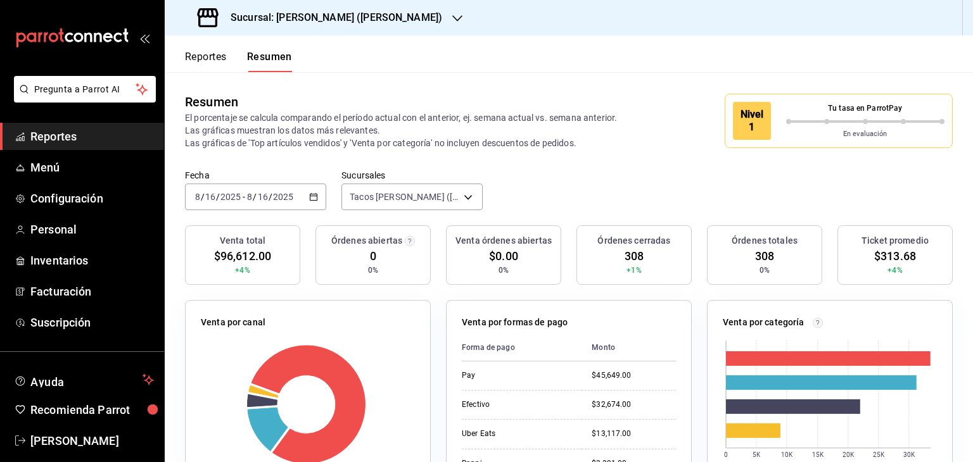
click at [205, 54] on button "Reportes" at bounding box center [206, 62] width 42 height 22
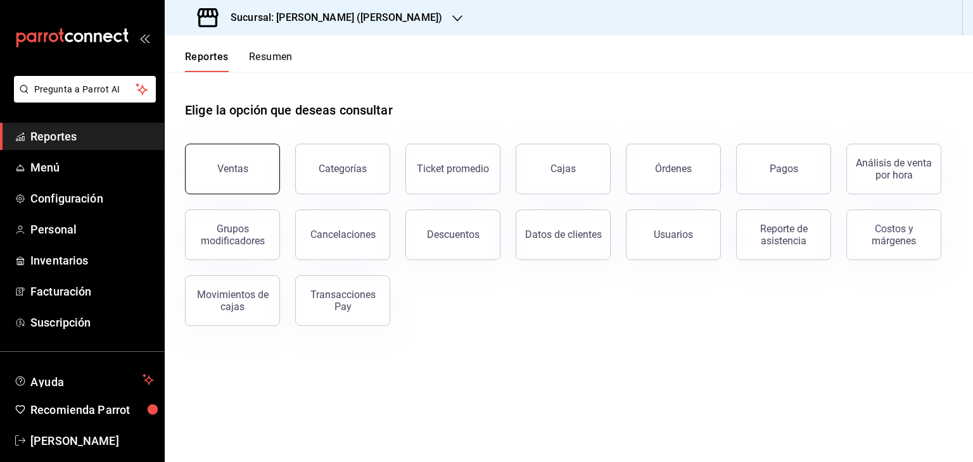
click at [241, 177] on button "Ventas" at bounding box center [232, 169] width 95 height 51
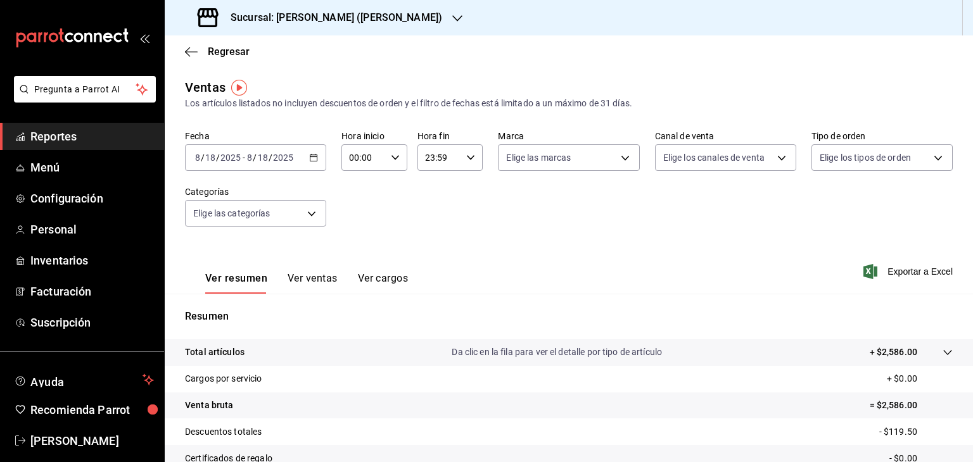
click at [314, 160] on icon "button" at bounding box center [313, 157] width 9 height 9
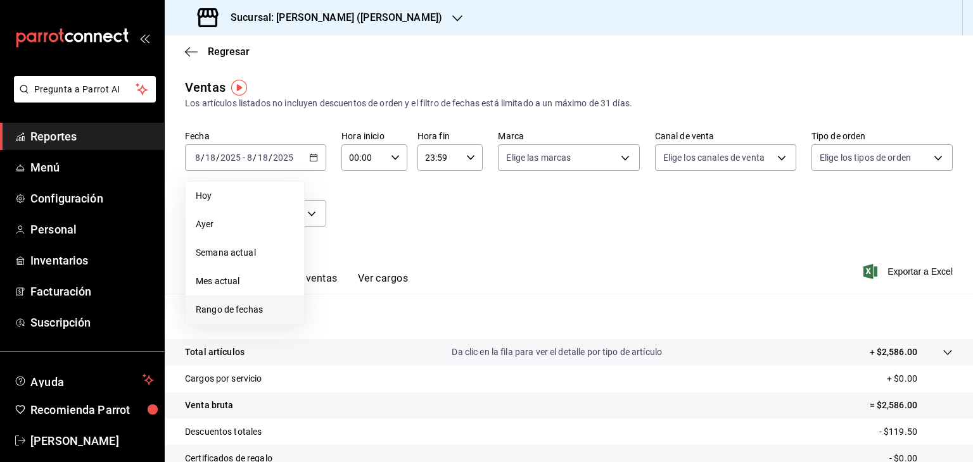
click at [252, 305] on span "Rango de fechas" at bounding box center [245, 309] width 98 height 13
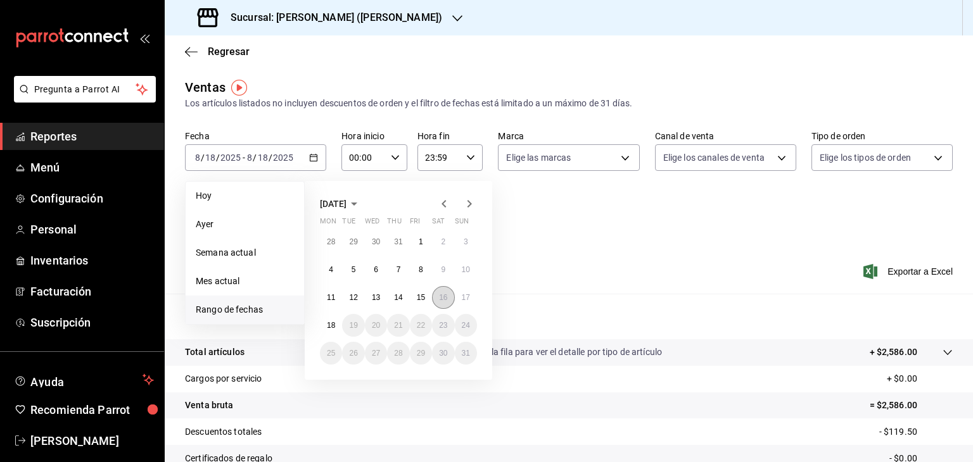
click at [447, 297] on abbr "16" at bounding box center [443, 297] width 8 height 9
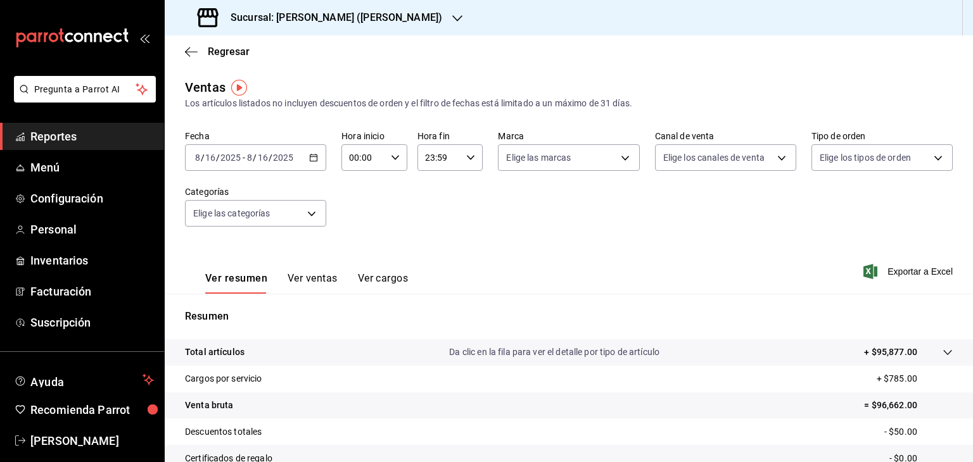
click at [316, 275] on button "Ver ventas" at bounding box center [313, 283] width 50 height 22
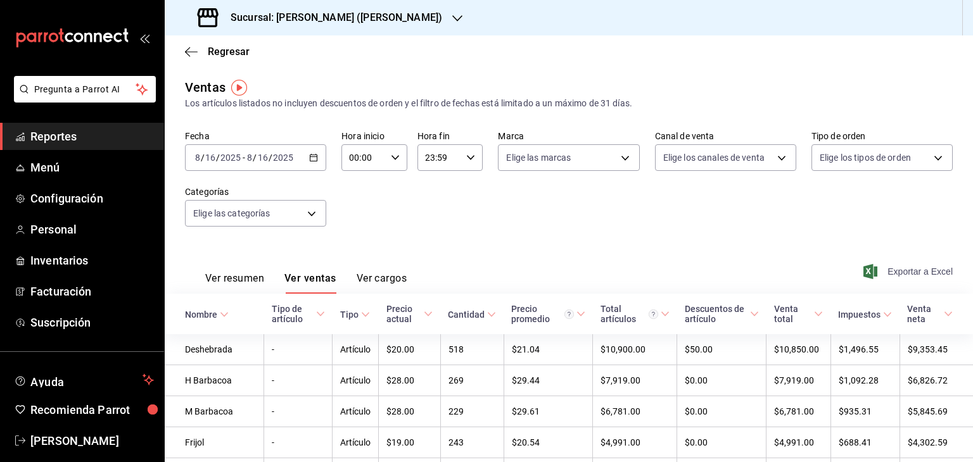
click at [921, 276] on span "Exportar a Excel" at bounding box center [909, 271] width 87 height 15
